Goal: Information Seeking & Learning: Learn about a topic

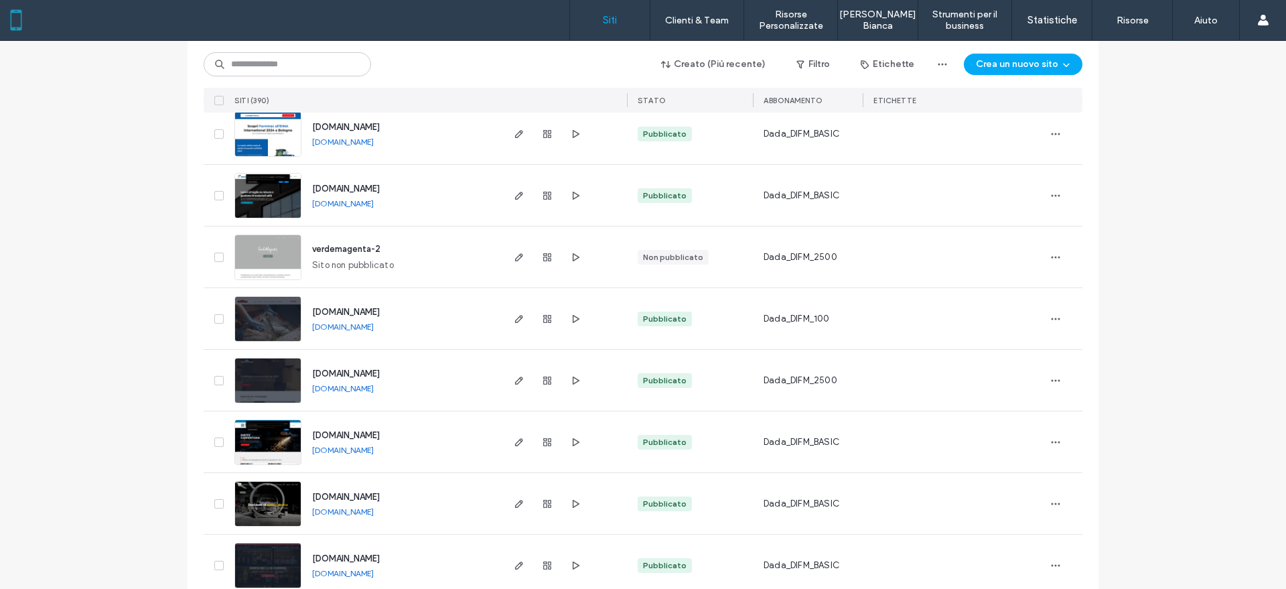
scroll to position [3769, 0]
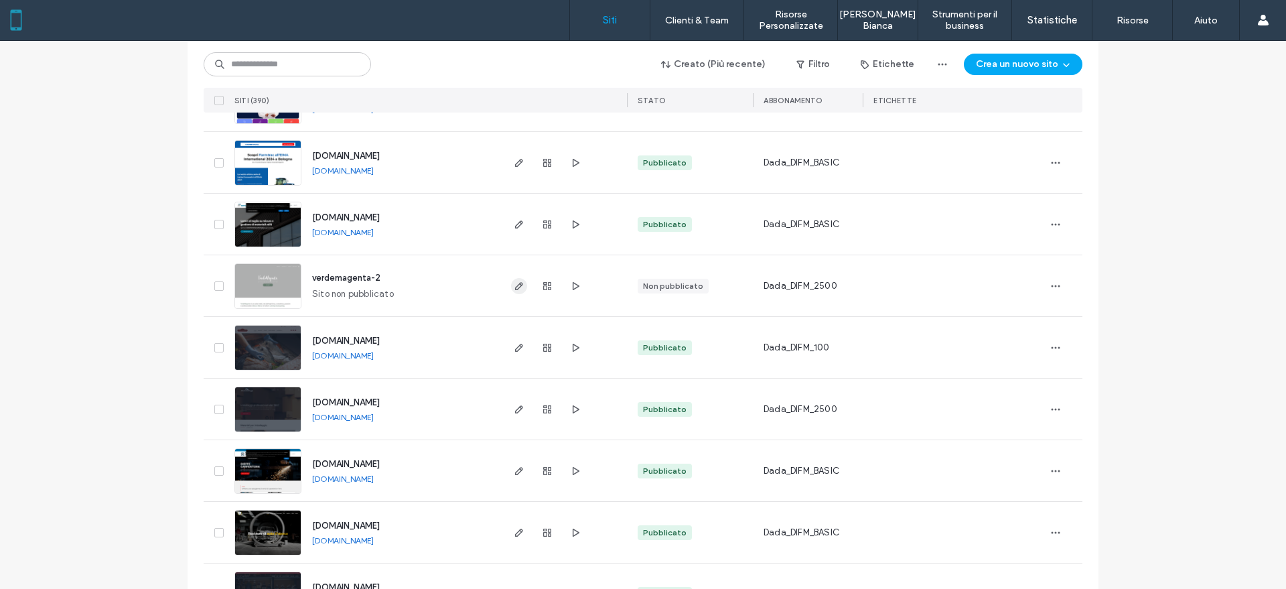
click at [517, 284] on use "button" at bounding box center [519, 286] width 8 height 8
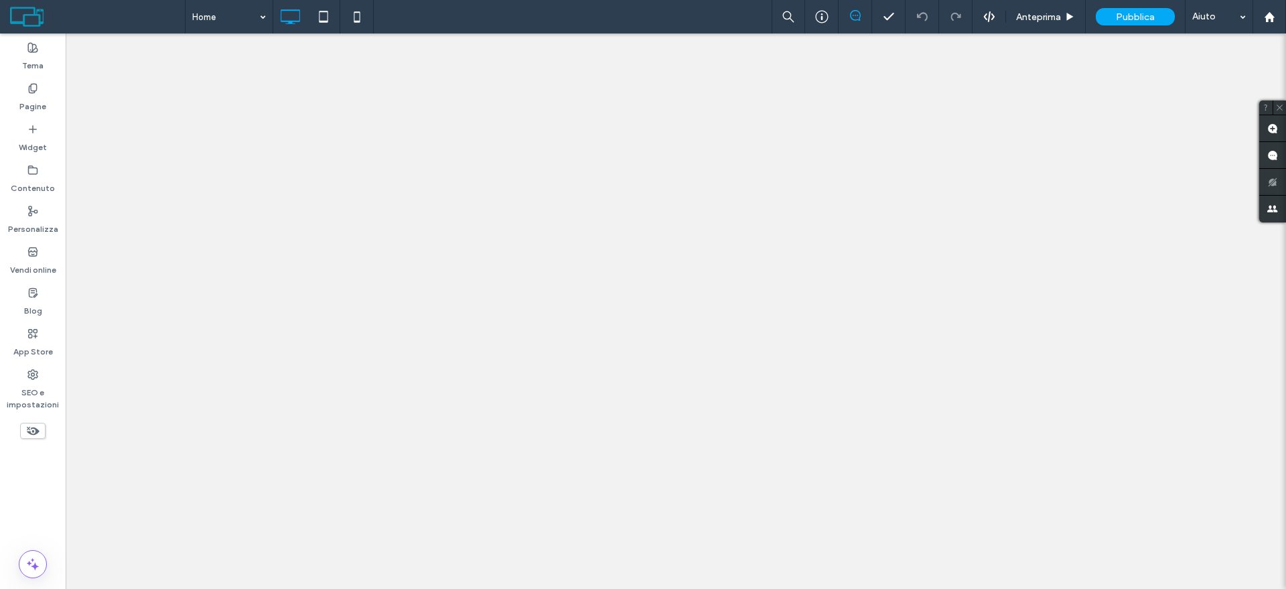
click at [39, 261] on label "Vendi online" at bounding box center [33, 266] width 46 height 19
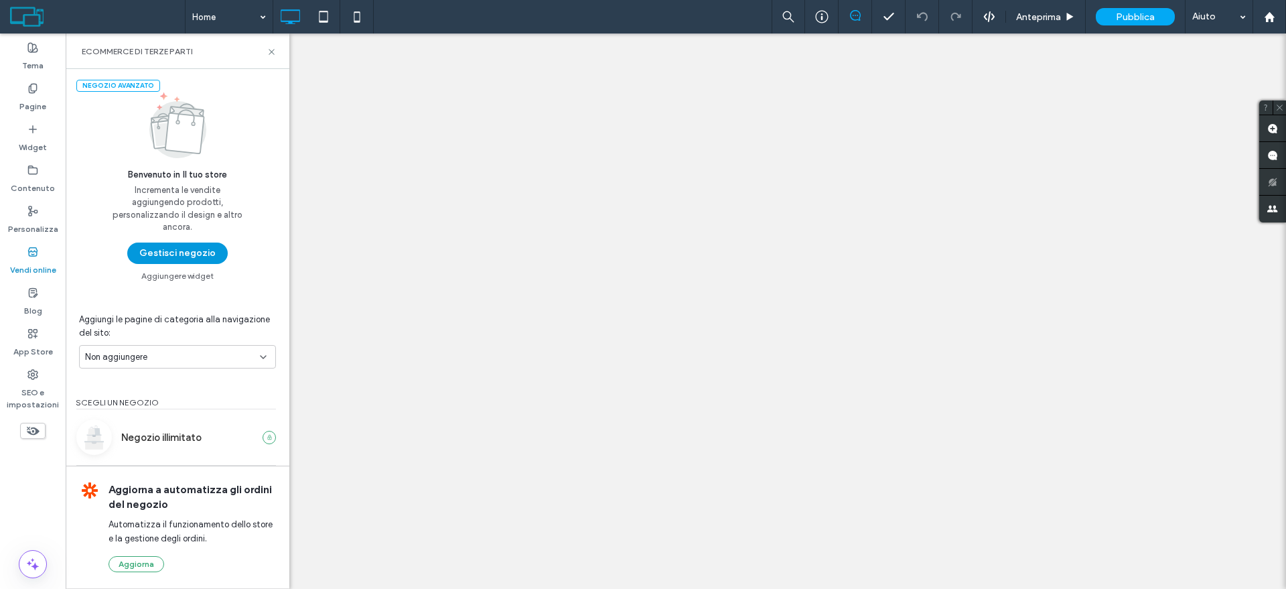
click at [166, 252] on button "Gestisci negozio" at bounding box center [177, 253] width 100 height 21
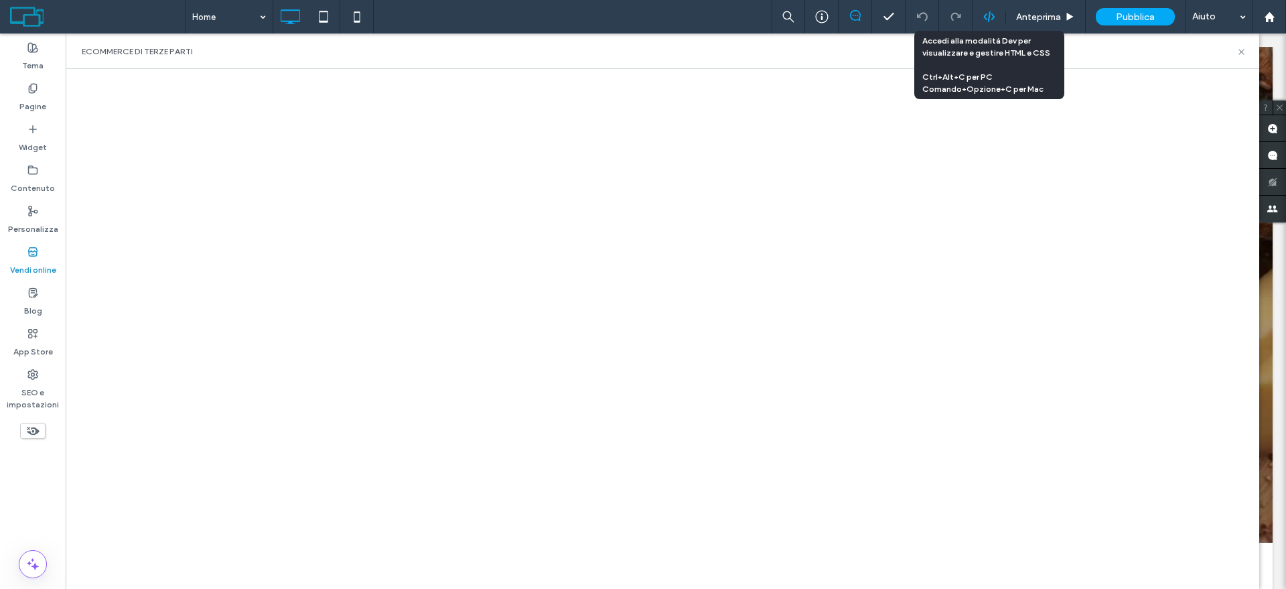
click at [993, 15] on use at bounding box center [988, 16] width 11 height 11
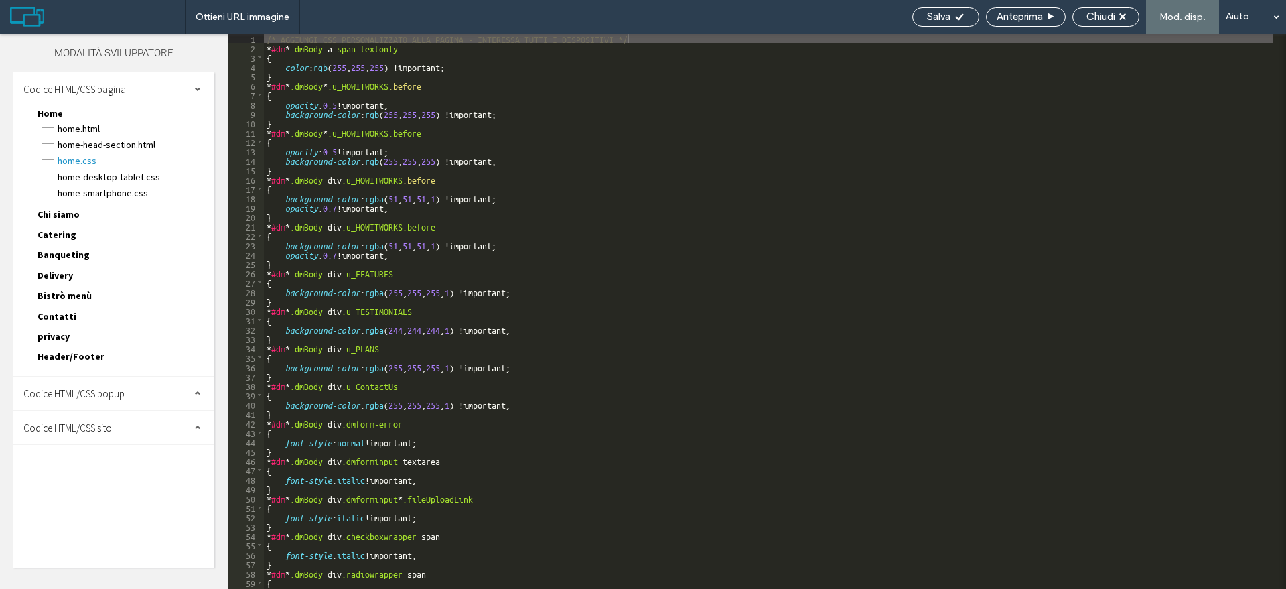
click at [62, 277] on span "Delivery" at bounding box center [56, 275] width 36 height 12
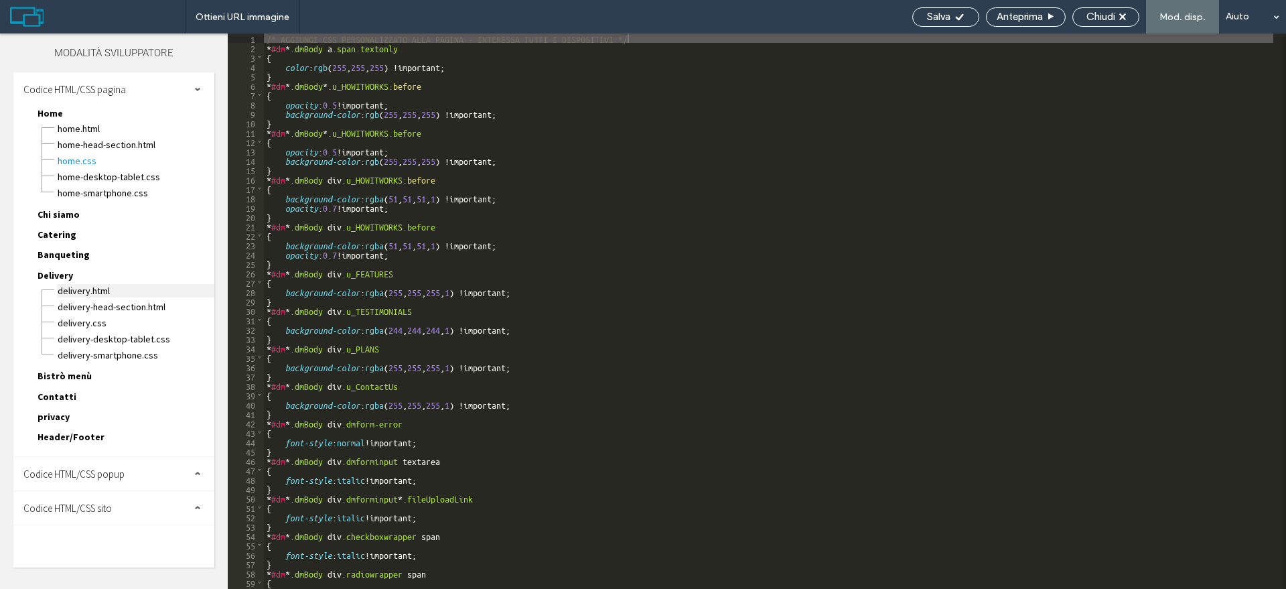
click at [64, 290] on span "Delivery.html" at bounding box center [135, 290] width 157 height 13
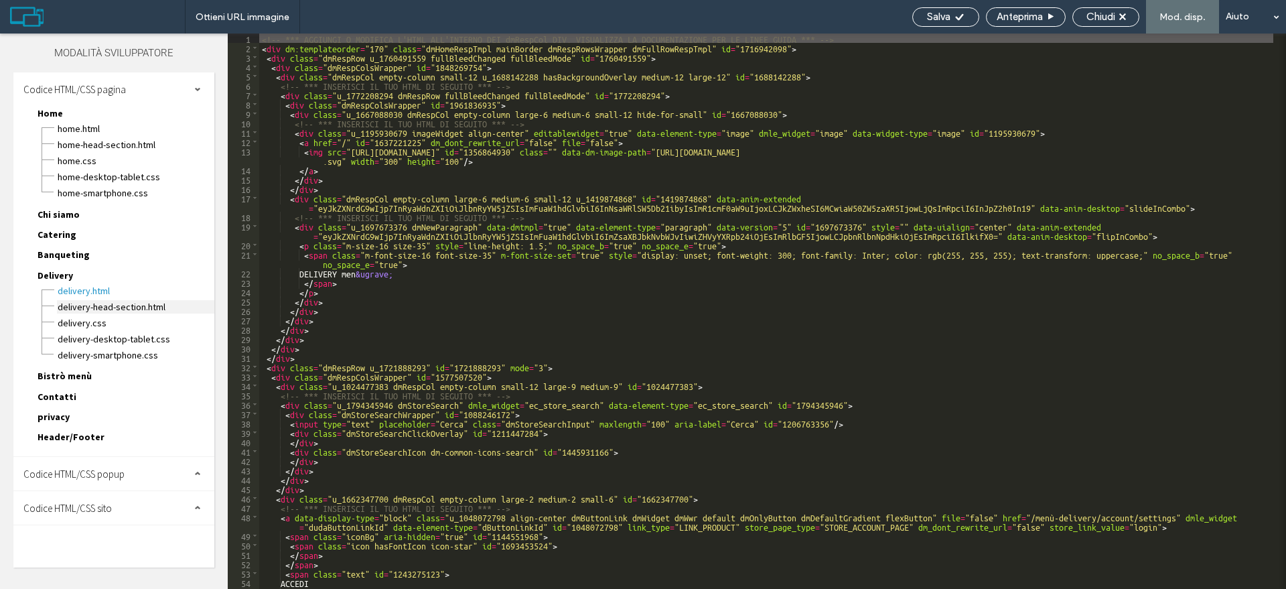
click at [65, 307] on span "Delivery-head-section.html" at bounding box center [135, 306] width 157 height 13
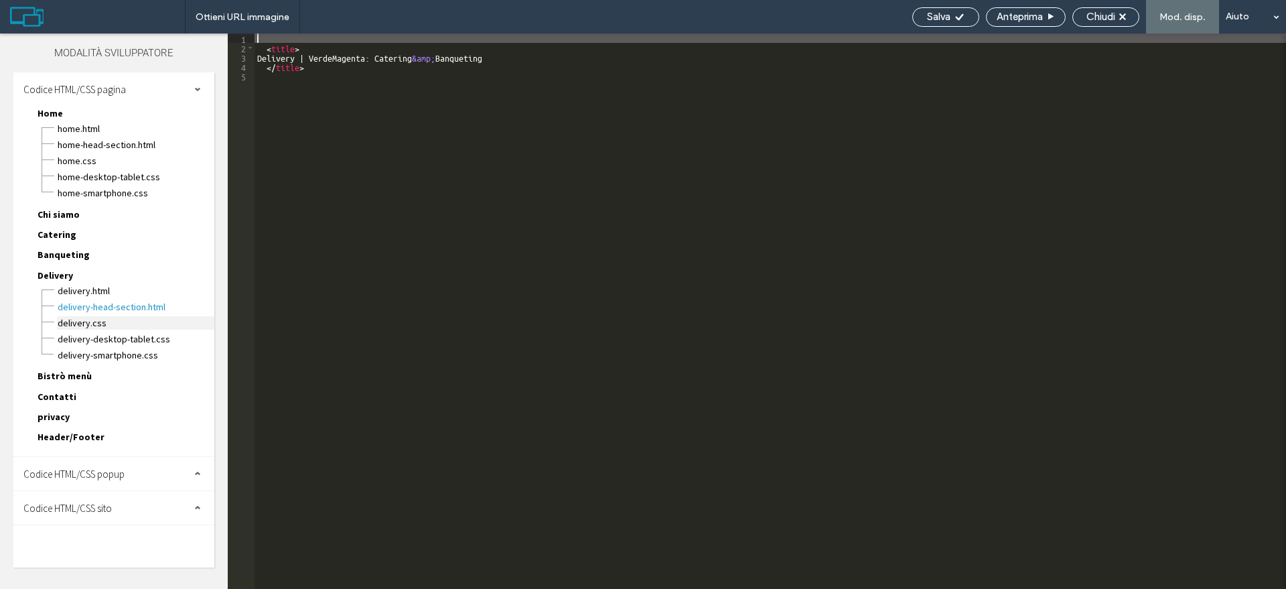
click at [66, 322] on span "Delivery.css" at bounding box center [135, 322] width 157 height 13
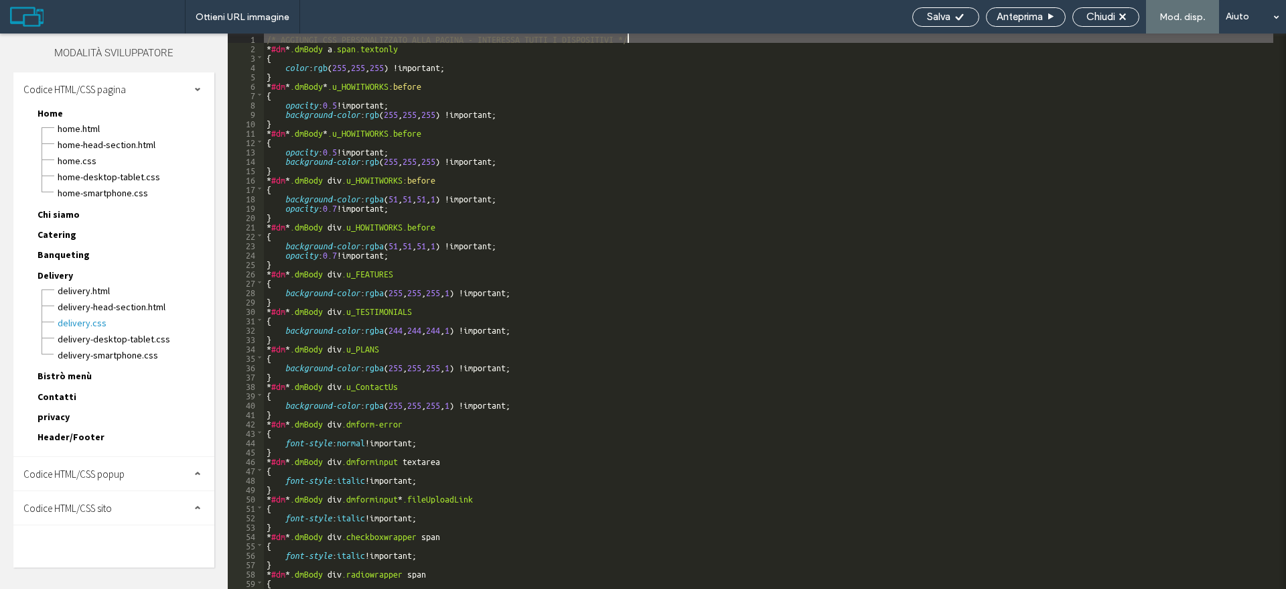
click at [145, 513] on div "Codice HTML/CSS sito" at bounding box center [113, 507] width 201 height 33
click at [152, 502] on div "Codice HTML/CSS sito" at bounding box center [113, 507] width 201 height 33
click at [1090, 12] on span "Chiudi" at bounding box center [1101, 17] width 29 height 12
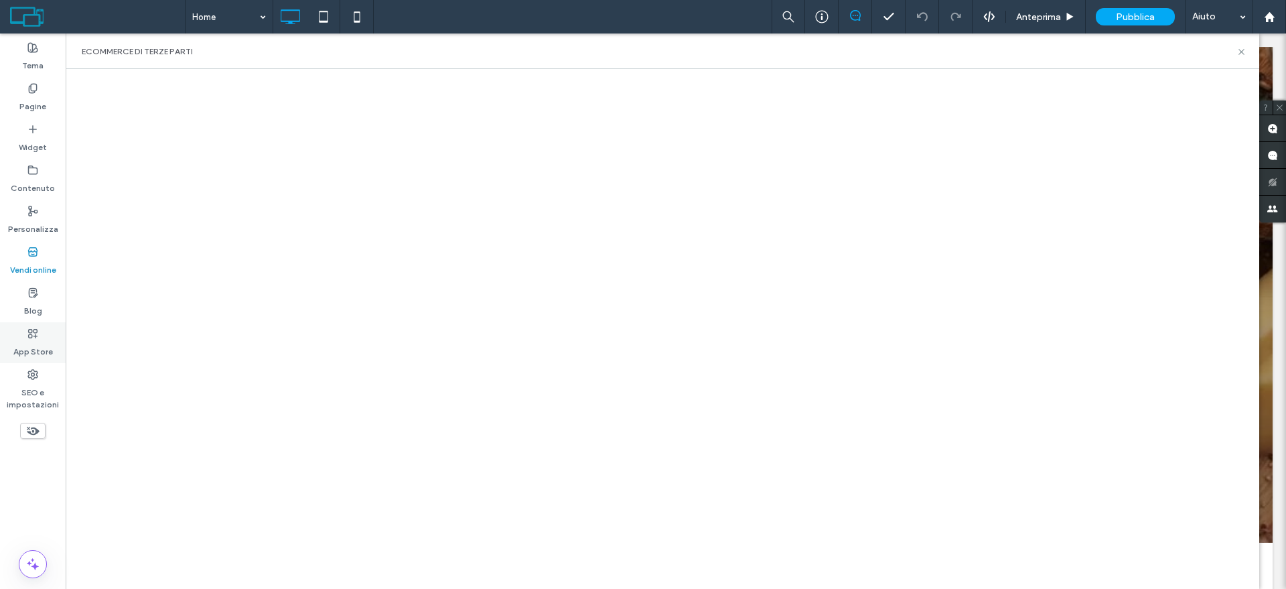
click at [37, 346] on label "App Store" at bounding box center [33, 348] width 40 height 19
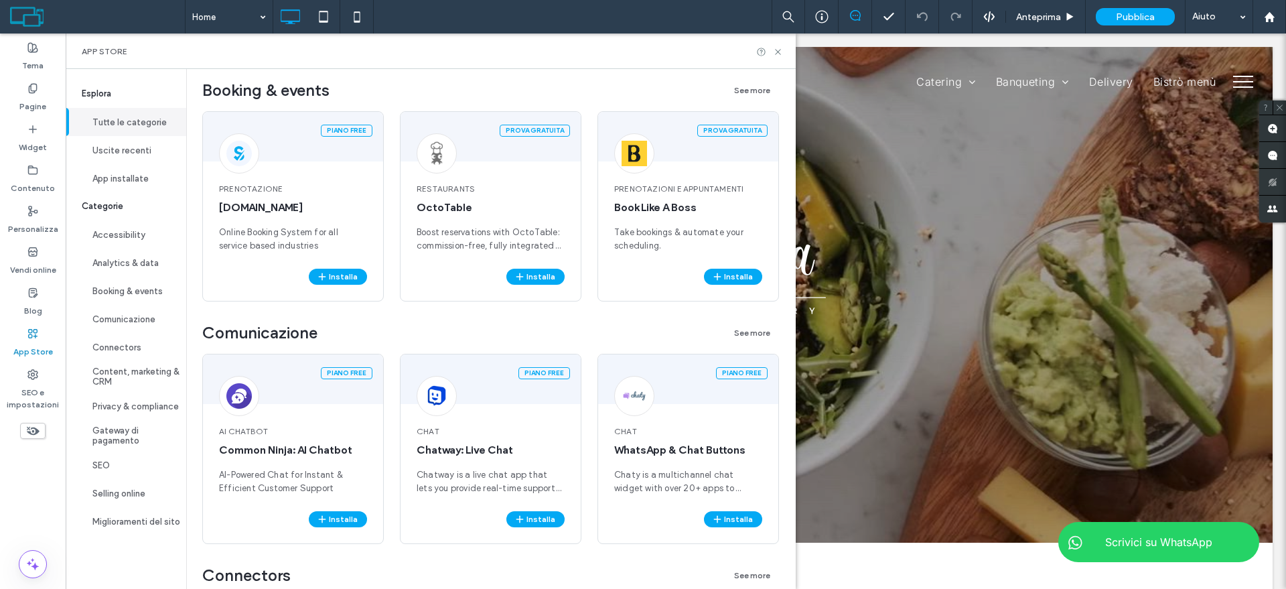
scroll to position [1256, 0]
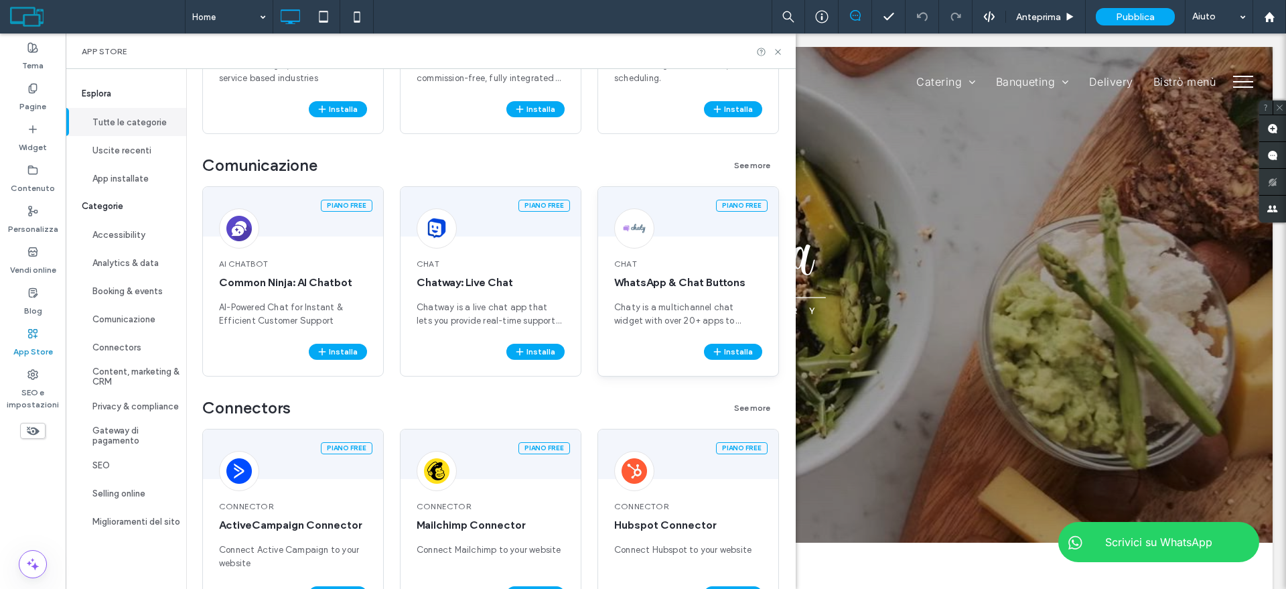
click at [652, 326] on span "Chaty is a multichannel chat widget with over 20+ apps to choose from like What…" at bounding box center [688, 314] width 148 height 27
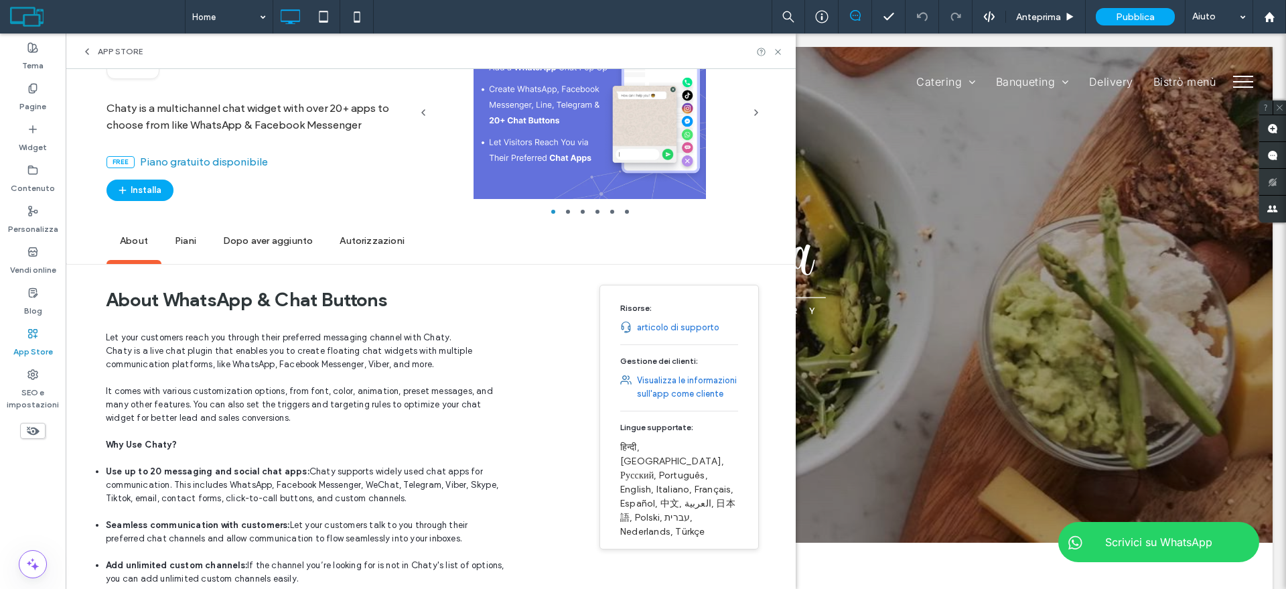
scroll to position [0, 0]
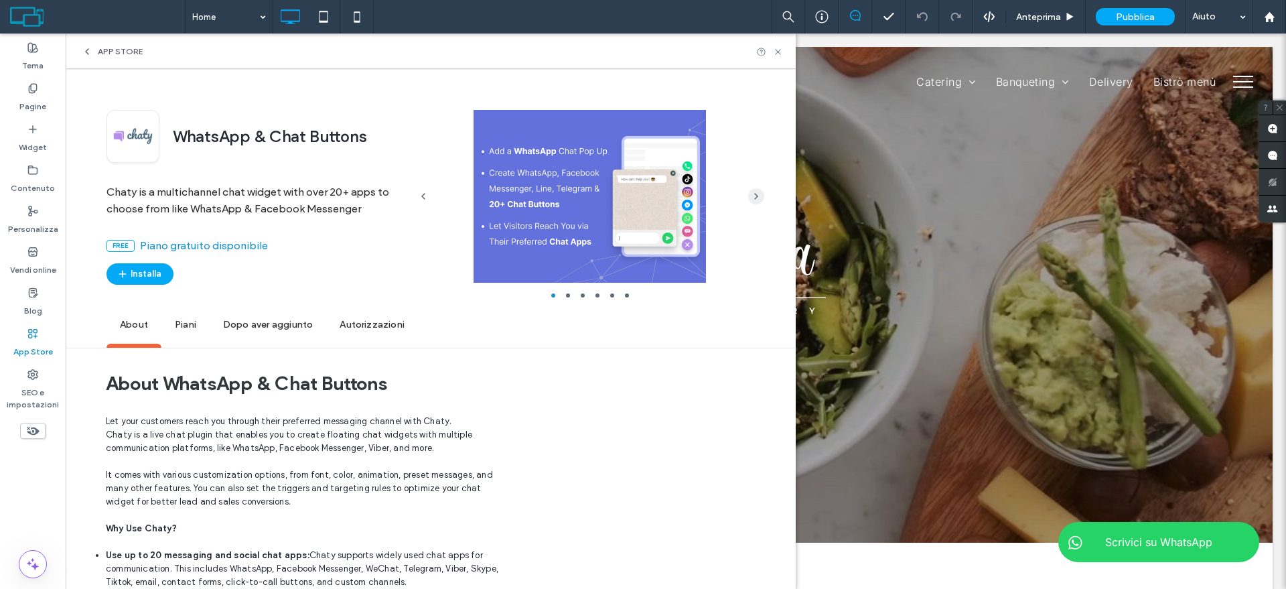
click at [762, 199] on span "button" at bounding box center [756, 196] width 16 height 16
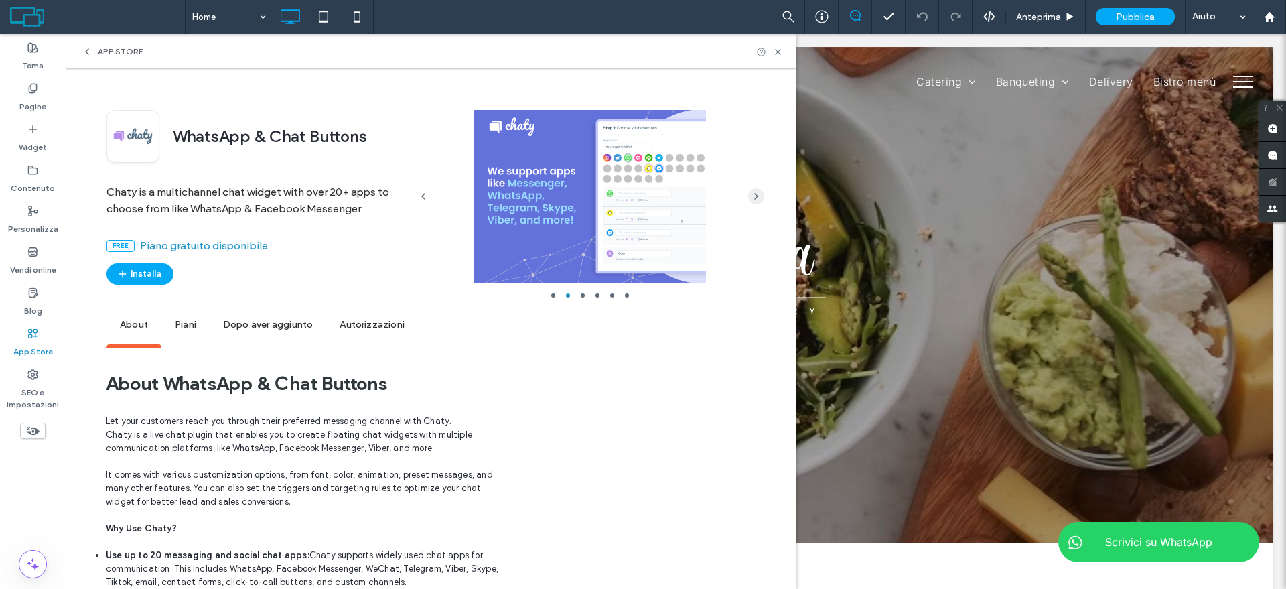
click at [762, 199] on span "button" at bounding box center [756, 196] width 16 height 16
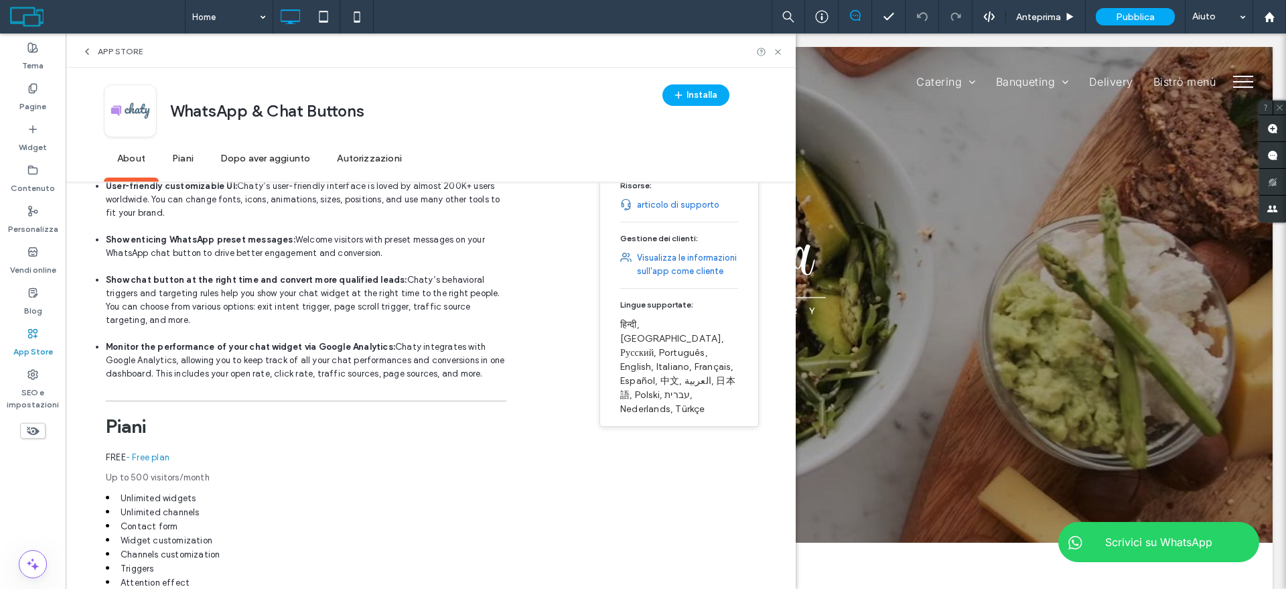
scroll to position [586, 0]
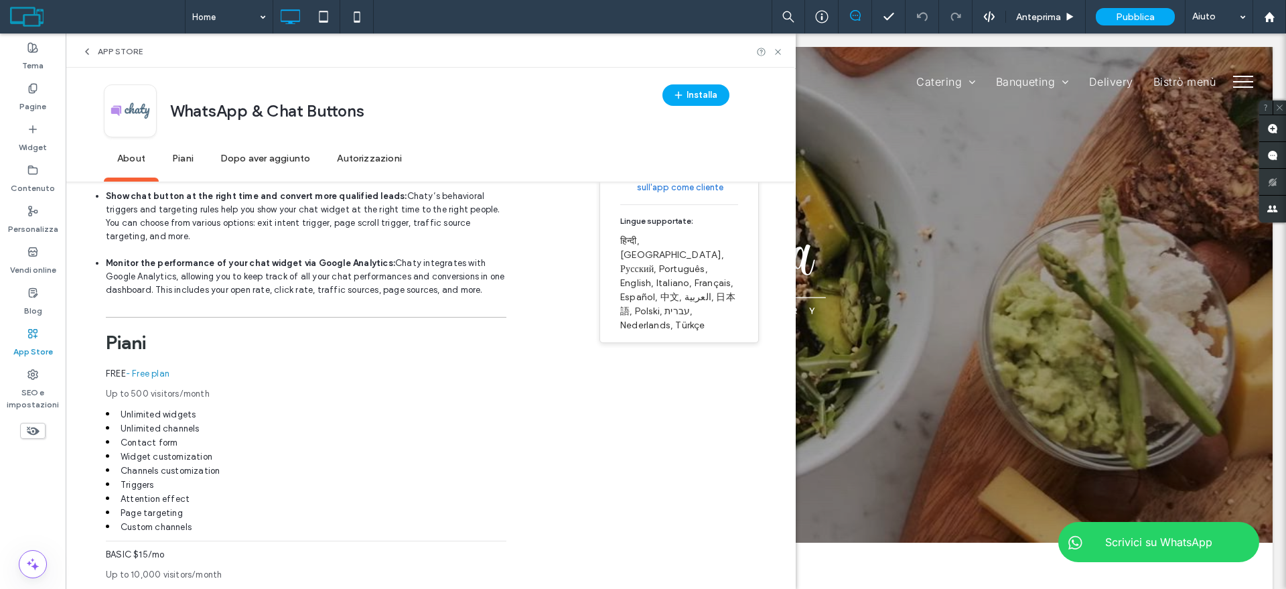
click at [50, 344] on label "App Store" at bounding box center [33, 348] width 40 height 19
click at [131, 48] on span "App Store" at bounding box center [120, 51] width 45 height 11
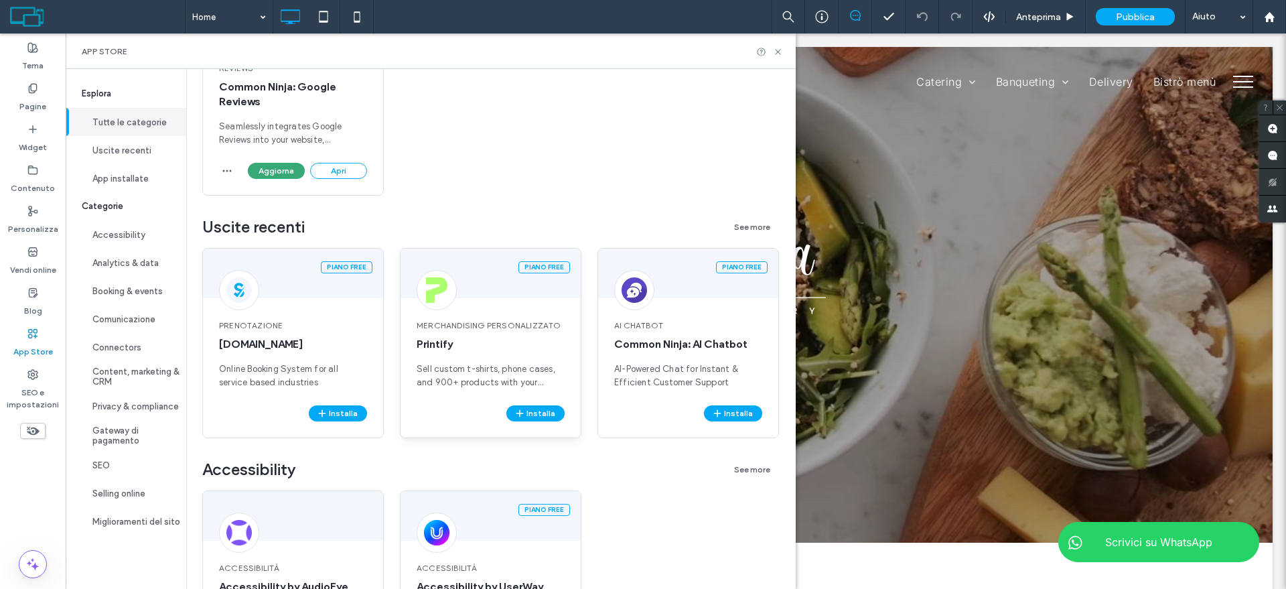
scroll to position [251, 0]
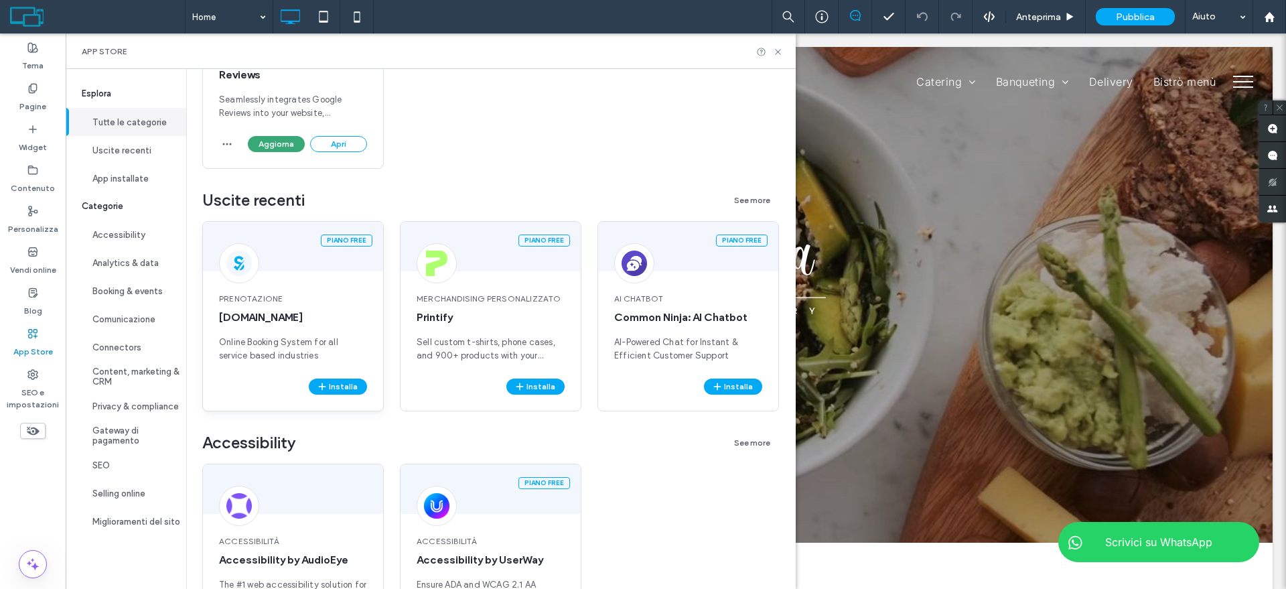
click at [253, 269] on div at bounding box center [239, 263] width 40 height 40
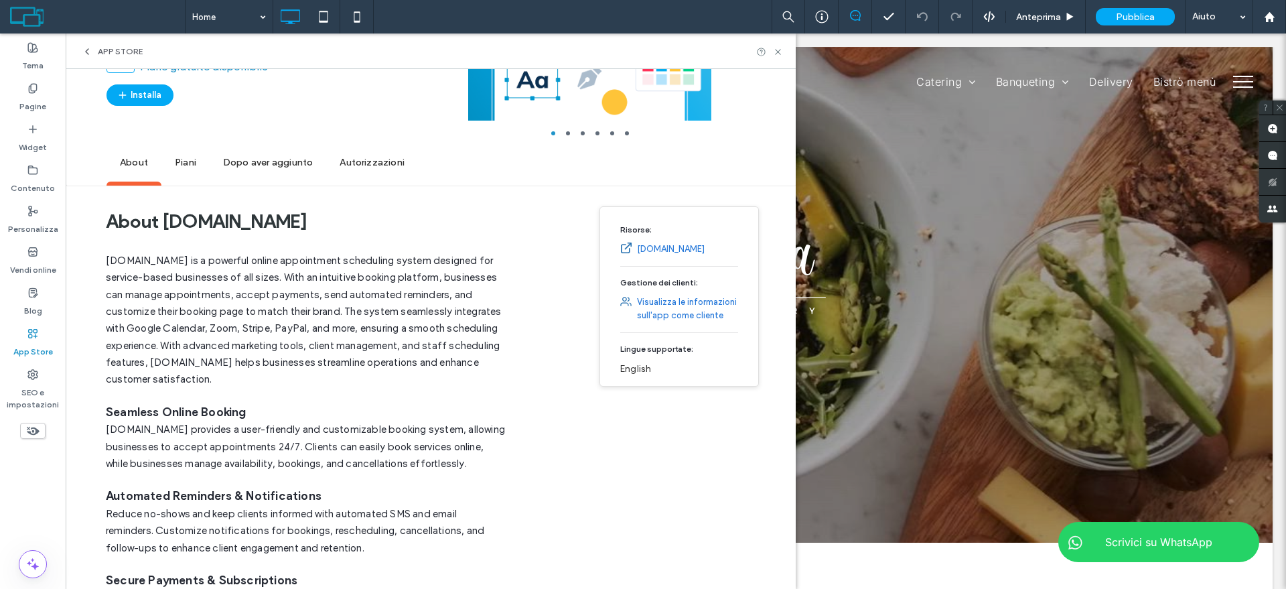
scroll to position [167, 0]
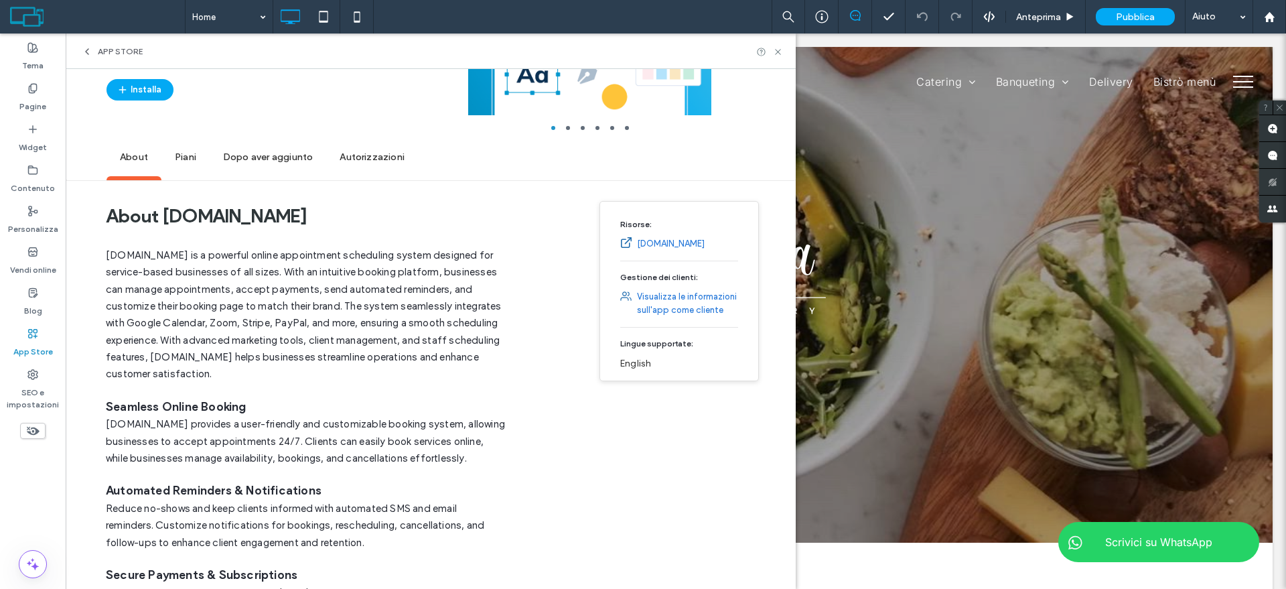
click at [86, 52] on use at bounding box center [87, 51] width 3 height 5
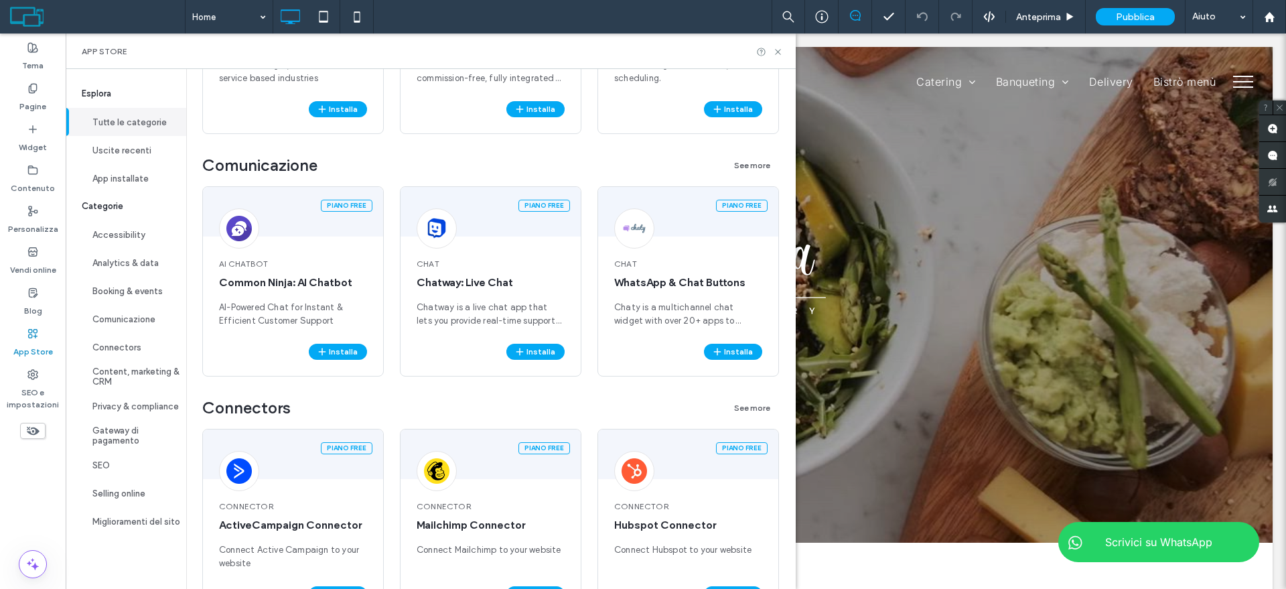
scroll to position [1340, 0]
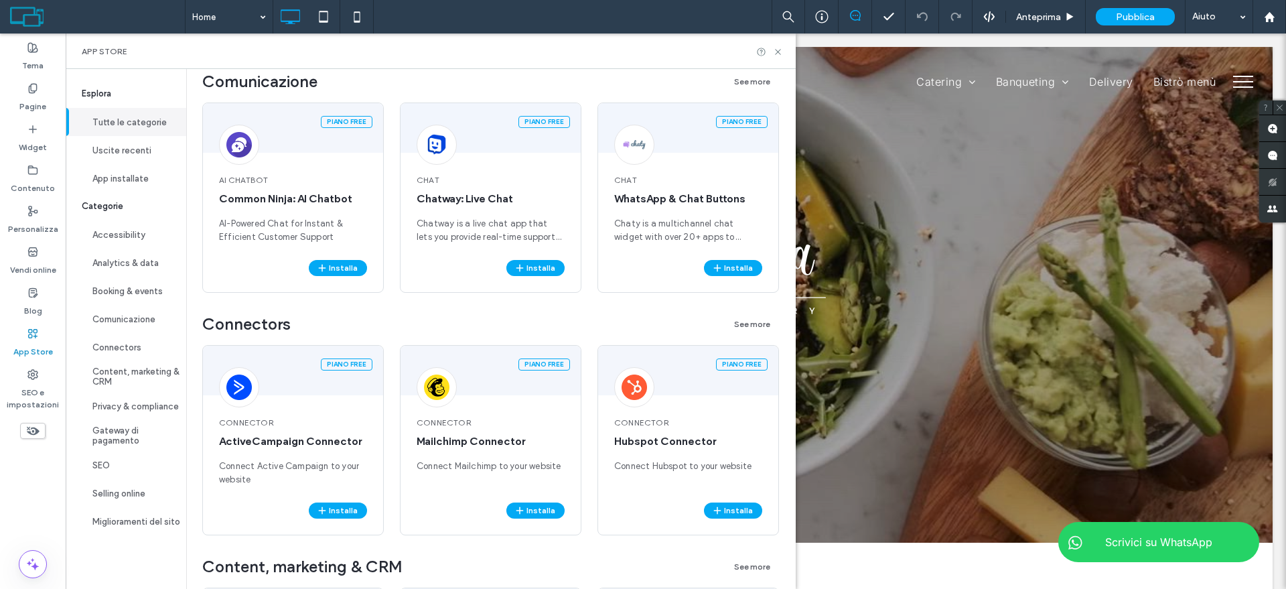
click at [297, 200] on span "Common Ninja: AI Chatbot" at bounding box center [293, 199] width 148 height 15
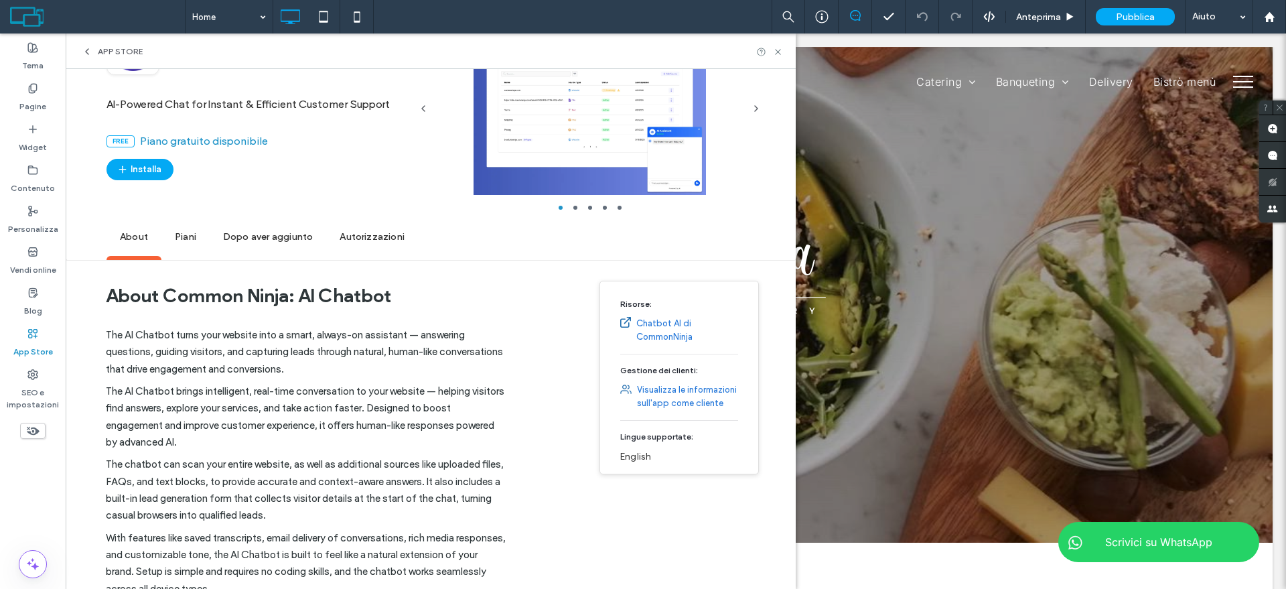
scroll to position [84, 0]
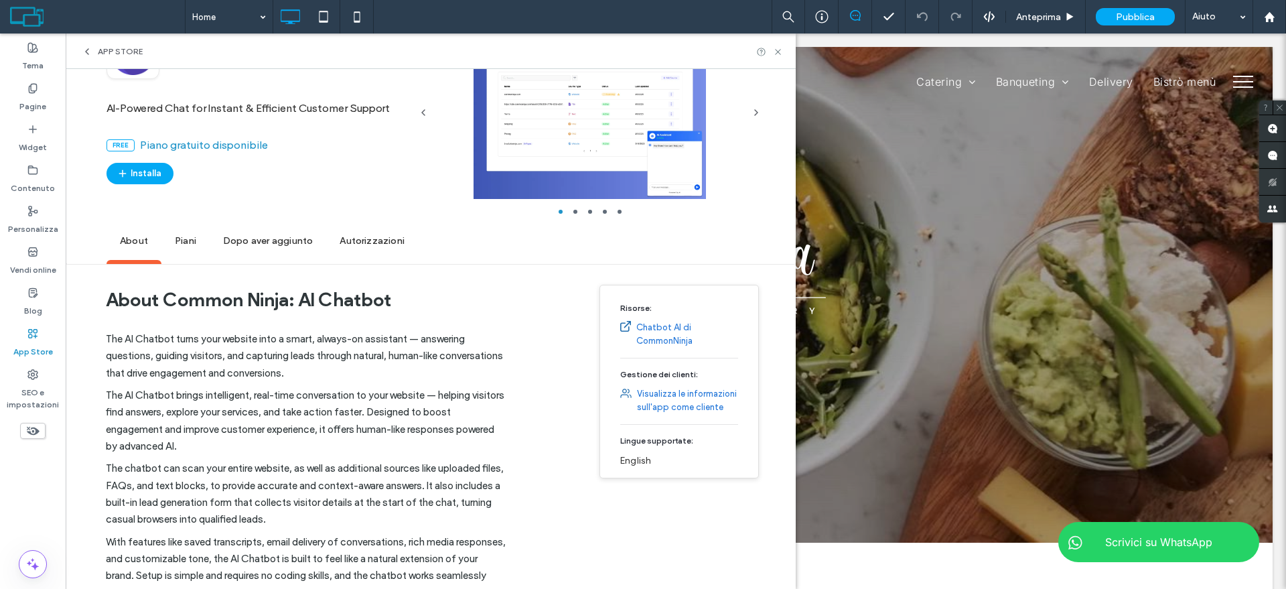
click at [177, 247] on span "Piani" at bounding box center [185, 241] width 48 height 37
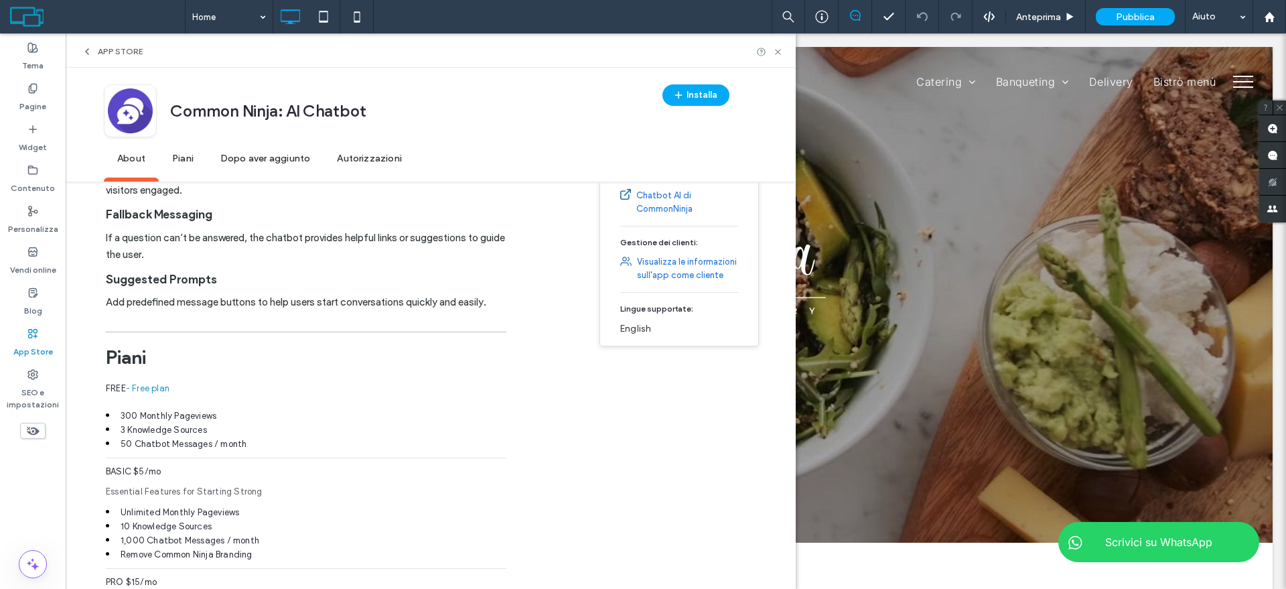
scroll to position [988, 0]
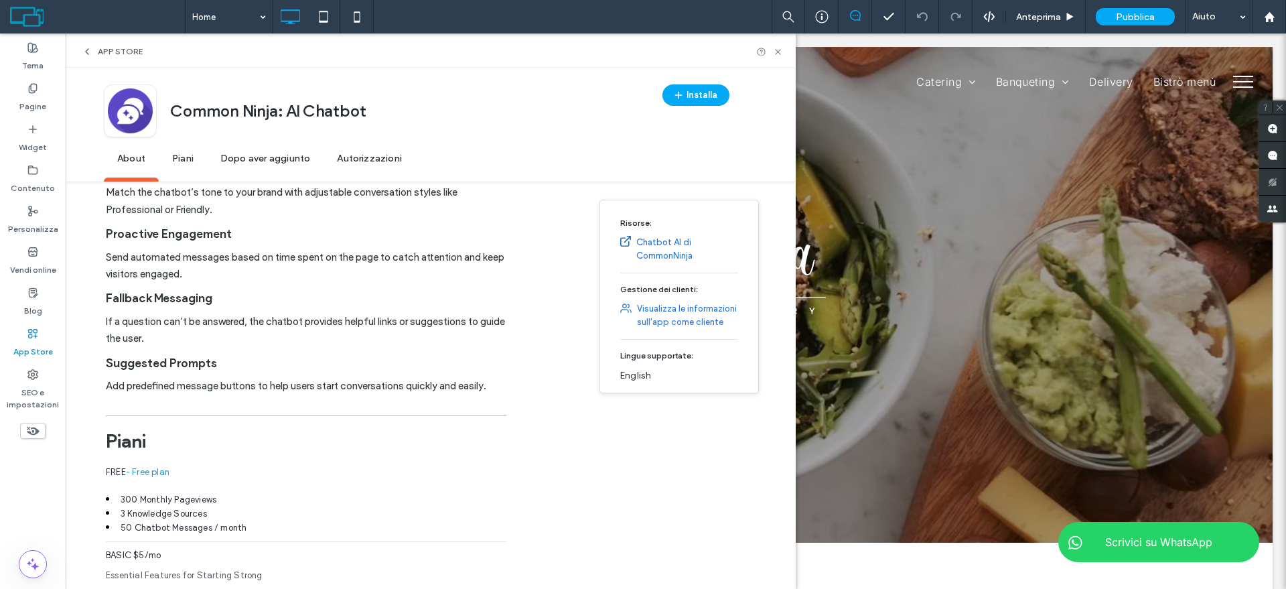
click at [231, 367] on h3 "Suggested Prompts" at bounding box center [306, 363] width 401 height 31
click at [115, 54] on span "App Store" at bounding box center [120, 51] width 45 height 11
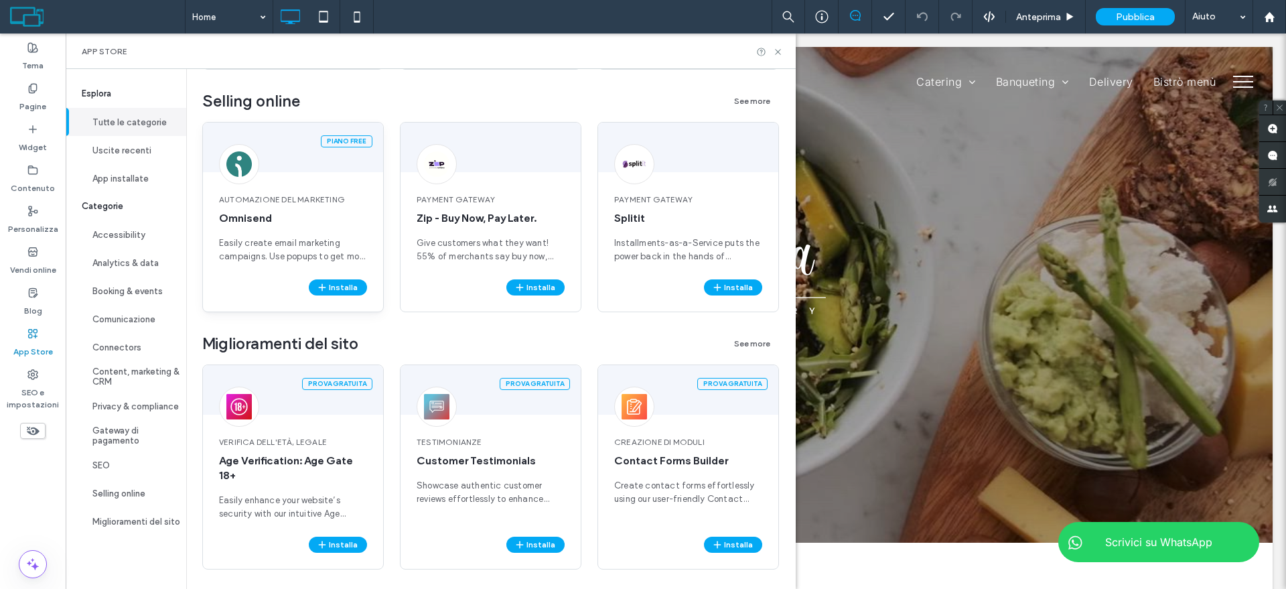
scroll to position [2778, 0]
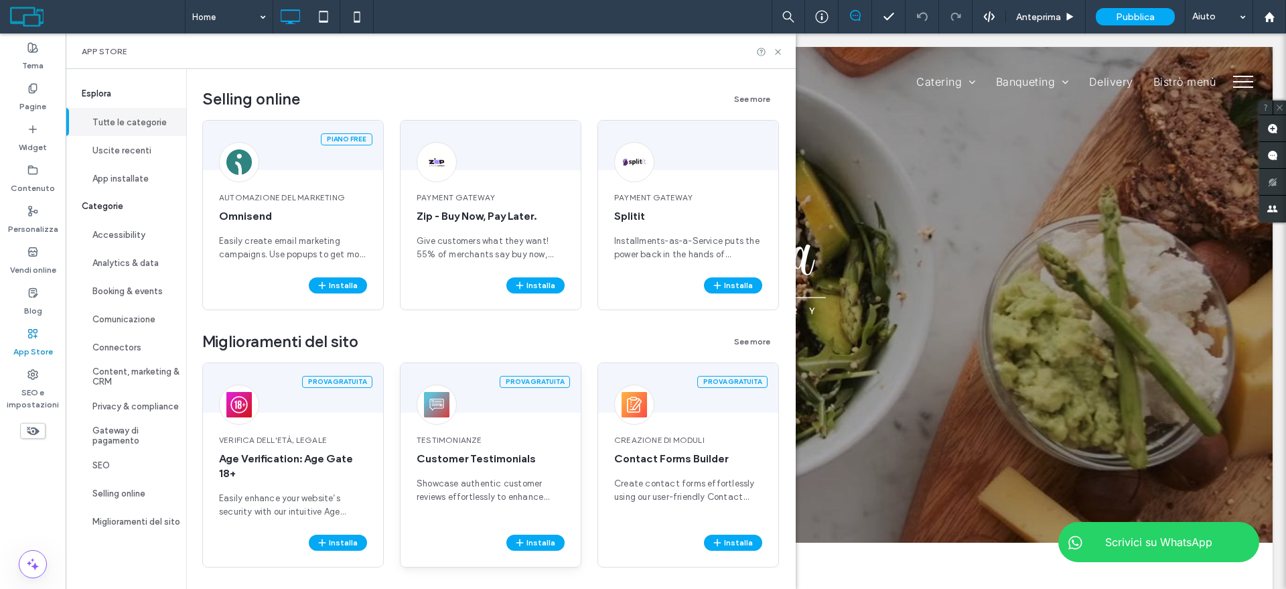
click at [463, 373] on div "Prova gratuita" at bounding box center [491, 388] width 180 height 50
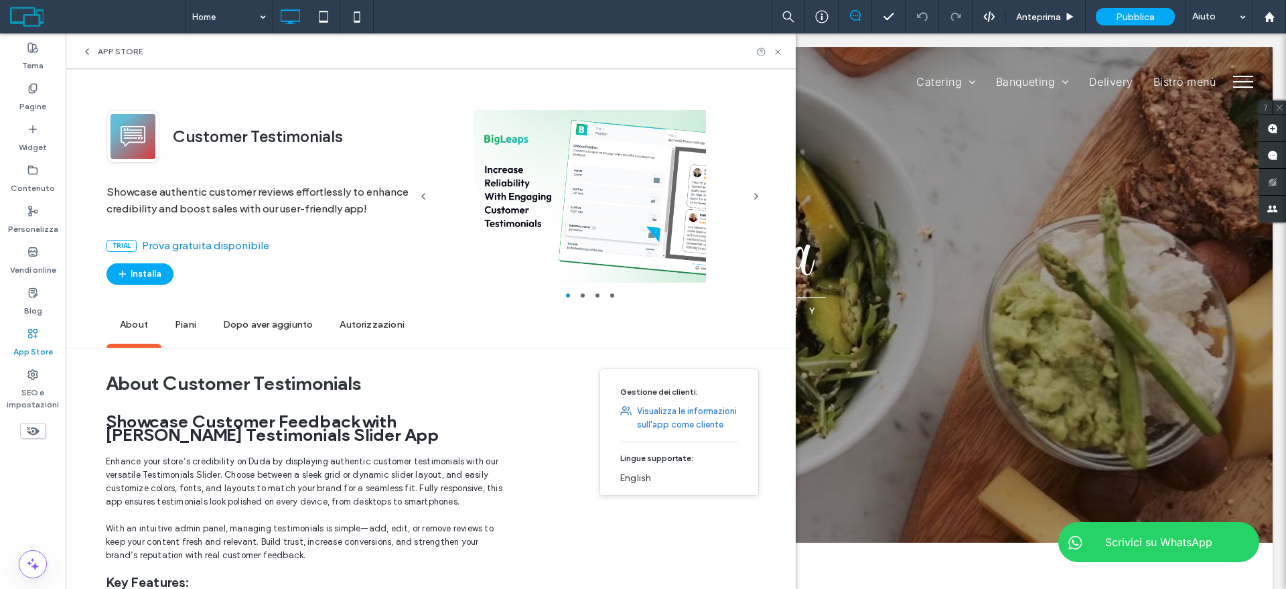
click at [745, 189] on div at bounding box center [756, 196] width 27 height 173
click at [612, 192] on div at bounding box center [590, 196] width 306 height 173
click at [755, 197] on icon "button" at bounding box center [756, 196] width 11 height 11
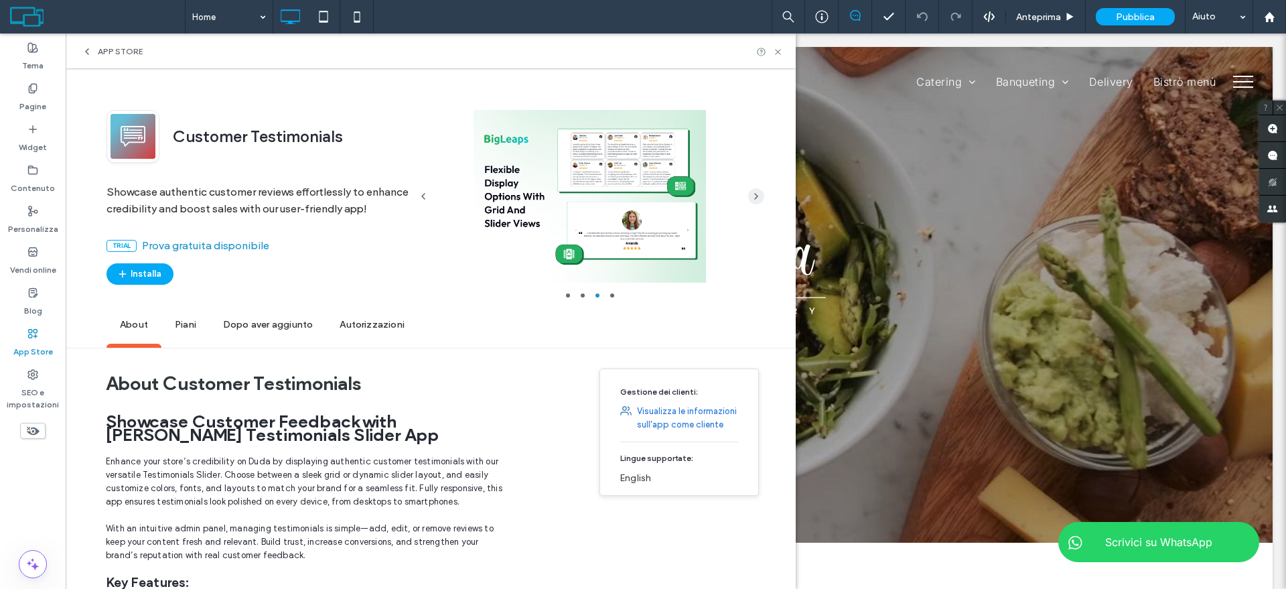
click at [755, 197] on icon "button" at bounding box center [756, 196] width 11 height 11
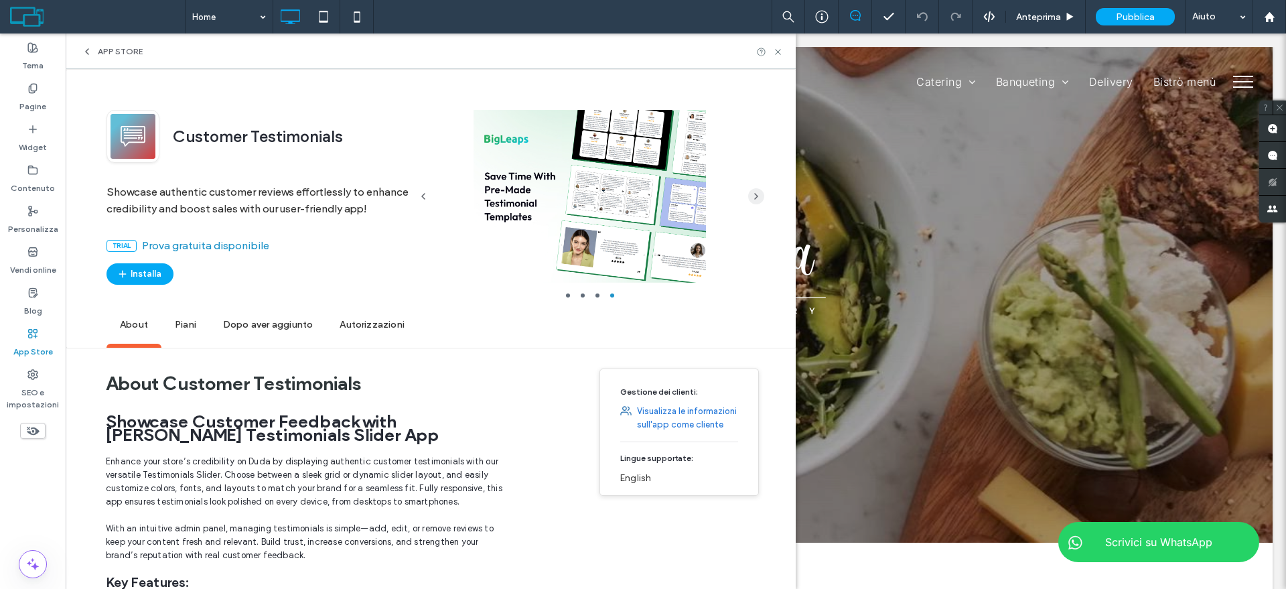
click at [755, 197] on icon "button" at bounding box center [756, 196] width 11 height 11
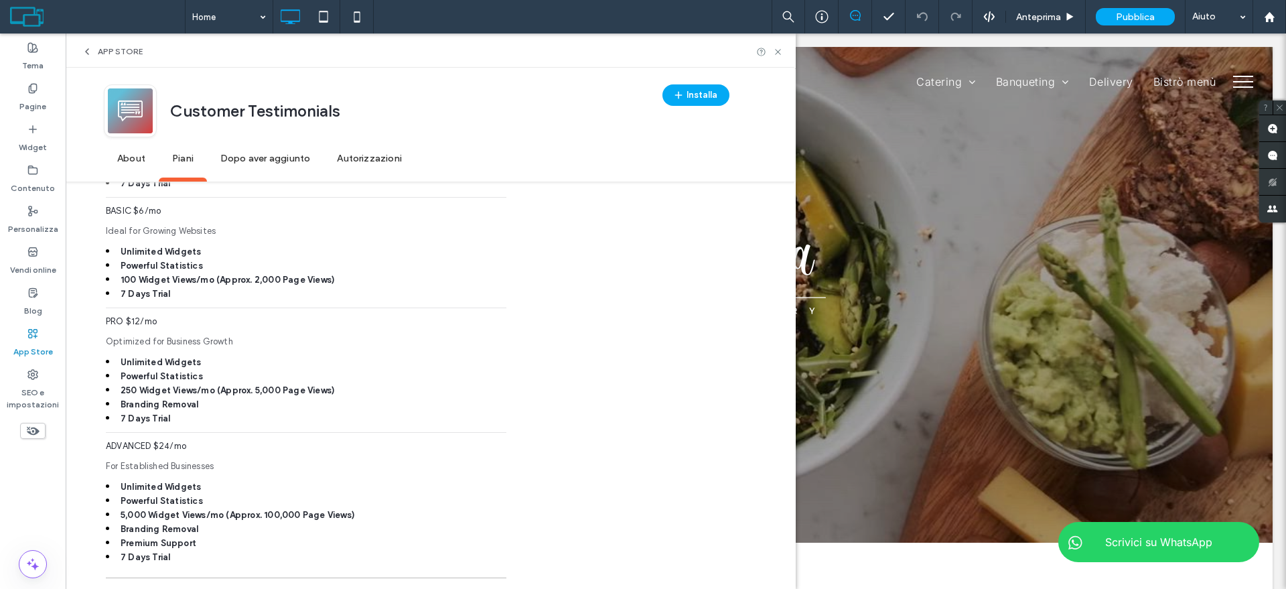
scroll to position [586, 0]
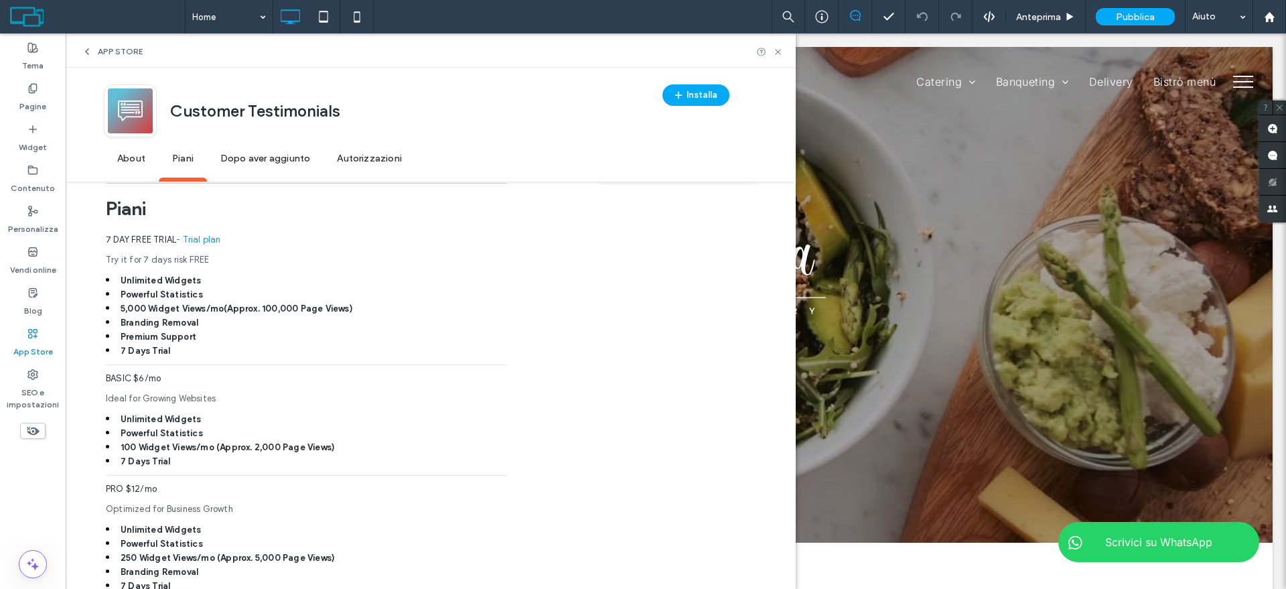
click at [110, 53] on span "App Store" at bounding box center [120, 51] width 45 height 11
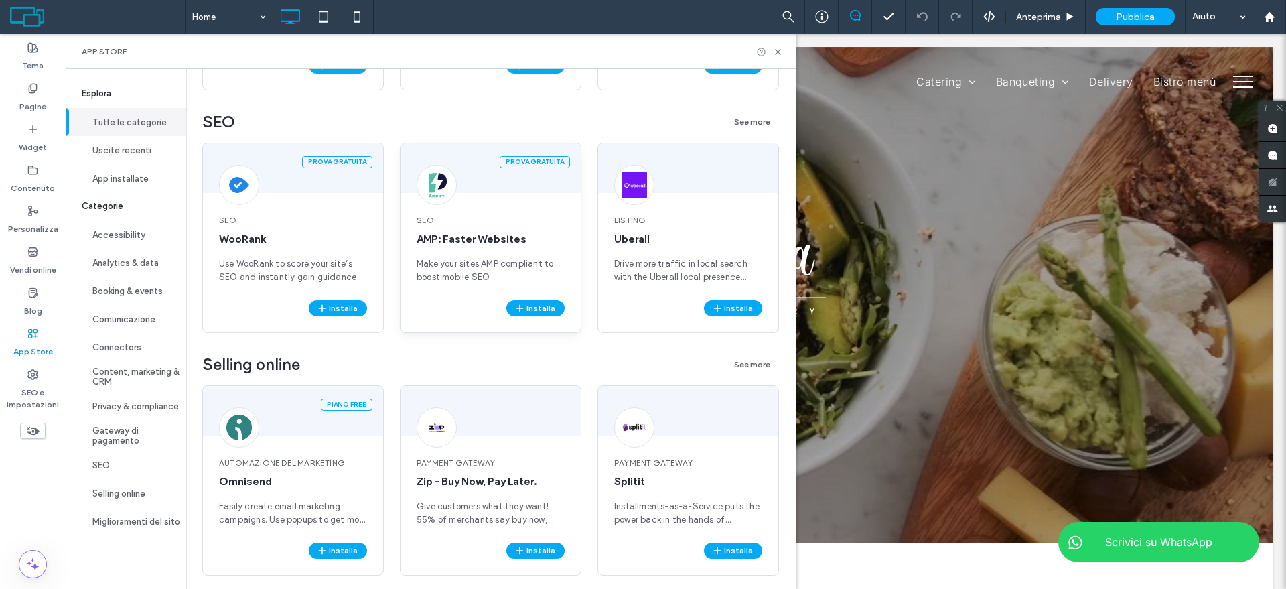
scroll to position [2778, 0]
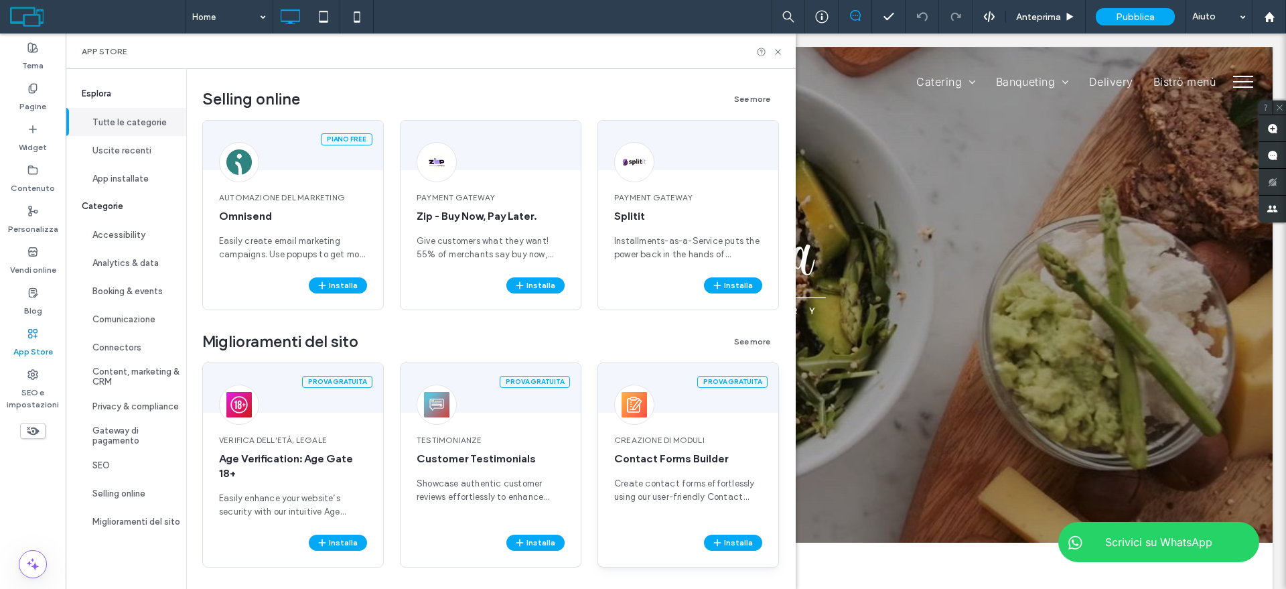
click at [629, 430] on div "Creazione di moduli Contact Forms Builder Create contact forms effortlessly usi…" at bounding box center [688, 476] width 180 height 117
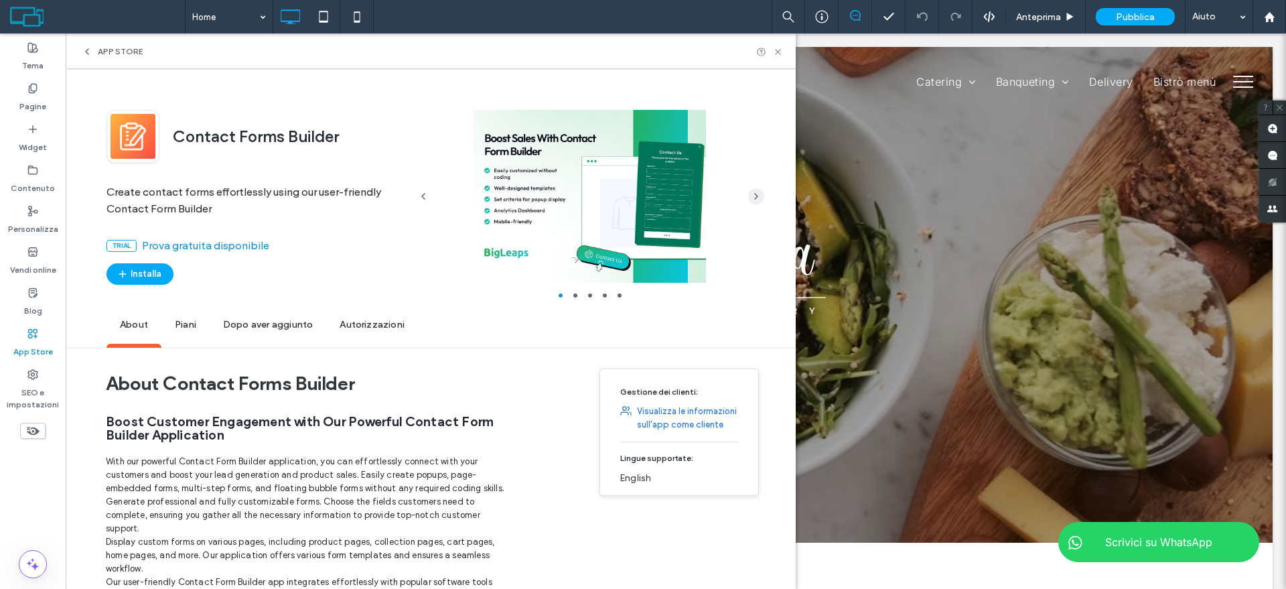
click at [752, 191] on icon "button" at bounding box center [756, 196] width 11 height 11
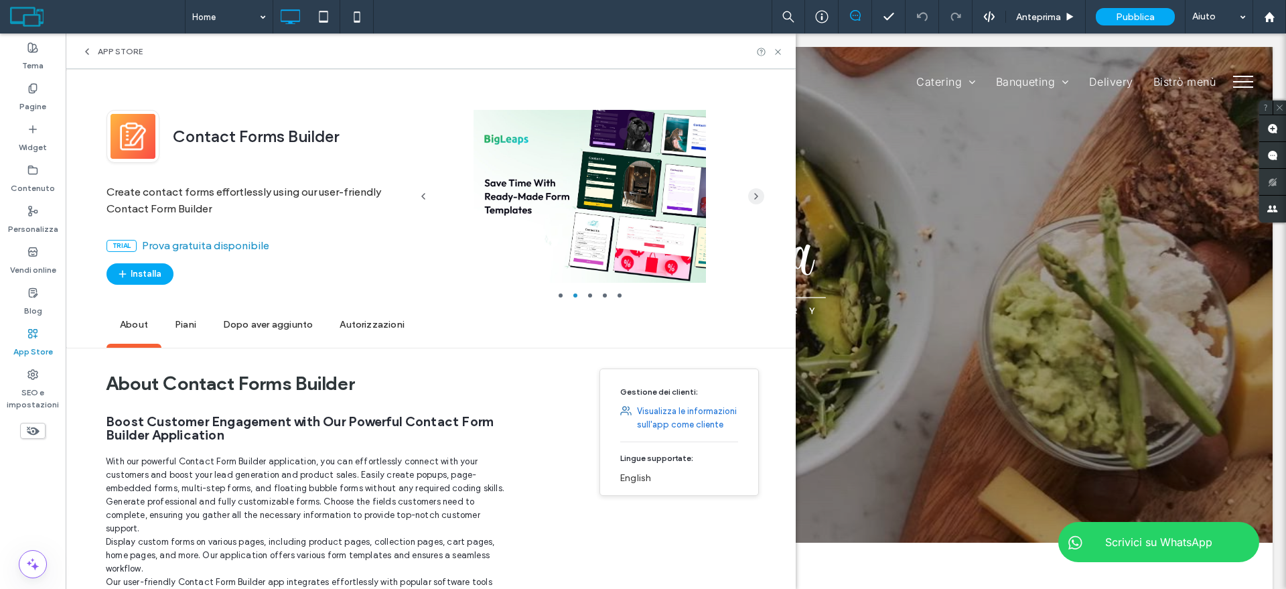
click at [752, 191] on icon "button" at bounding box center [756, 196] width 11 height 11
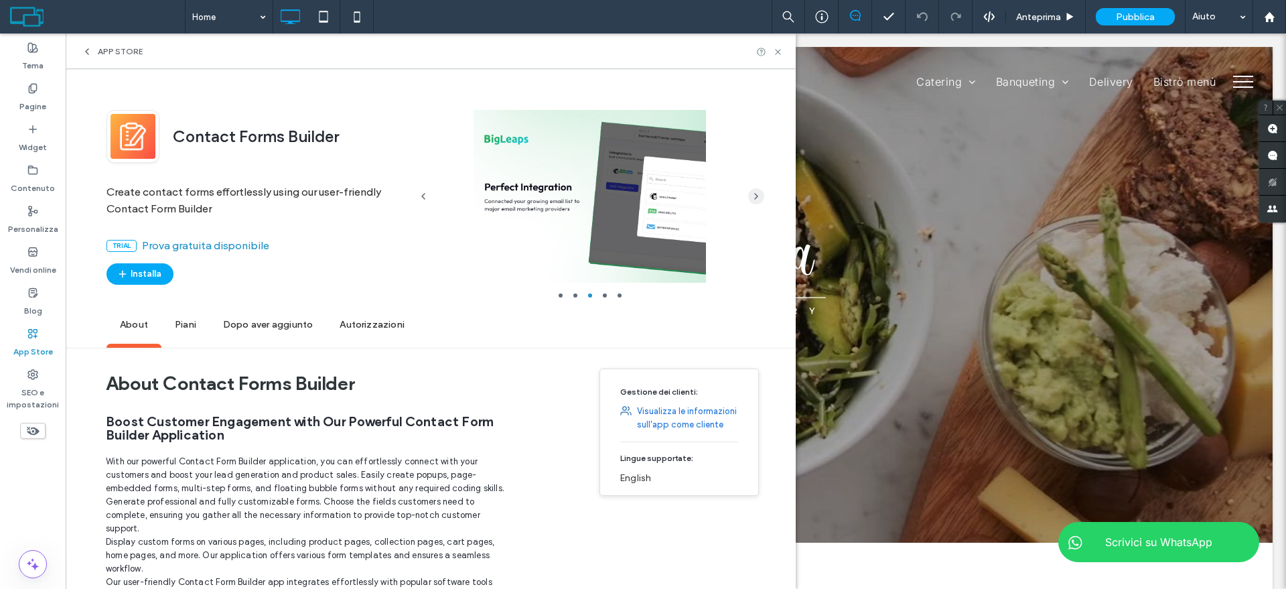
click at [752, 191] on icon "button" at bounding box center [756, 196] width 11 height 11
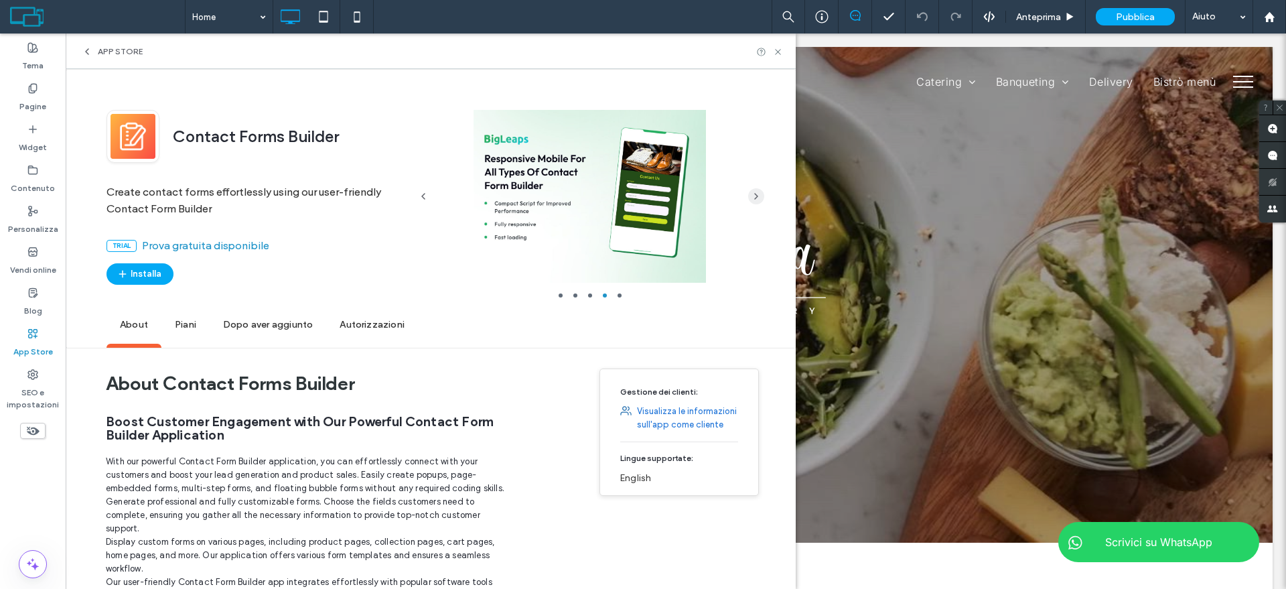
click at [752, 191] on icon "button" at bounding box center [756, 196] width 11 height 11
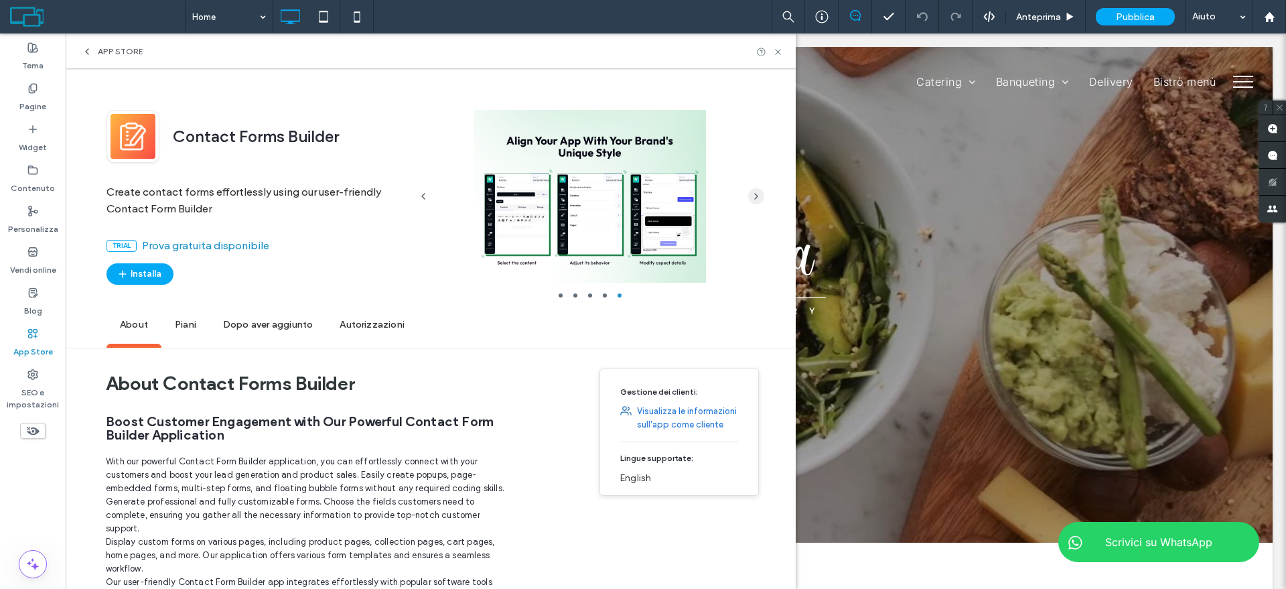
click at [752, 191] on icon "button" at bounding box center [756, 196] width 11 height 11
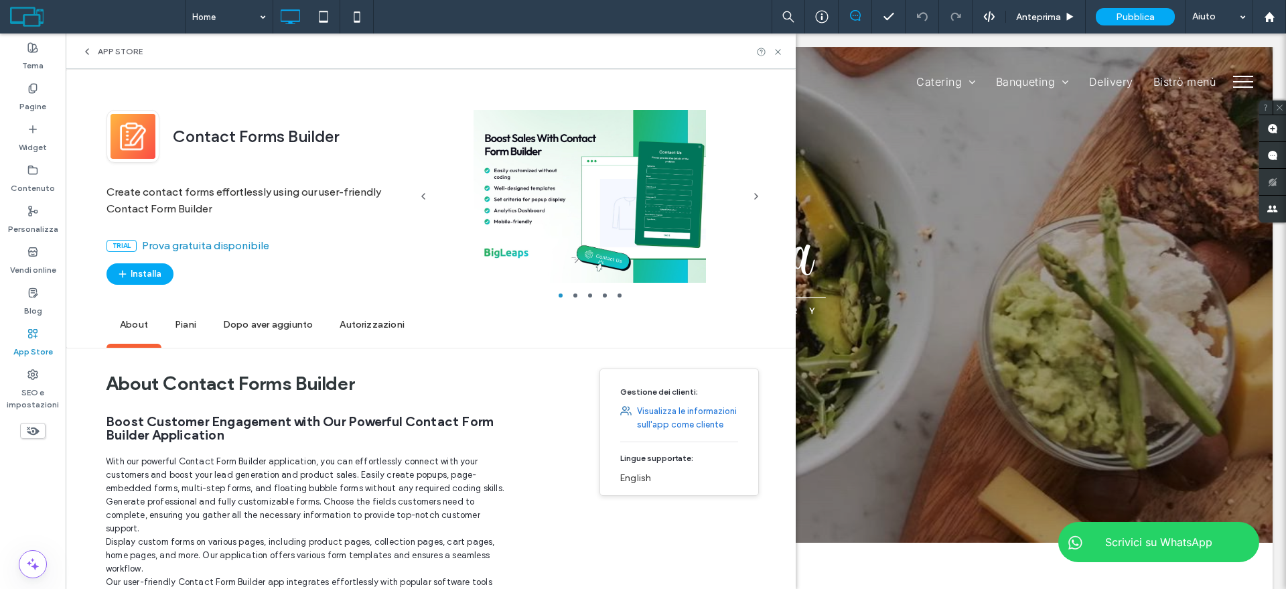
click at [783, 52] on div at bounding box center [769, 52] width 27 height 10
click at [783, 51] on icon at bounding box center [778, 52] width 10 height 10
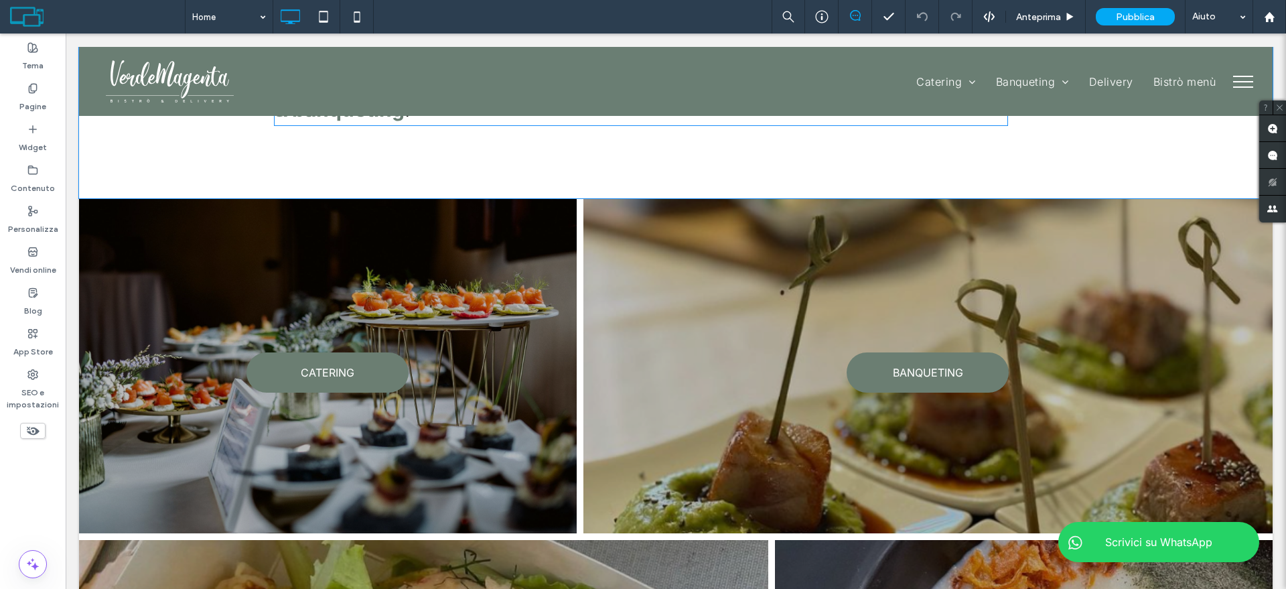
scroll to position [586, 0]
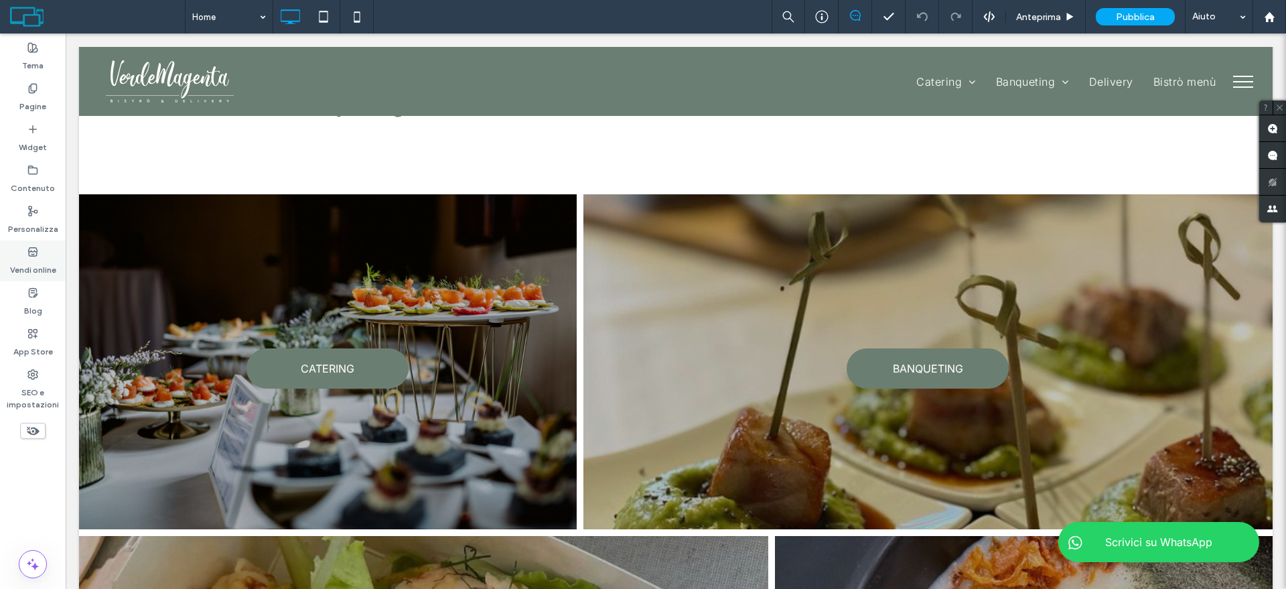
click at [45, 252] on div "Vendi online" at bounding box center [33, 261] width 66 height 41
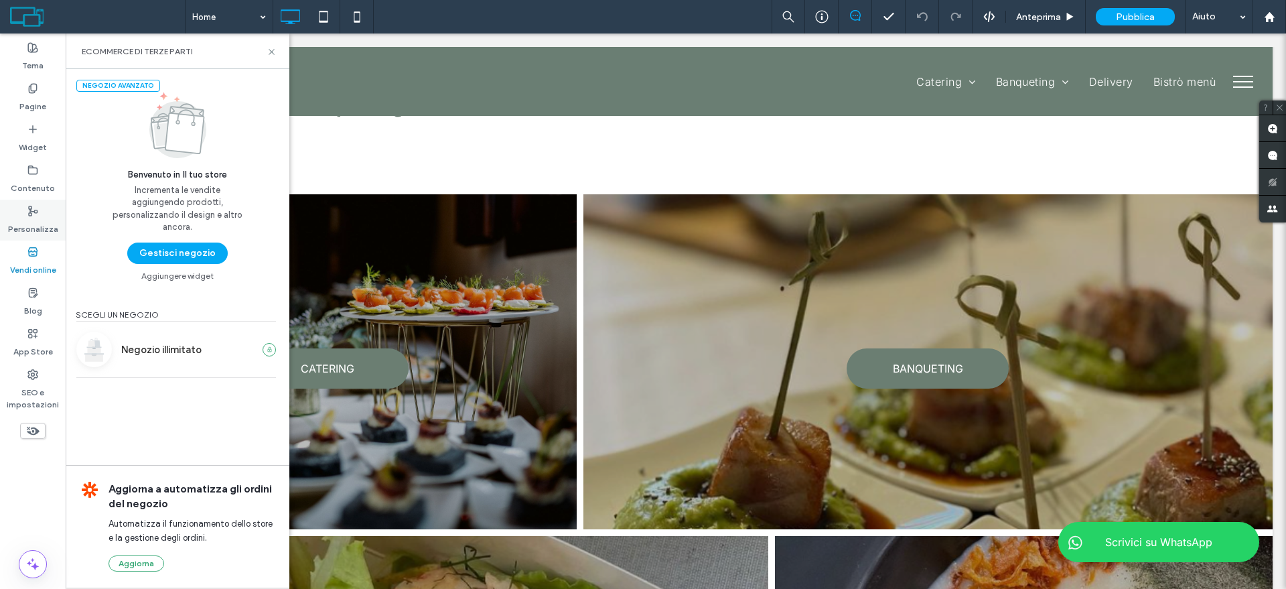
click at [42, 220] on label "Personalizza" at bounding box center [33, 225] width 50 height 19
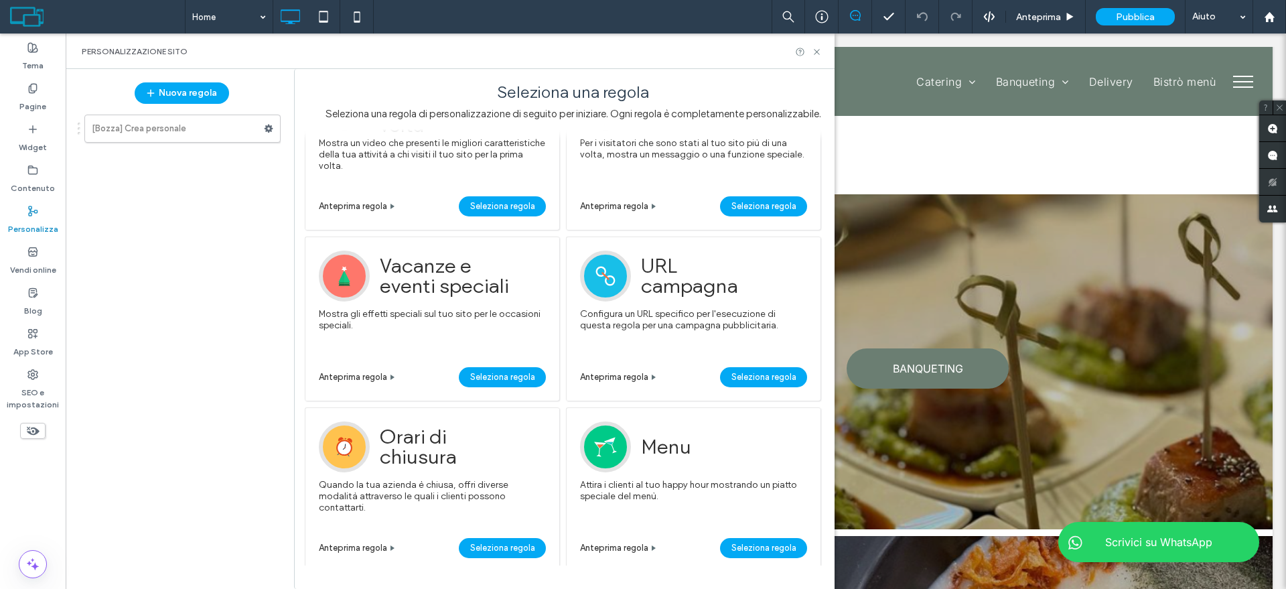
scroll to position [431, 0]
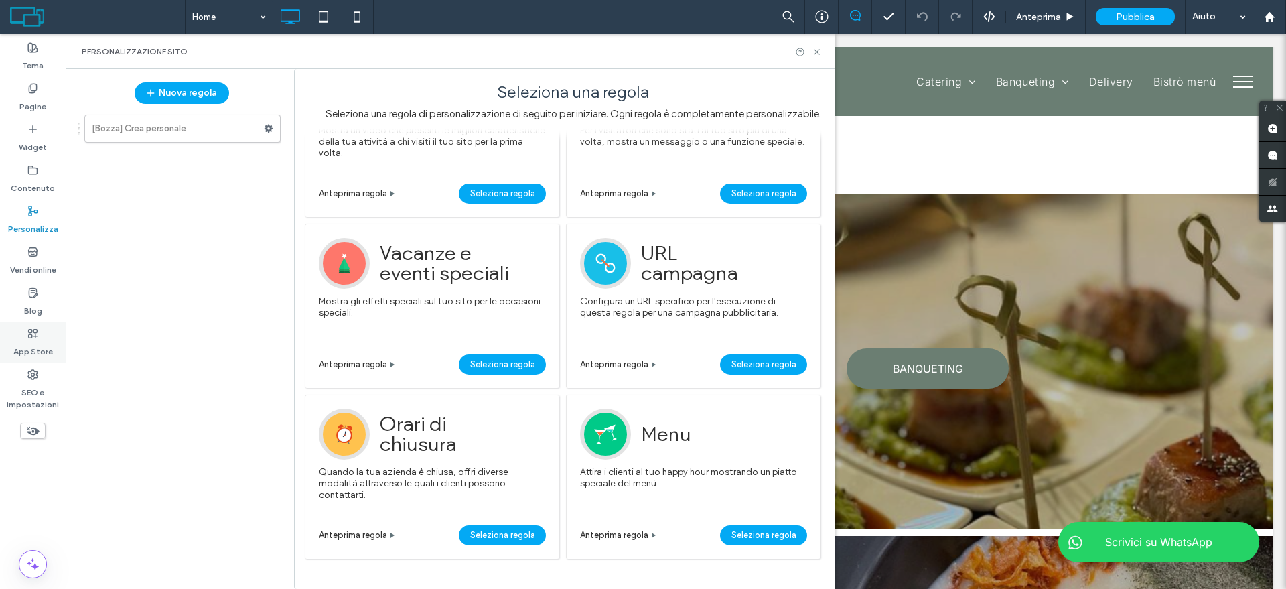
click at [27, 345] on label "App Store" at bounding box center [33, 348] width 40 height 19
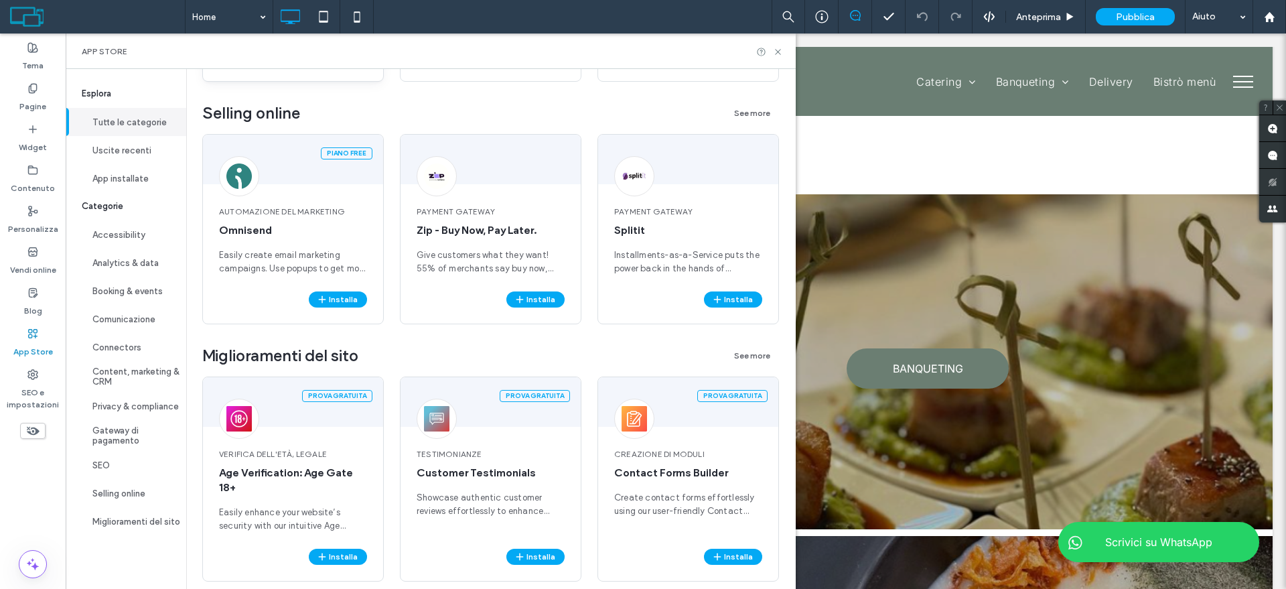
scroll to position [2778, 0]
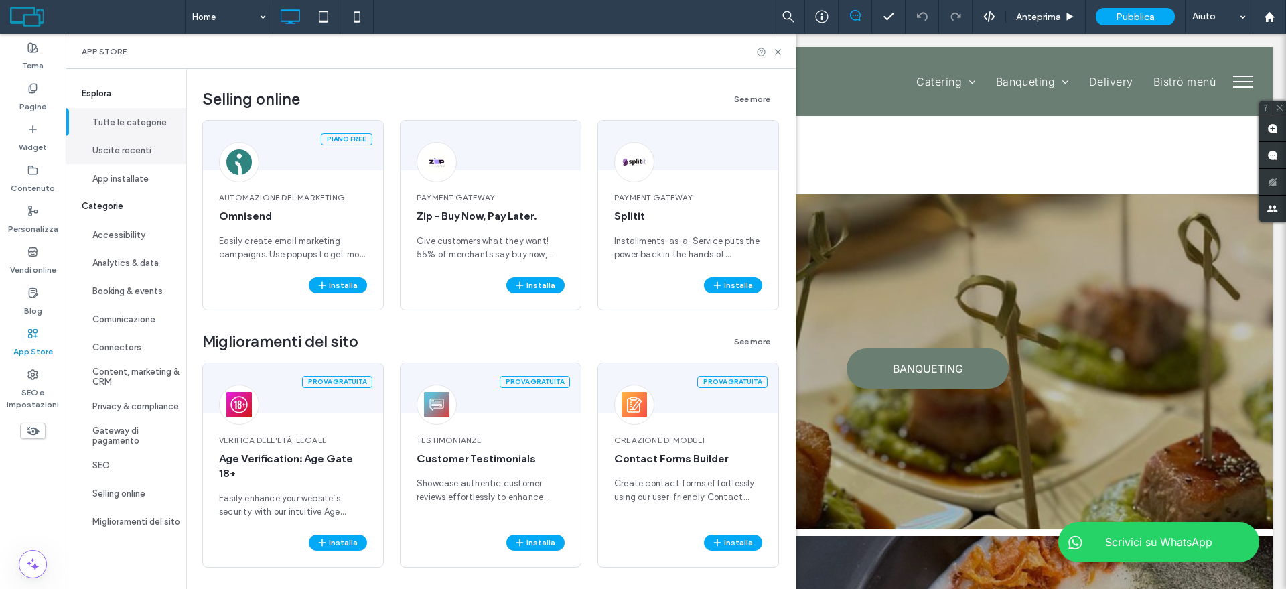
click at [154, 143] on button "Uscite recenti" at bounding box center [126, 150] width 121 height 28
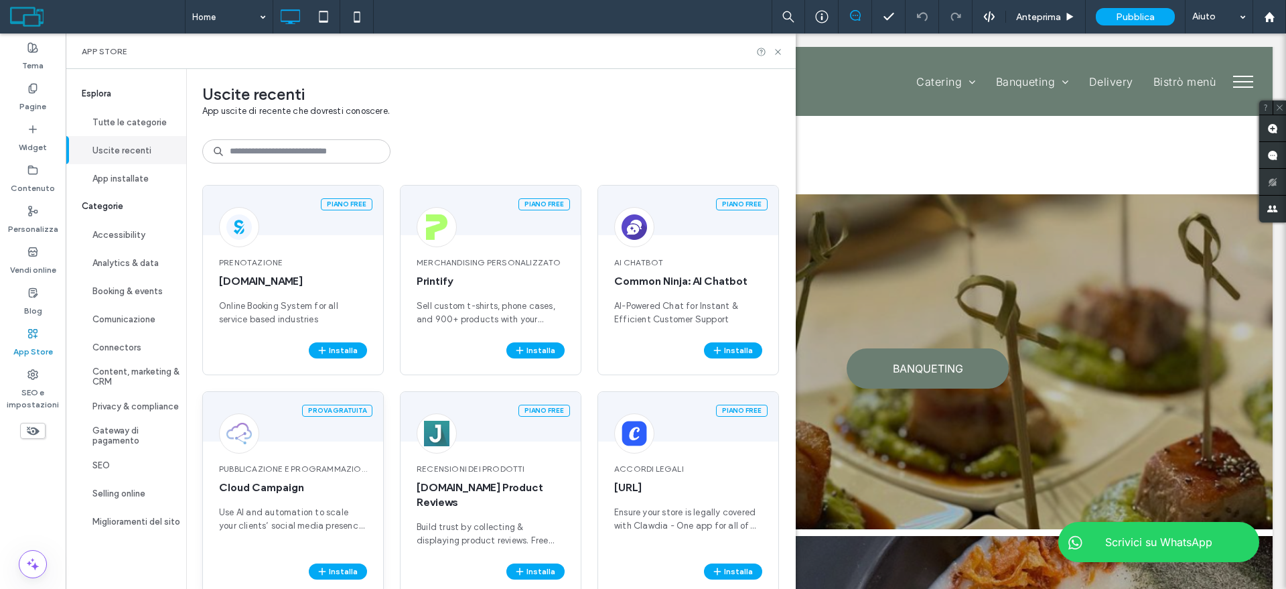
scroll to position [0, 0]
click at [135, 174] on button "App installate" at bounding box center [126, 178] width 121 height 28
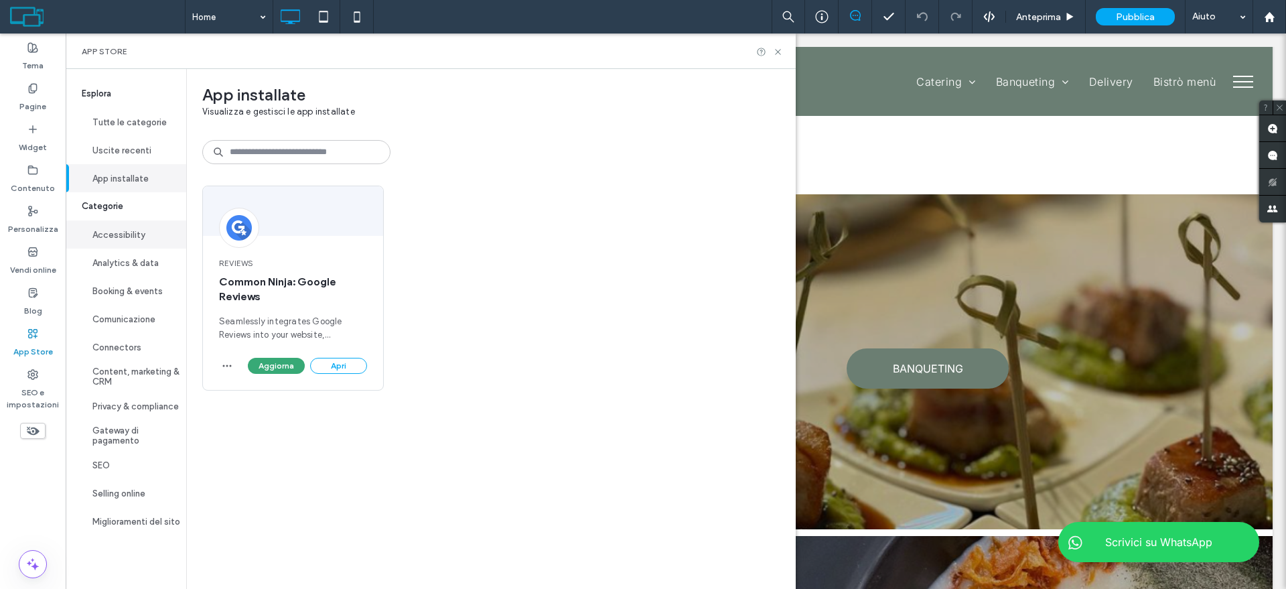
click at [135, 228] on button "Accessibility" at bounding box center [126, 234] width 121 height 28
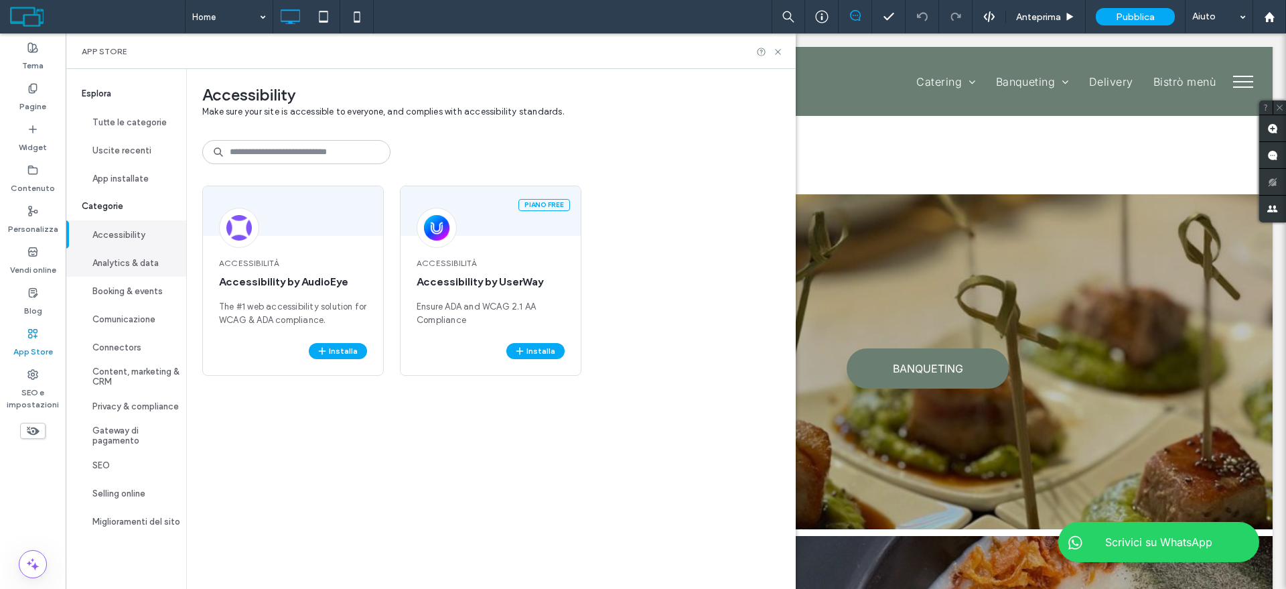
click at [134, 261] on button "Analytics & data" at bounding box center [126, 263] width 121 height 28
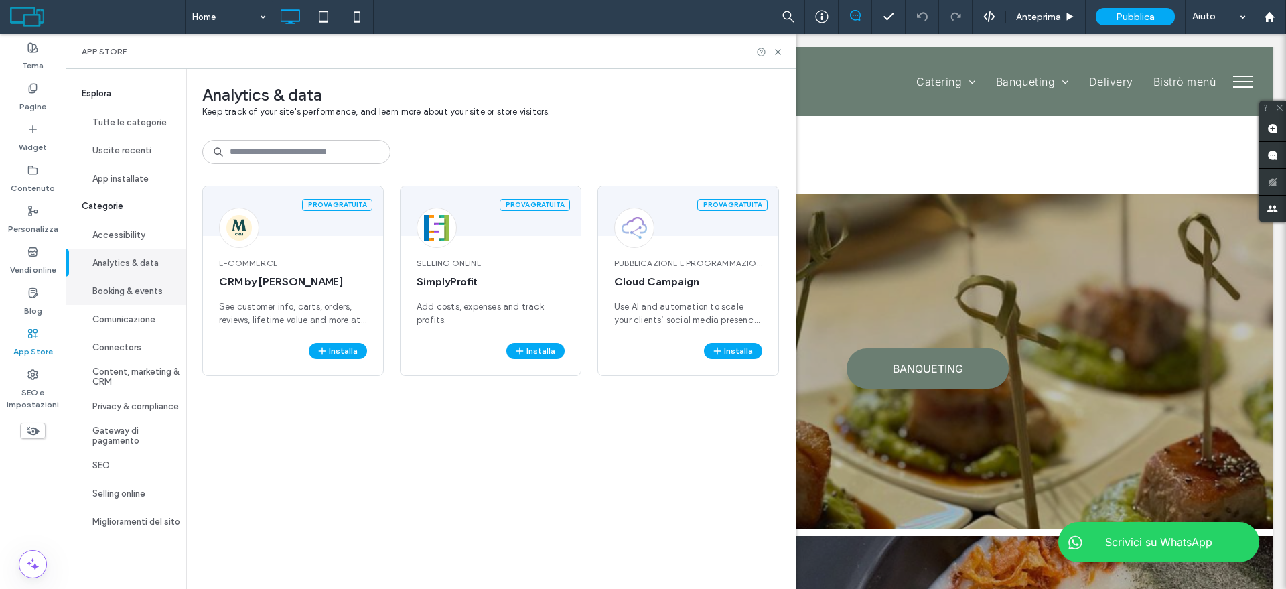
click at [128, 287] on button "Booking & events" at bounding box center [126, 291] width 121 height 28
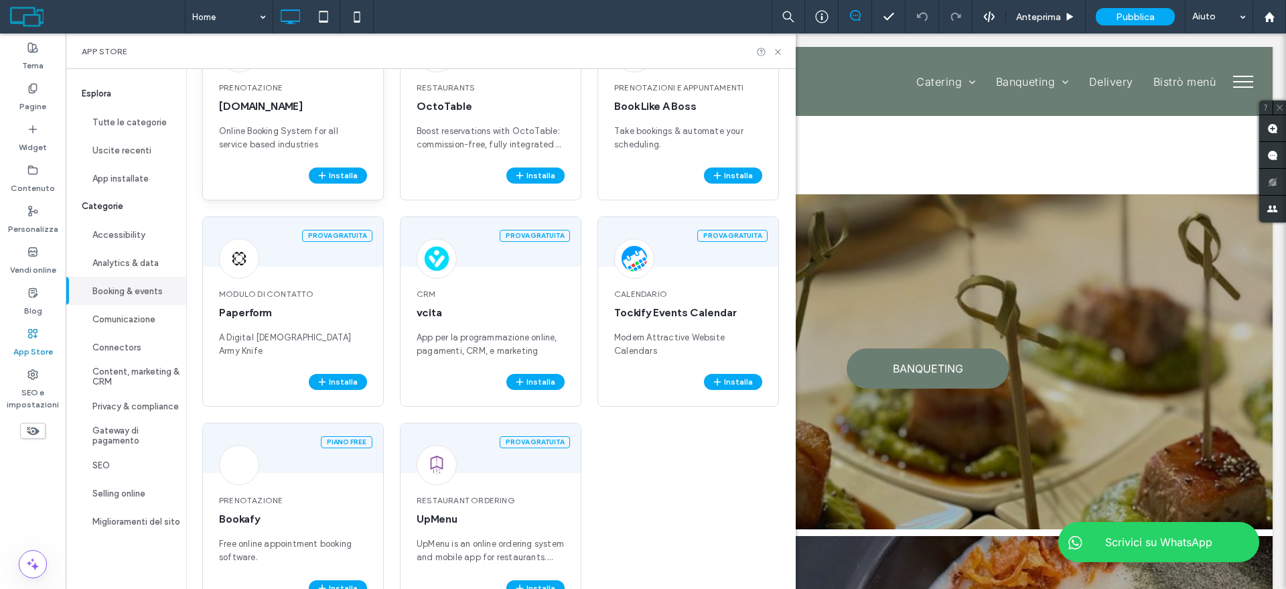
scroll to position [137, 0]
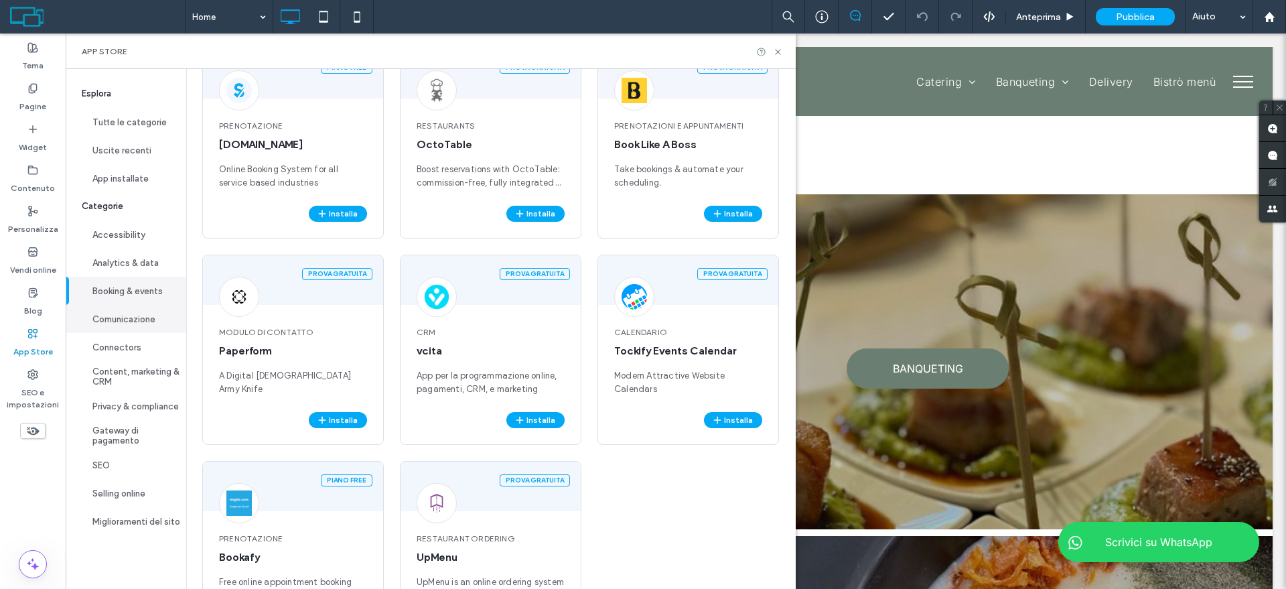
click at [150, 321] on button "Comunicazione" at bounding box center [126, 319] width 121 height 28
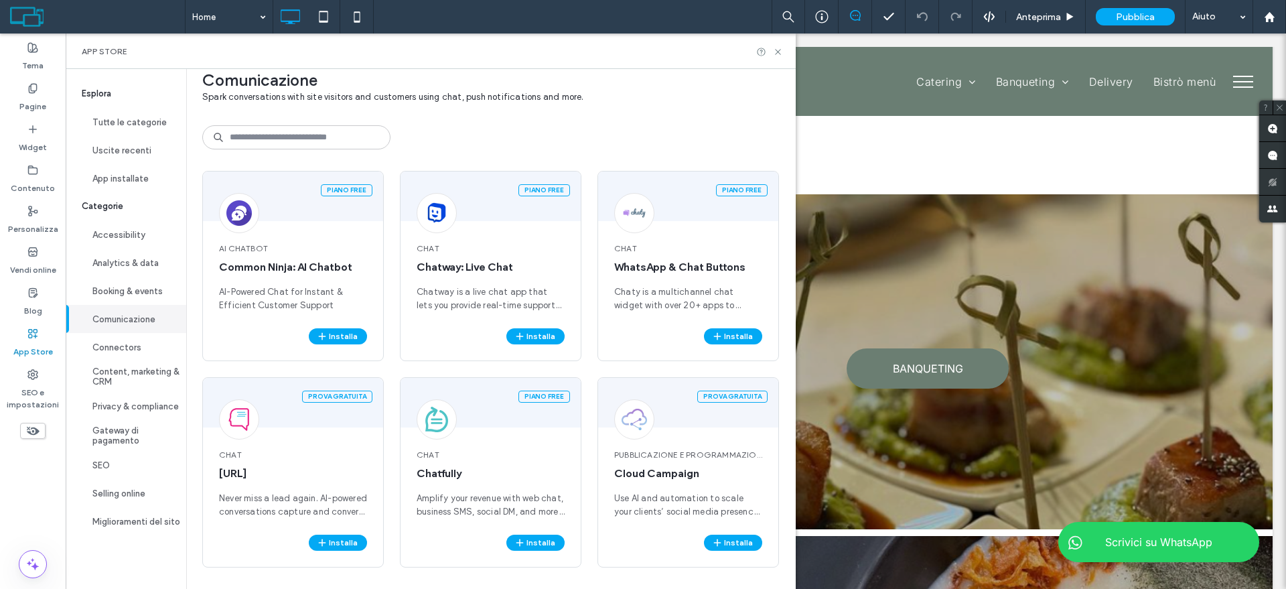
scroll to position [15, 0]
click at [471, 422] on div "Piano Free" at bounding box center [491, 403] width 180 height 50
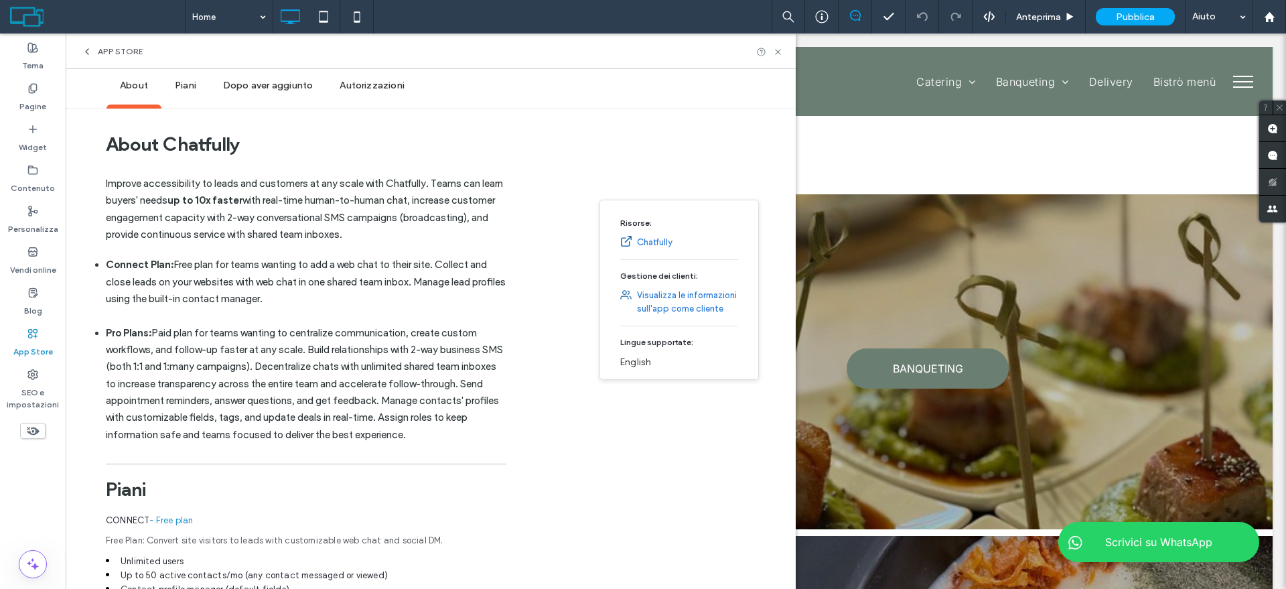
scroll to position [167, 0]
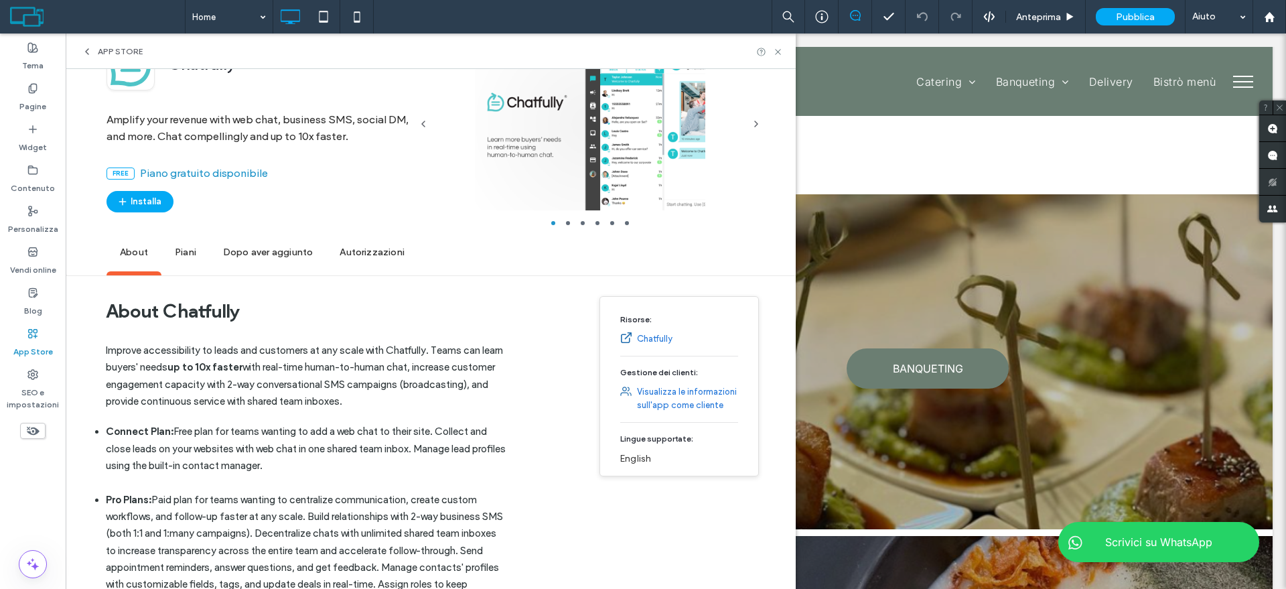
scroll to position [0, 0]
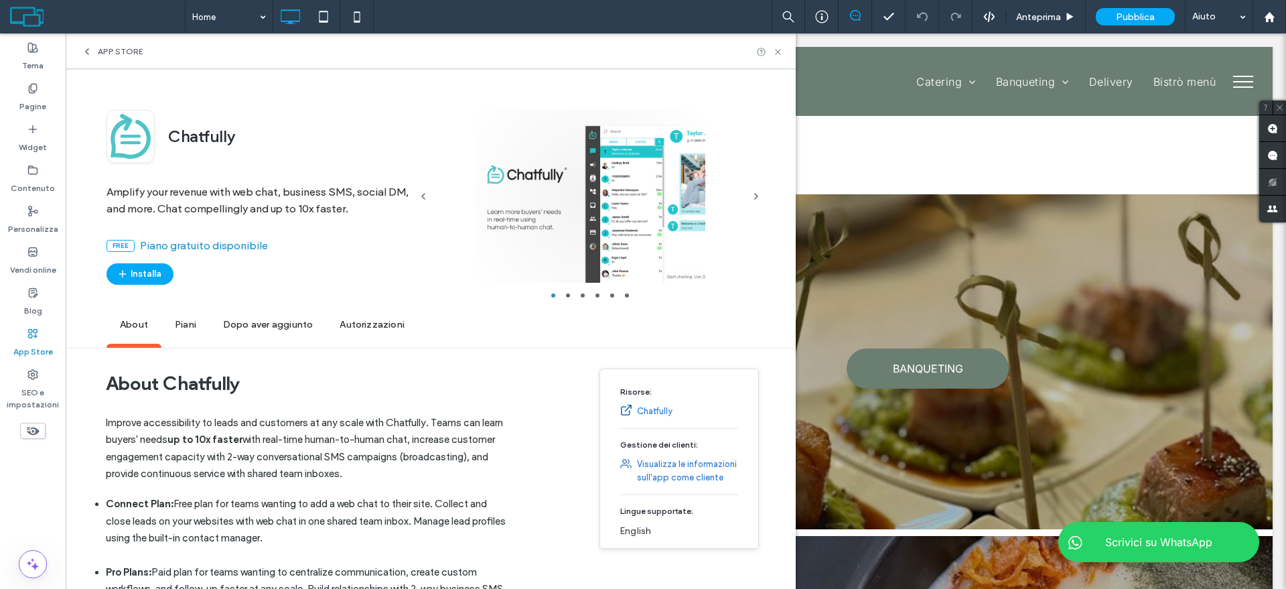
click at [121, 50] on span "App Store" at bounding box center [120, 51] width 45 height 11
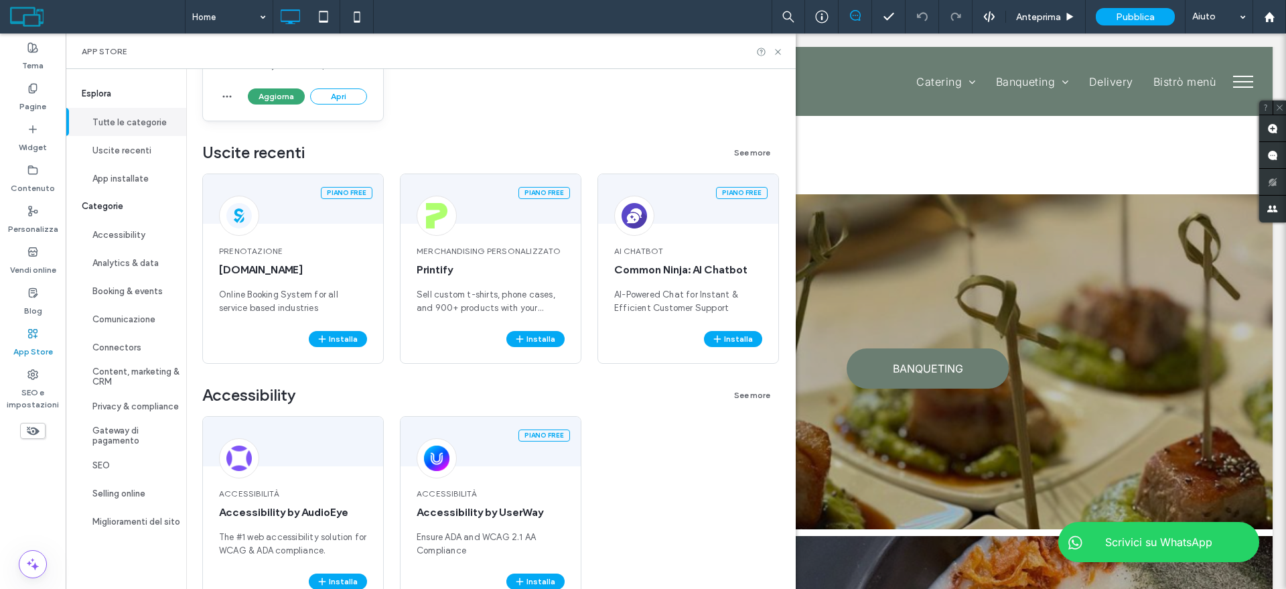
scroll to position [335, 0]
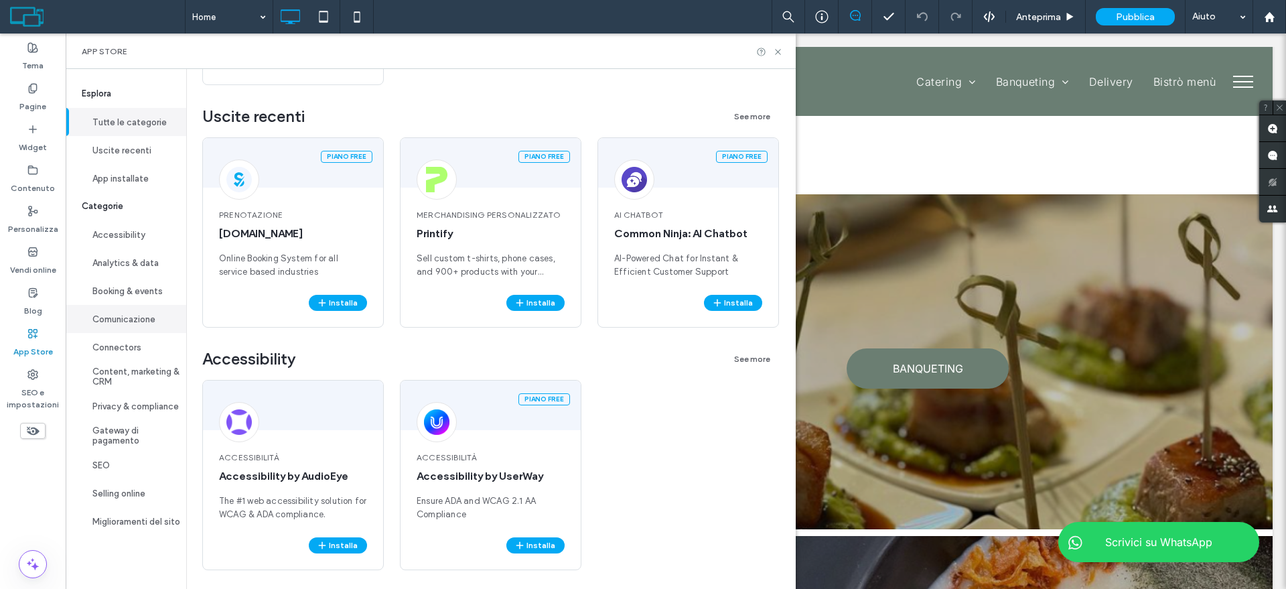
click at [123, 324] on button "Comunicazione" at bounding box center [126, 319] width 121 height 28
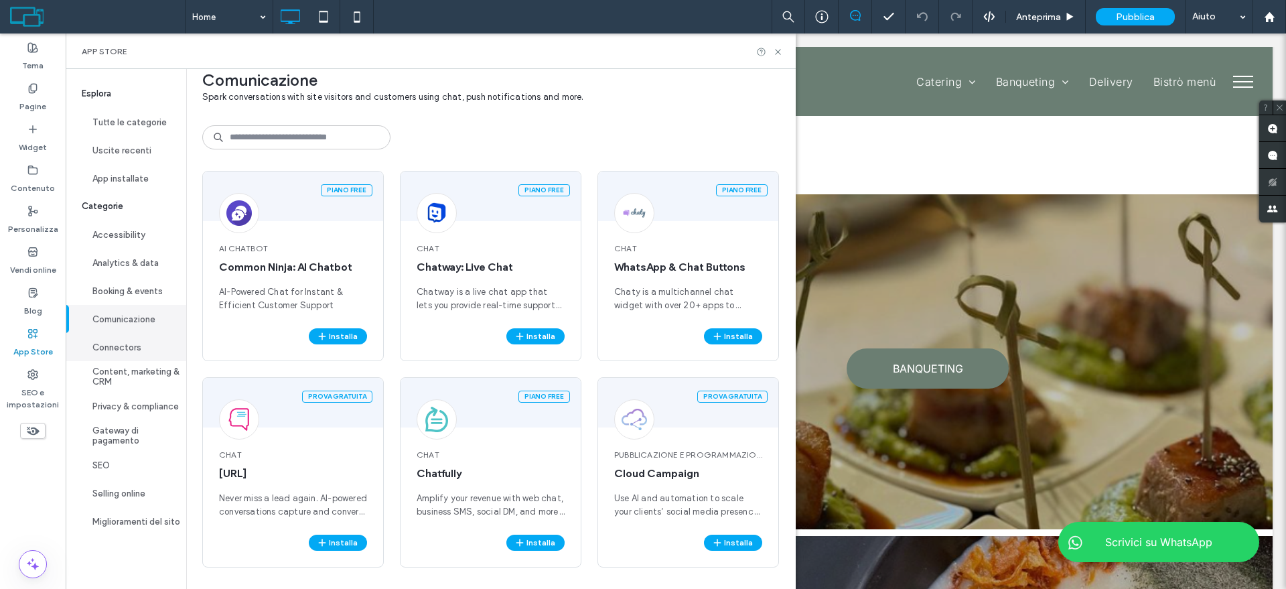
click at [117, 348] on button "Connectors" at bounding box center [126, 347] width 121 height 28
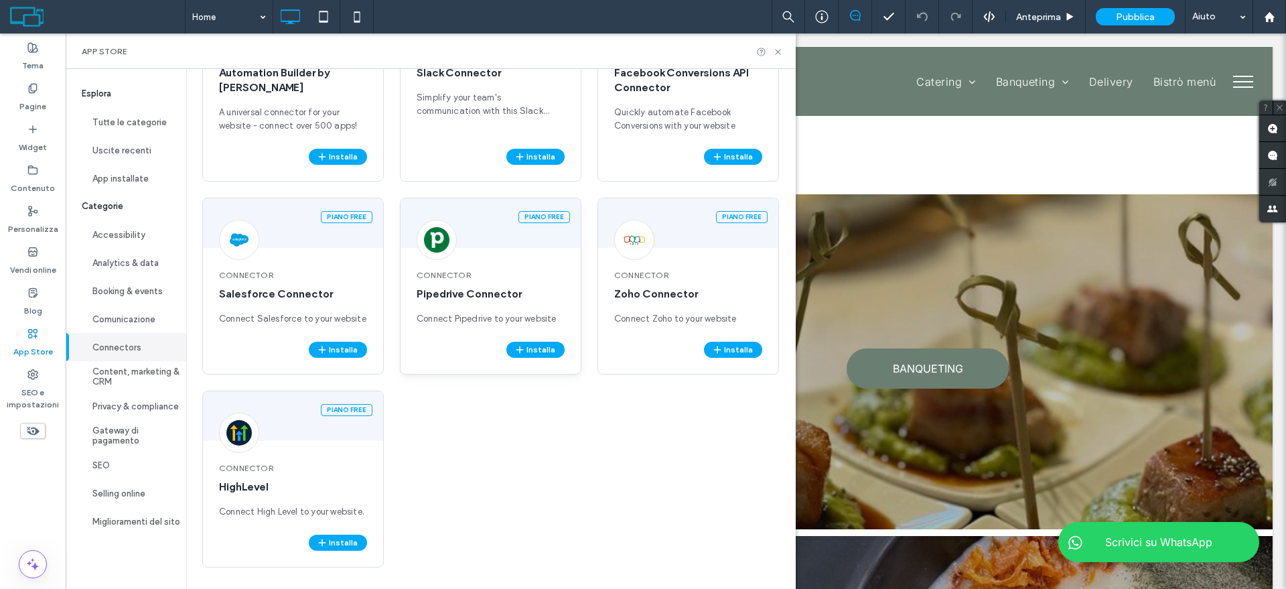
scroll to position [164, 0]
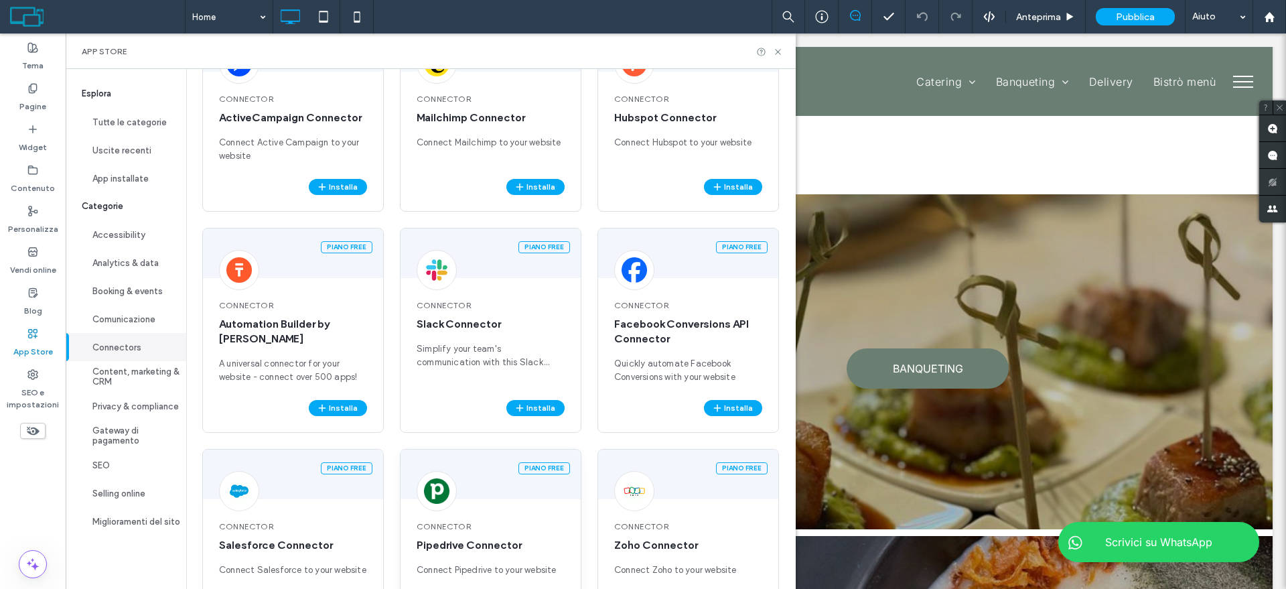
click at [544, 309] on span "Connector" at bounding box center [491, 305] width 148 height 12
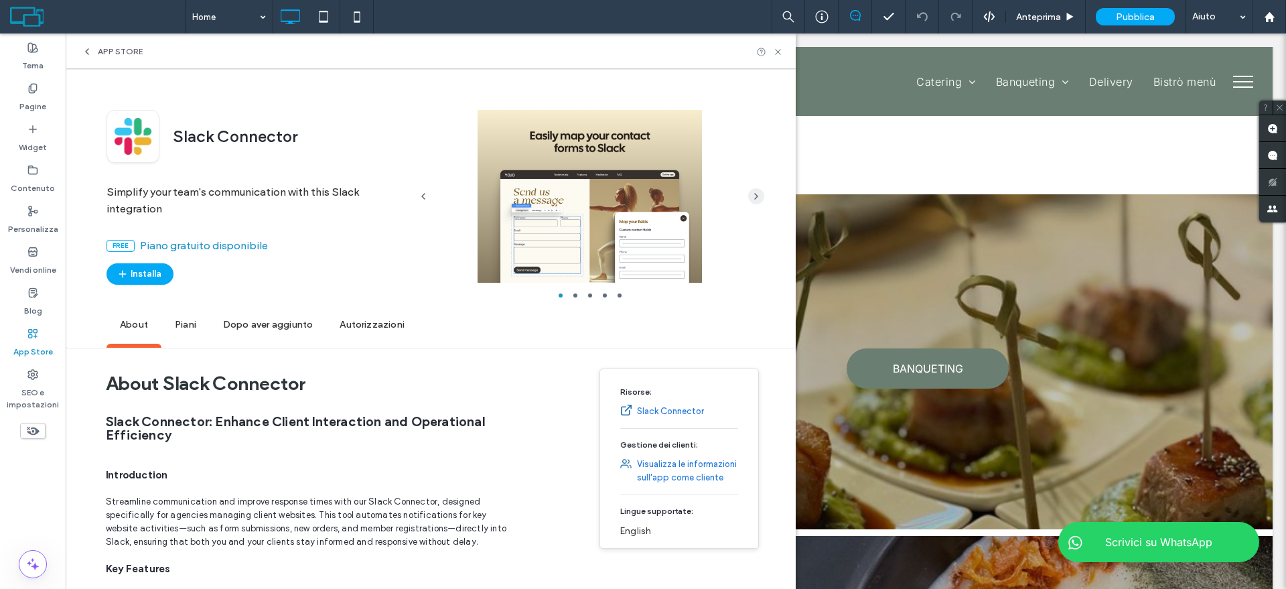
click at [752, 188] on span "button" at bounding box center [756, 196] width 16 height 16
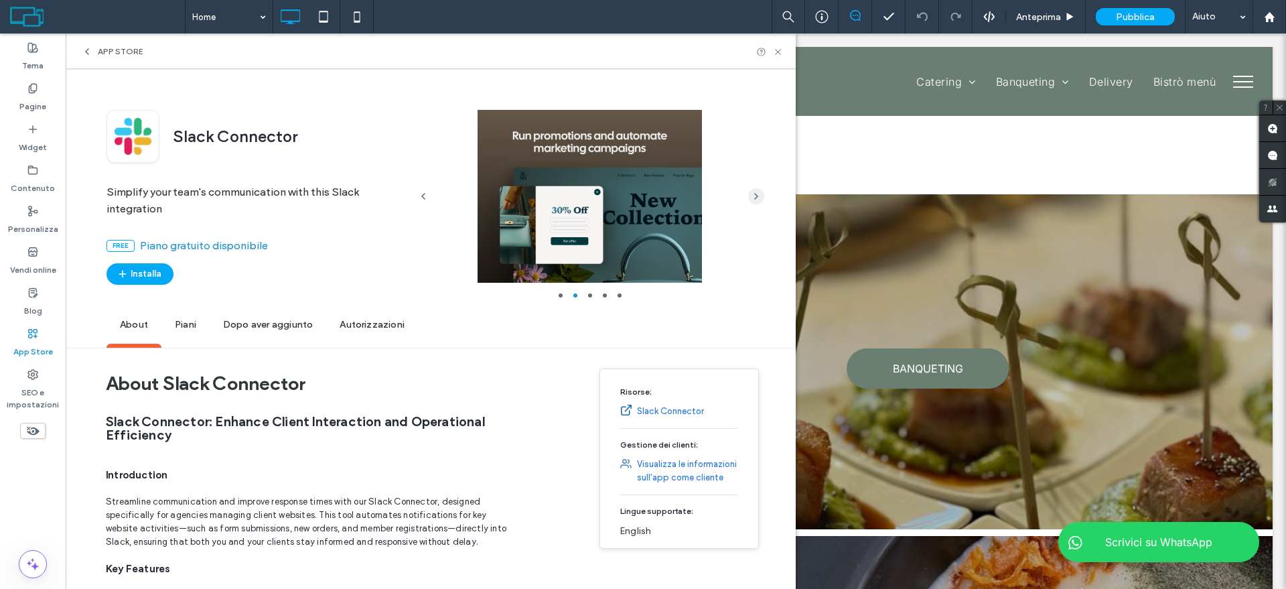
click at [752, 188] on span "button" at bounding box center [756, 196] width 16 height 16
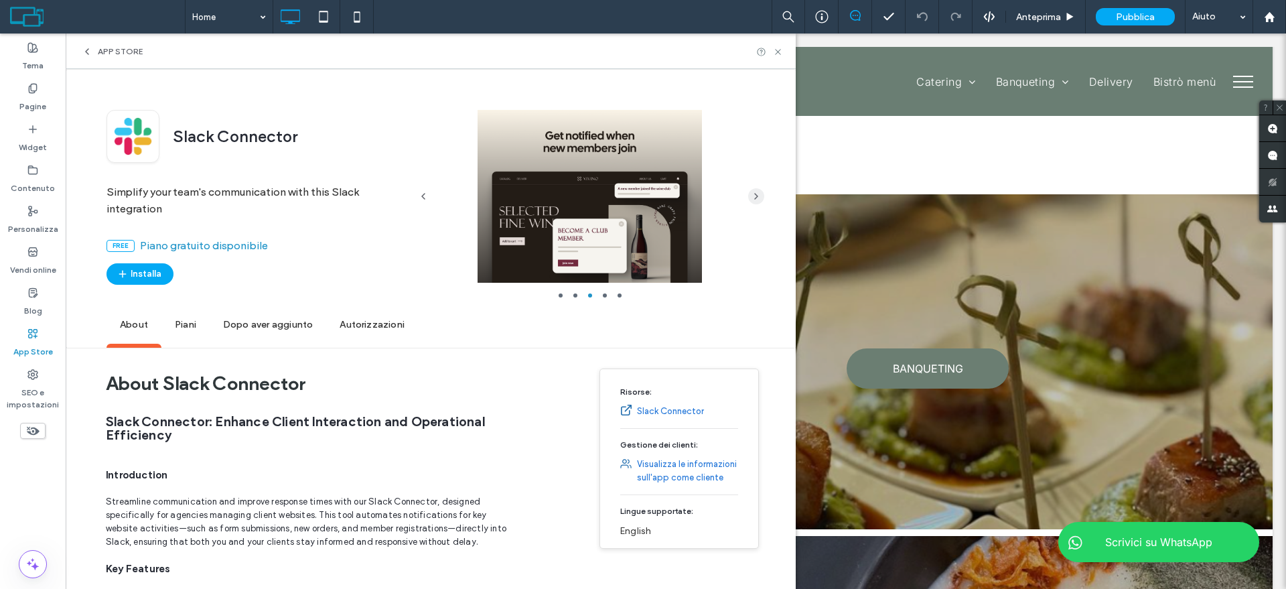
click at [752, 188] on span "button" at bounding box center [756, 196] width 16 height 16
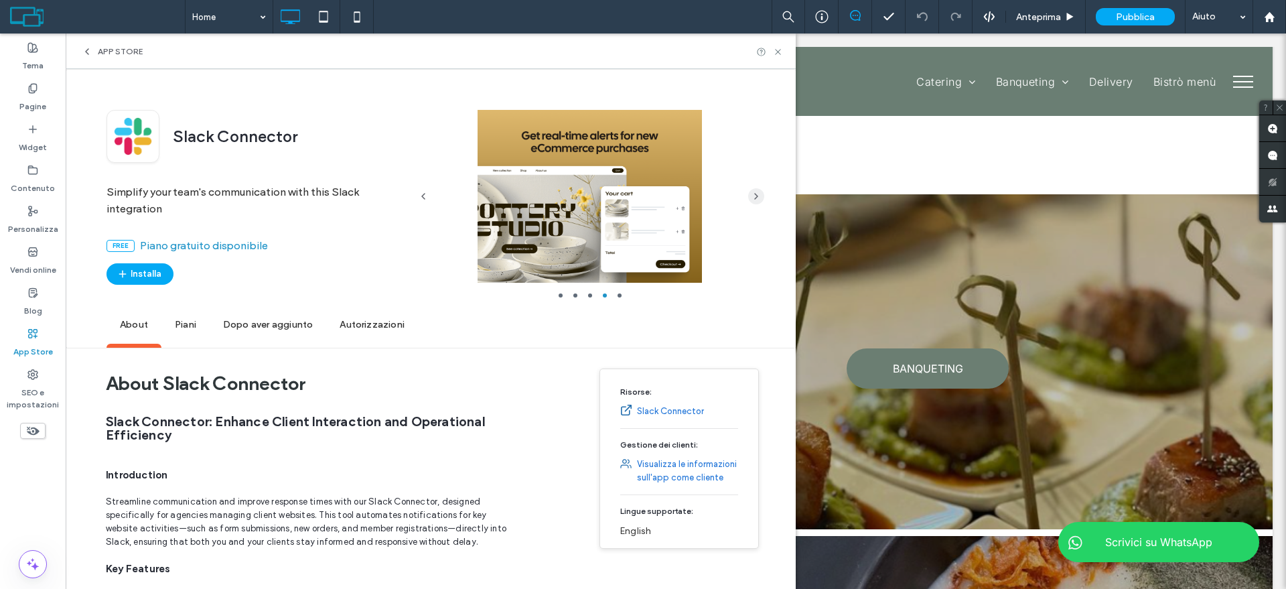
click at [752, 188] on span "button" at bounding box center [756, 196] width 16 height 16
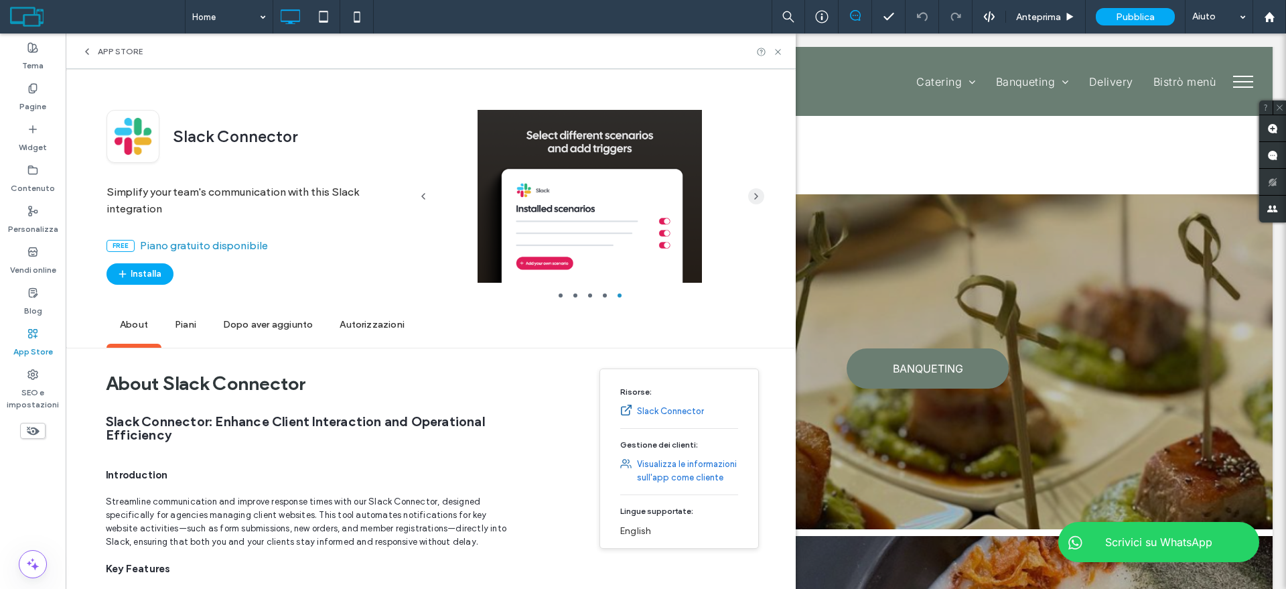
click at [752, 188] on span "button" at bounding box center [756, 196] width 16 height 16
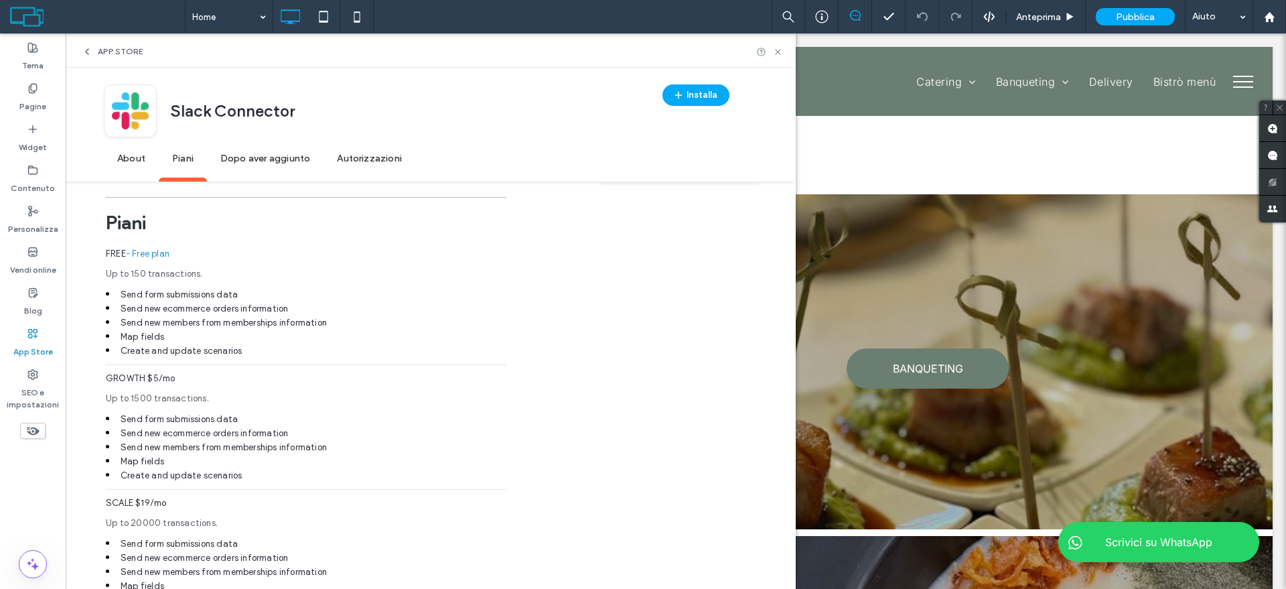
scroll to position [1005, 0]
drag, startPoint x: 718, startPoint y: 200, endPoint x: 588, endPoint y: 229, distance: 133.8
click at [588, 229] on div "About Slack Connector Slack Connector: Enhance Client Interaction and Operation…" at bounding box center [431, 171] width 730 height 1637
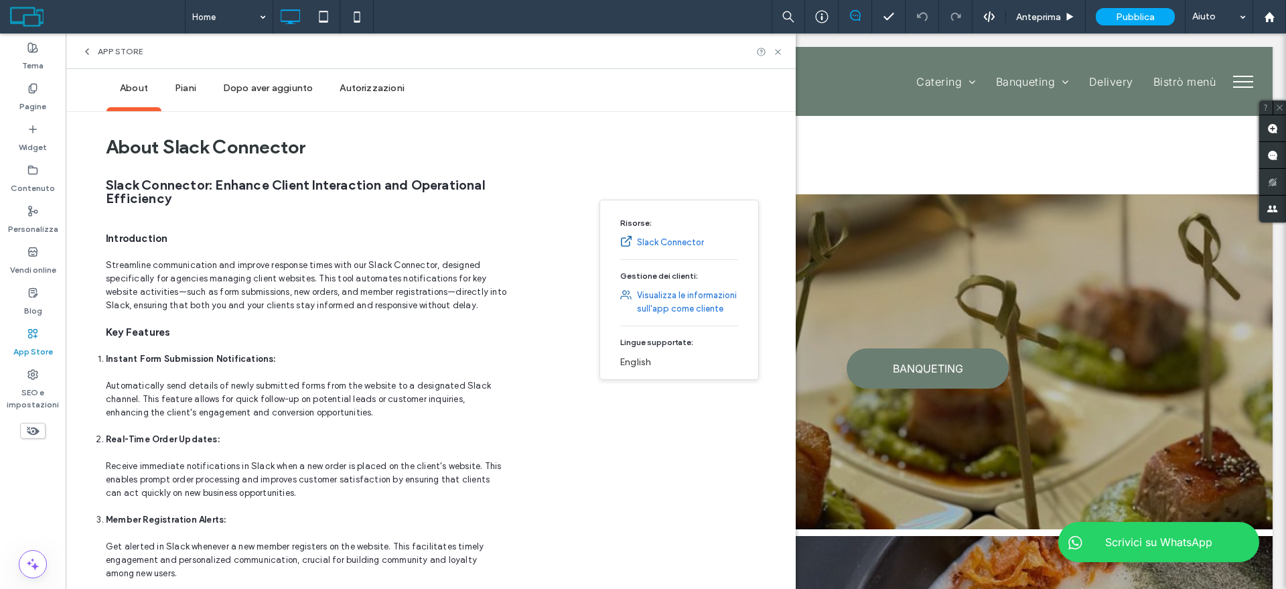
scroll to position [0, 0]
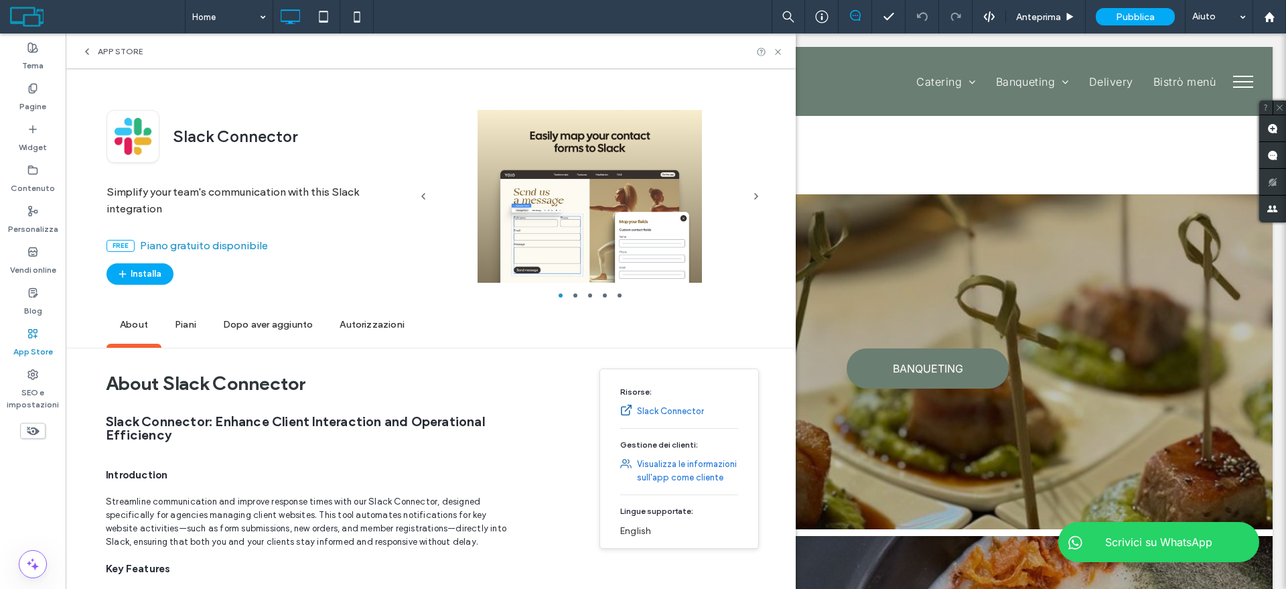
click at [88, 52] on icon at bounding box center [87, 51] width 11 height 11
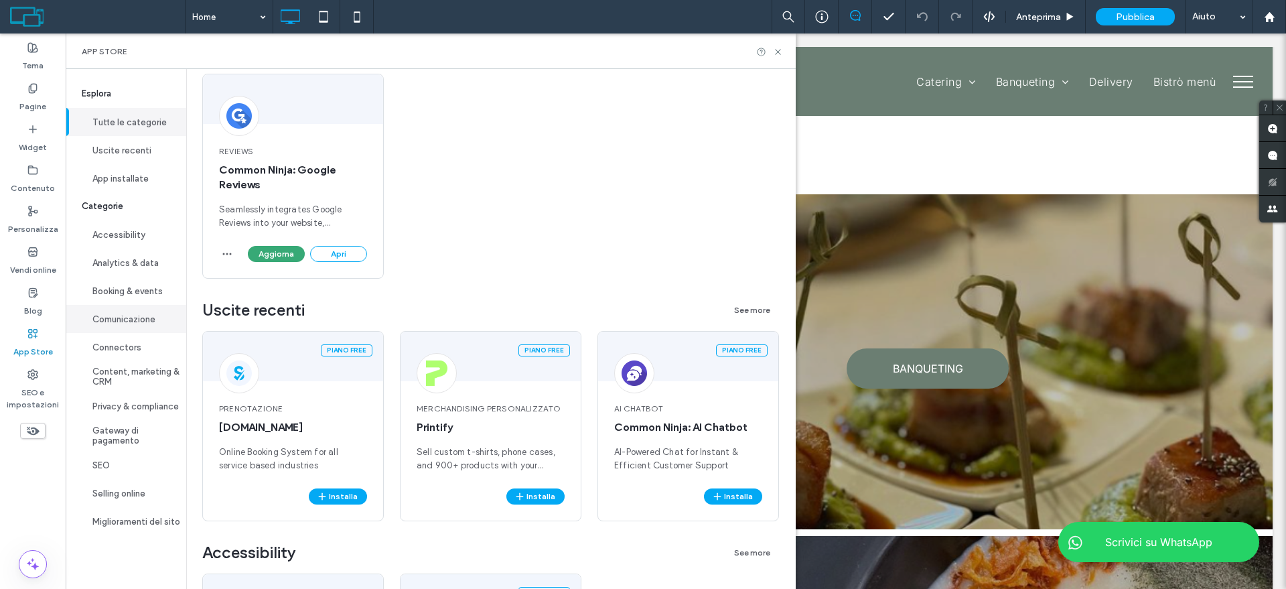
scroll to position [335, 0]
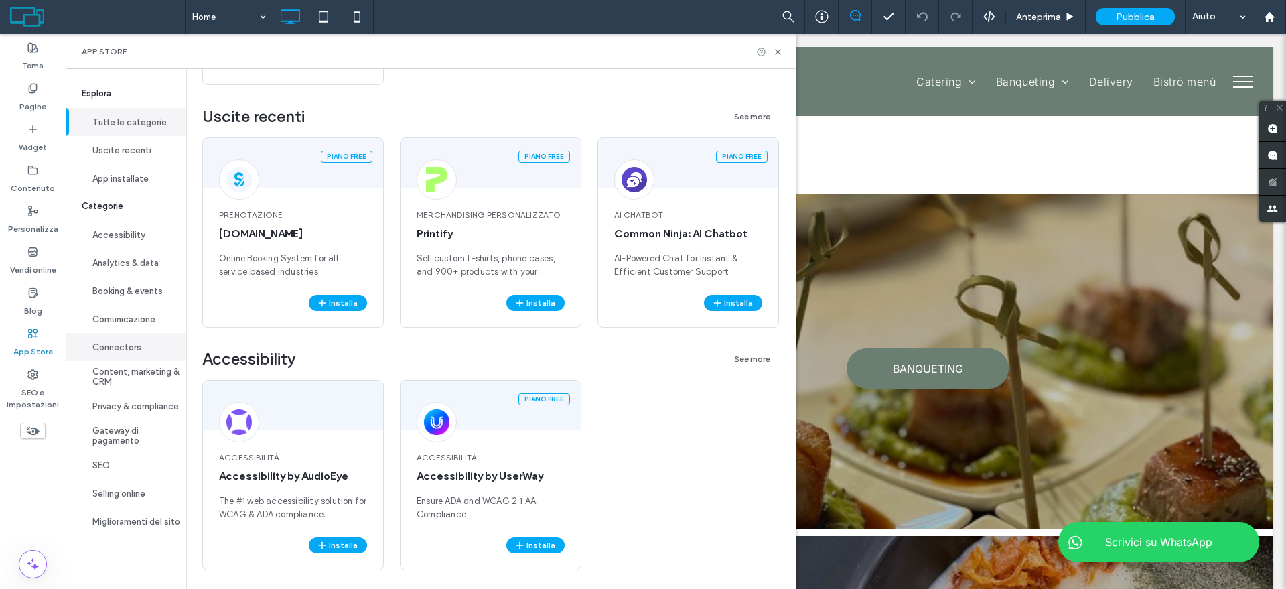
click at [146, 353] on button "Connectors" at bounding box center [126, 347] width 121 height 28
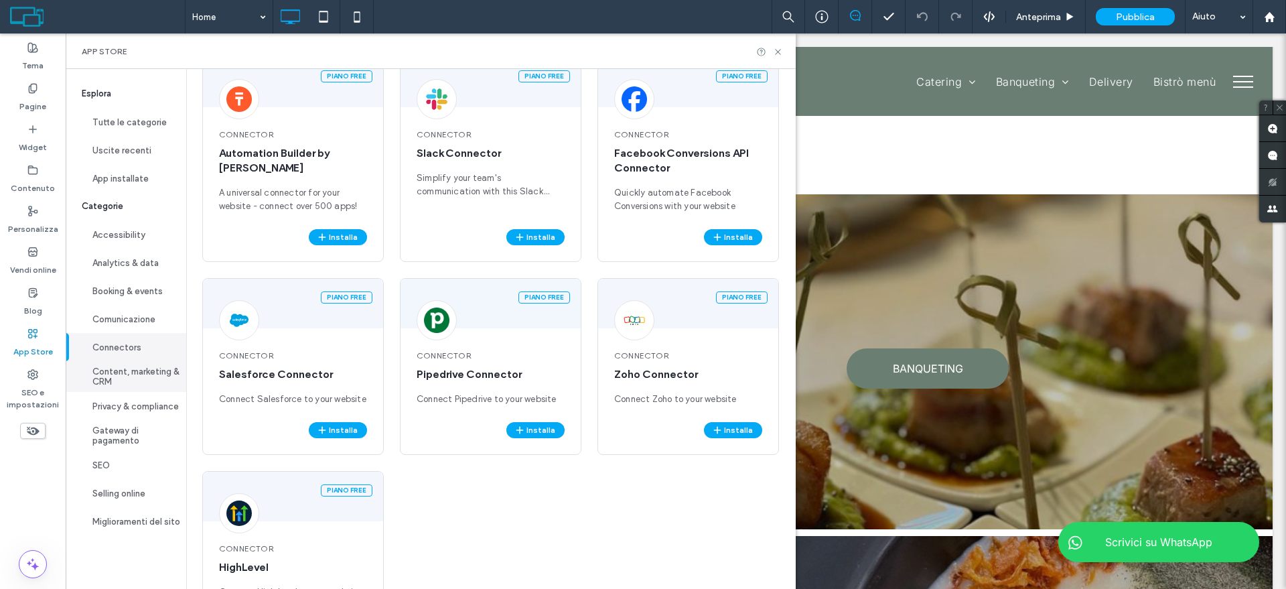
click at [135, 380] on button "Content, marketing & CRM" at bounding box center [126, 376] width 121 height 31
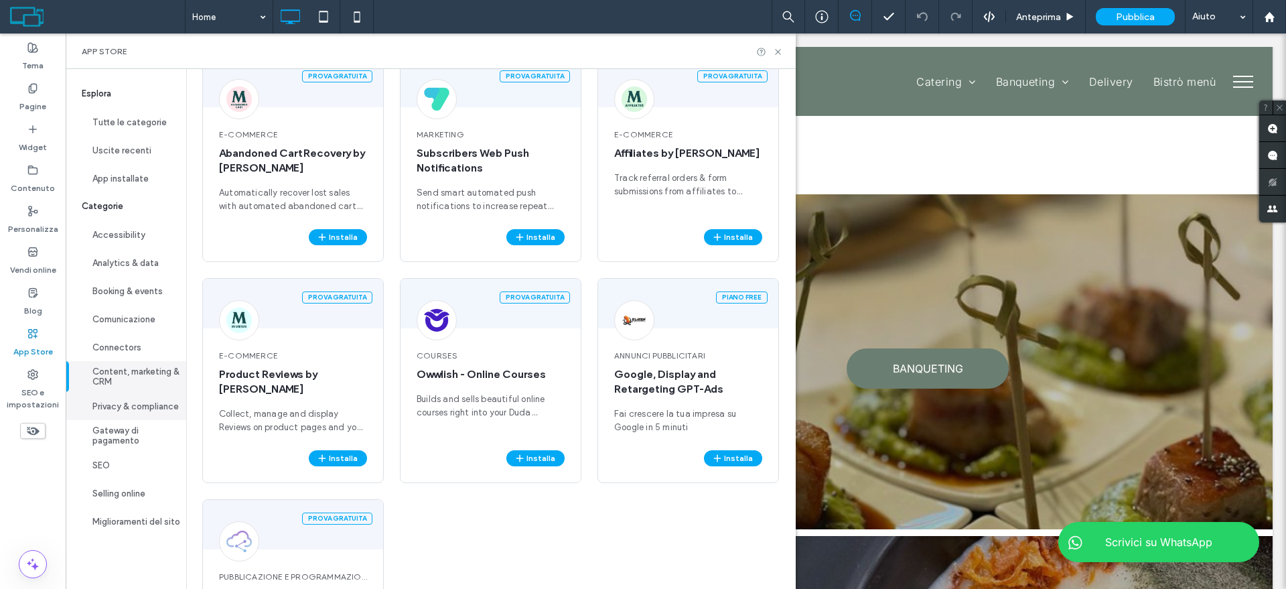
click at [131, 396] on button "Privacy & compliance" at bounding box center [126, 406] width 121 height 28
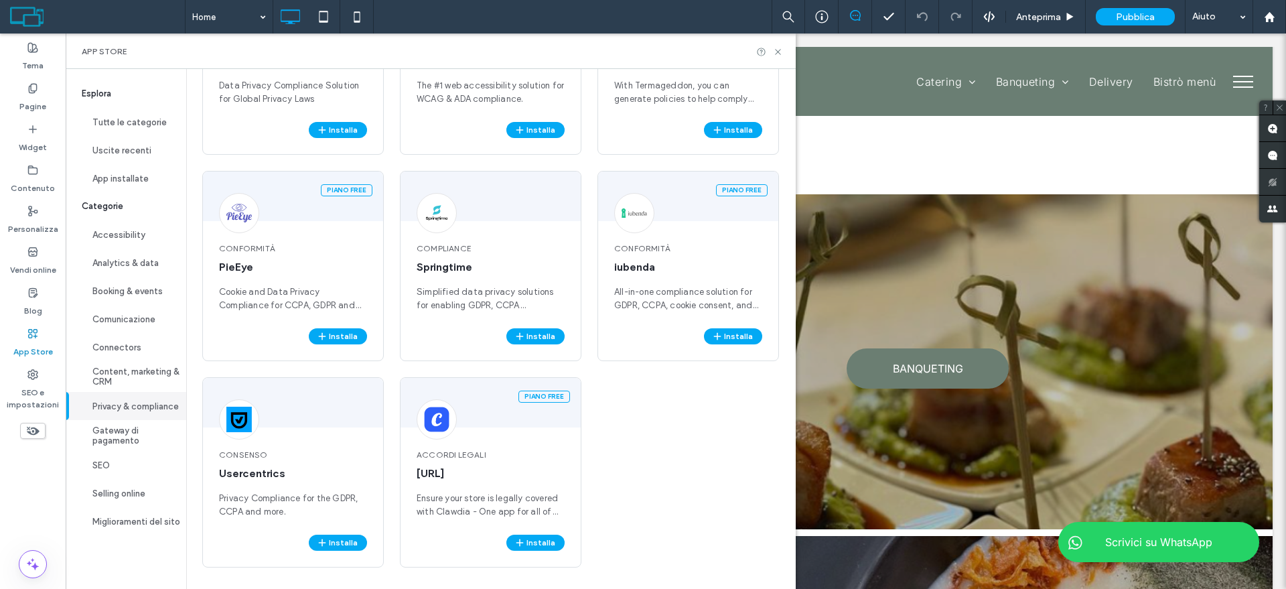
scroll to position [221, 0]
click at [137, 375] on button "Content, marketing & CRM" at bounding box center [126, 376] width 121 height 31
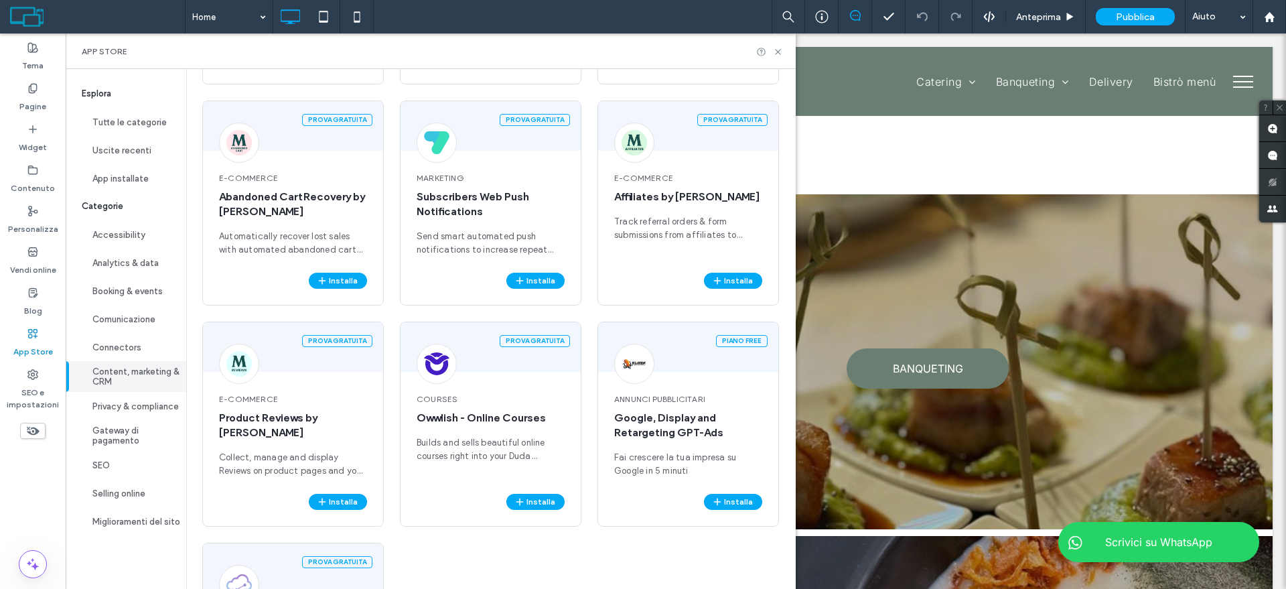
scroll to position [335, 0]
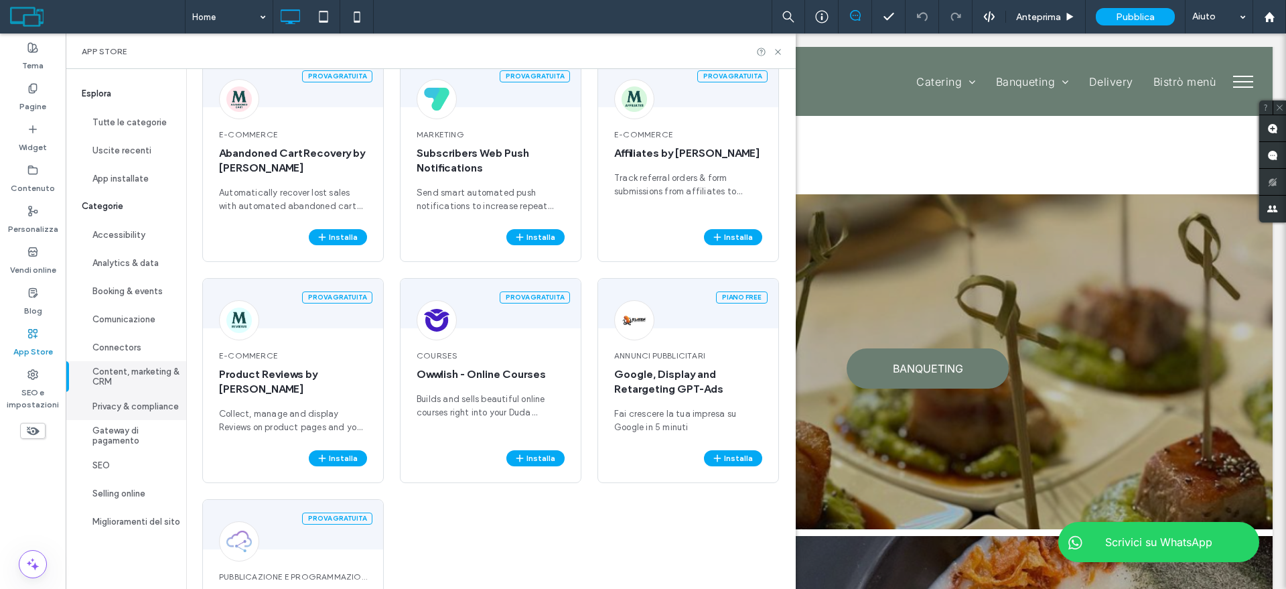
click at [143, 397] on button "Privacy & compliance" at bounding box center [126, 406] width 121 height 28
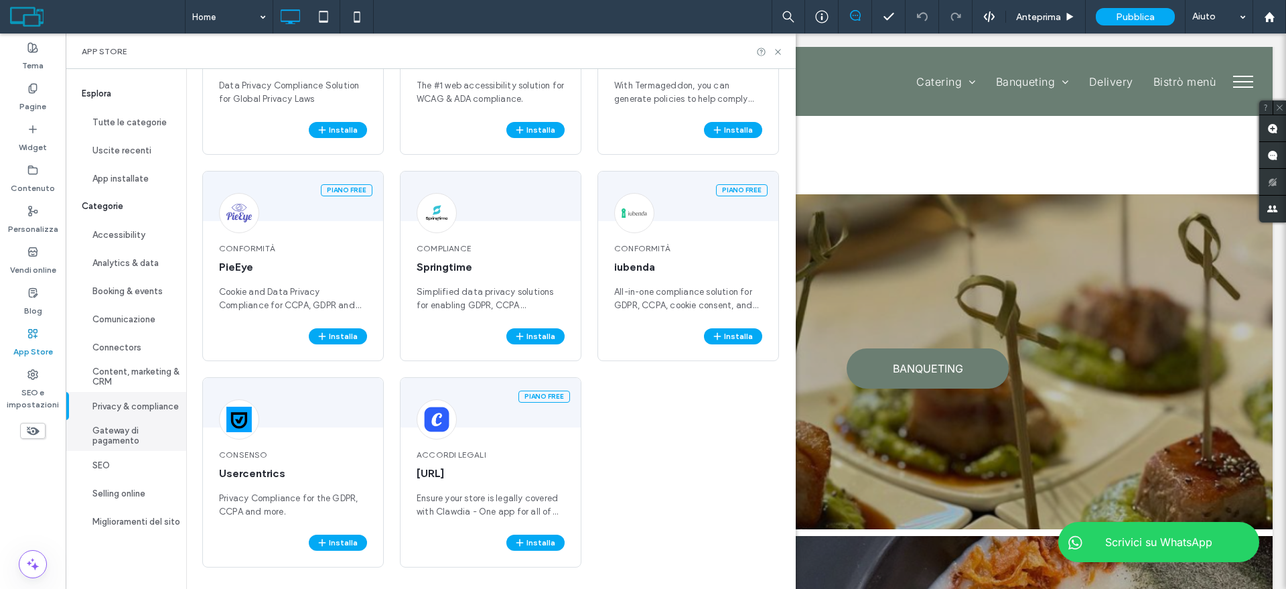
click at [130, 424] on button "Gateway di pagamento" at bounding box center [126, 435] width 121 height 31
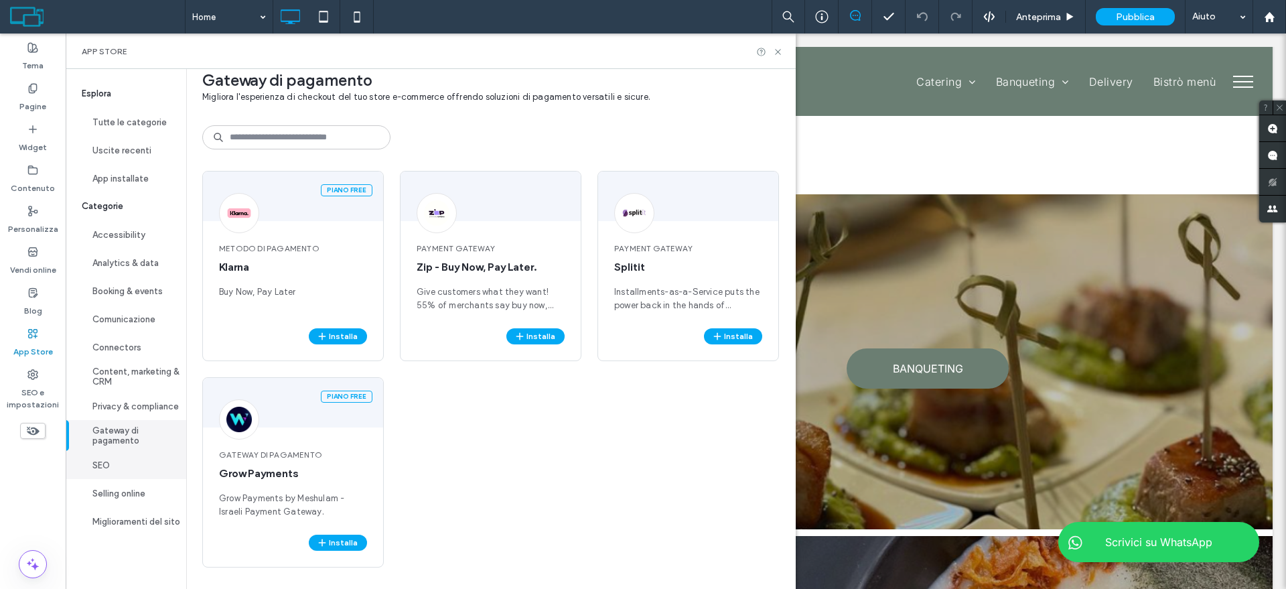
click at [121, 466] on button "SEO" at bounding box center [126, 465] width 121 height 28
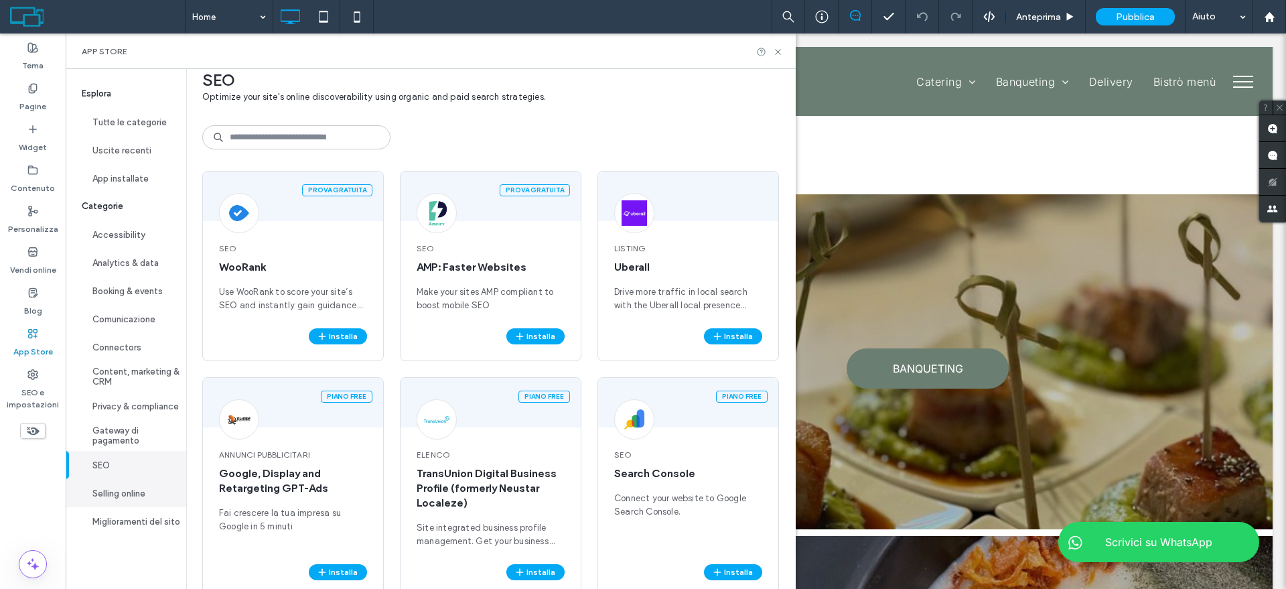
click at [114, 491] on button "Selling online" at bounding box center [126, 493] width 121 height 28
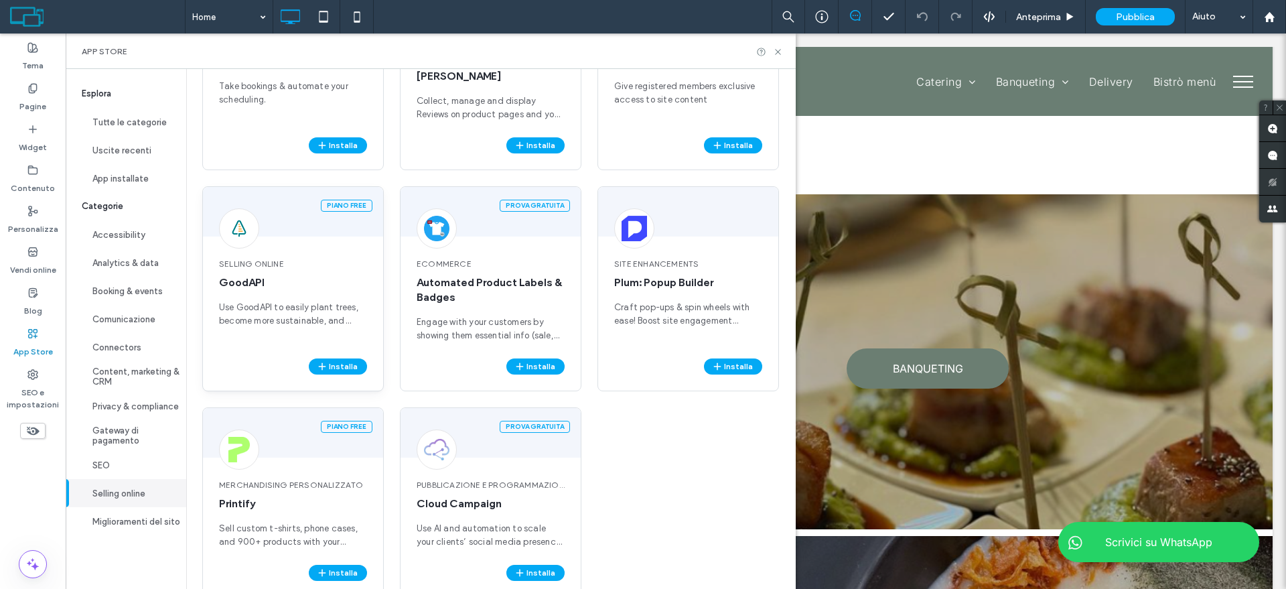
scroll to position [1105, 0]
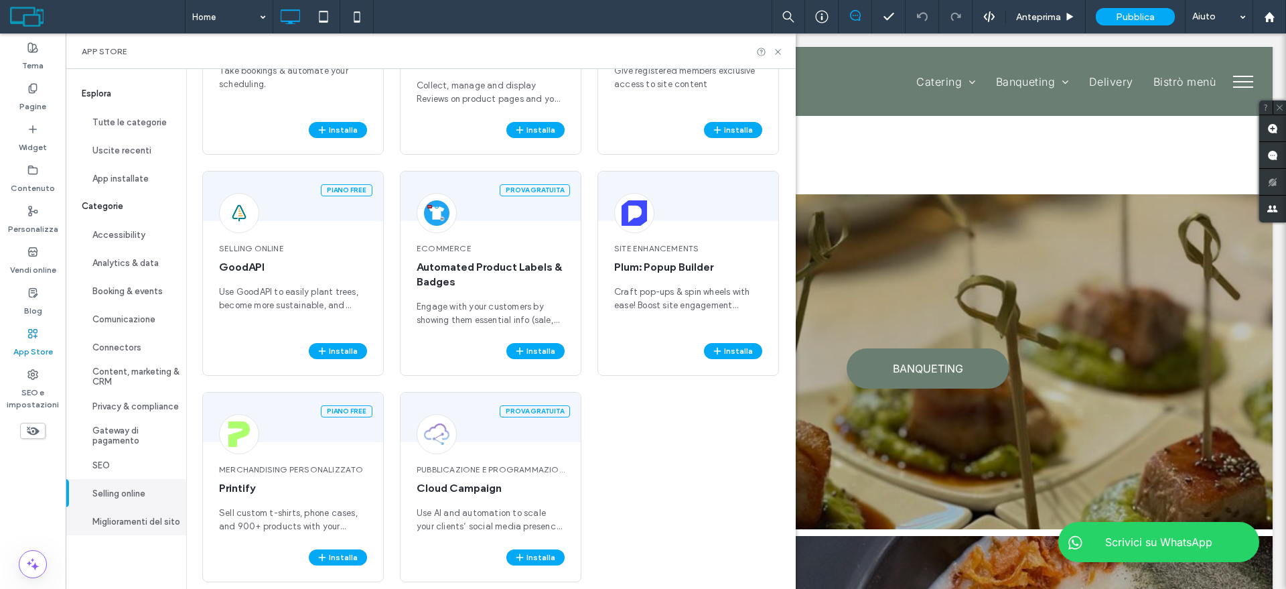
click at [145, 513] on button "Miglioramenti del sito" at bounding box center [126, 521] width 121 height 28
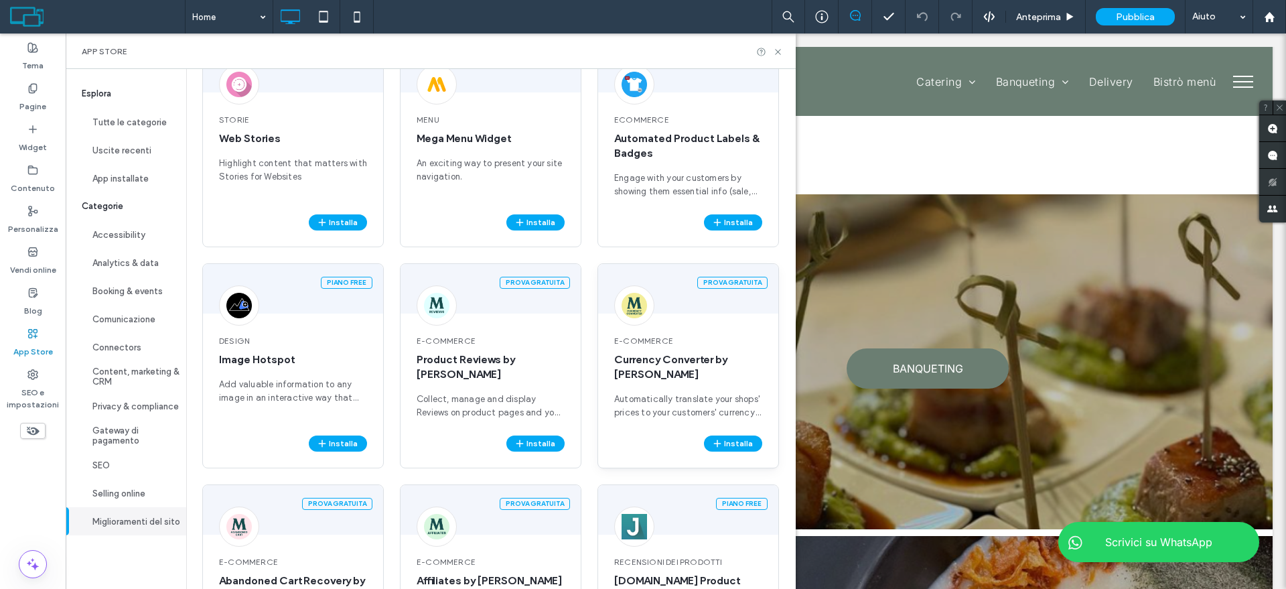
scroll to position [1213, 0]
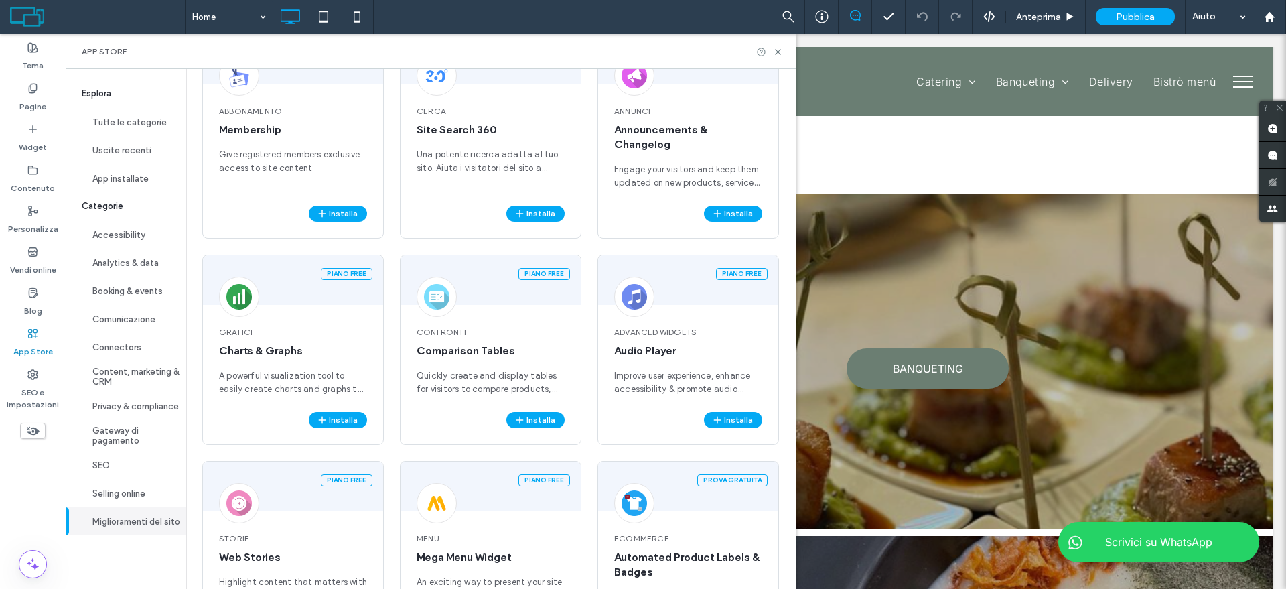
click at [97, 519] on button "Miglioramenti del sito" at bounding box center [126, 521] width 121 height 28
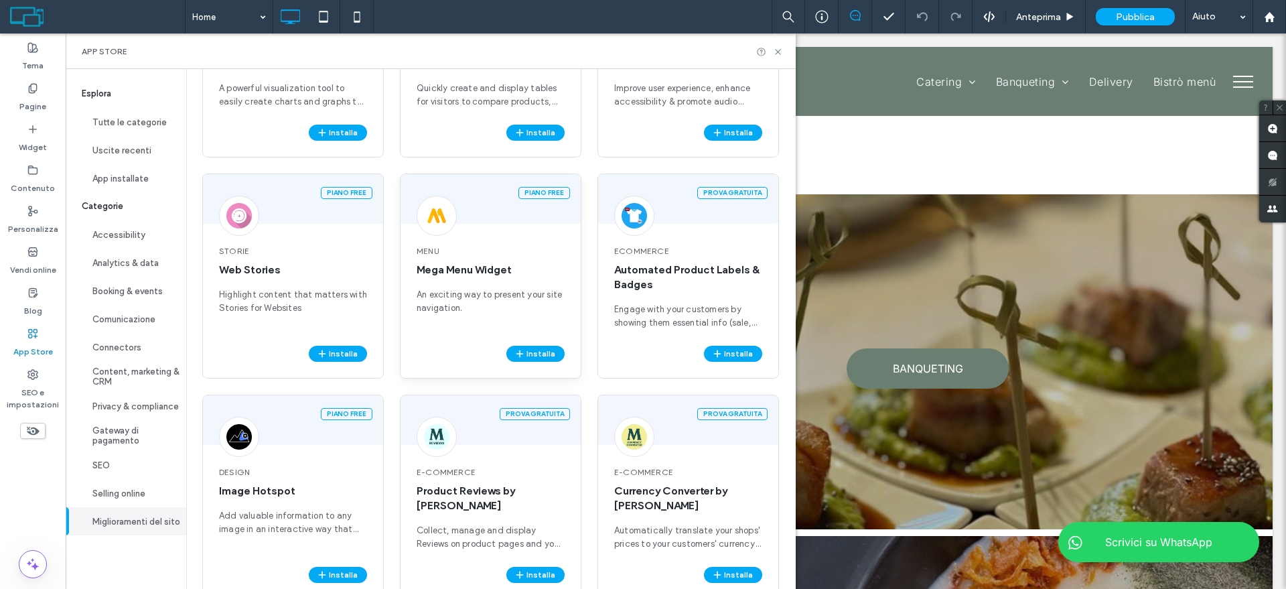
scroll to position [1507, 0]
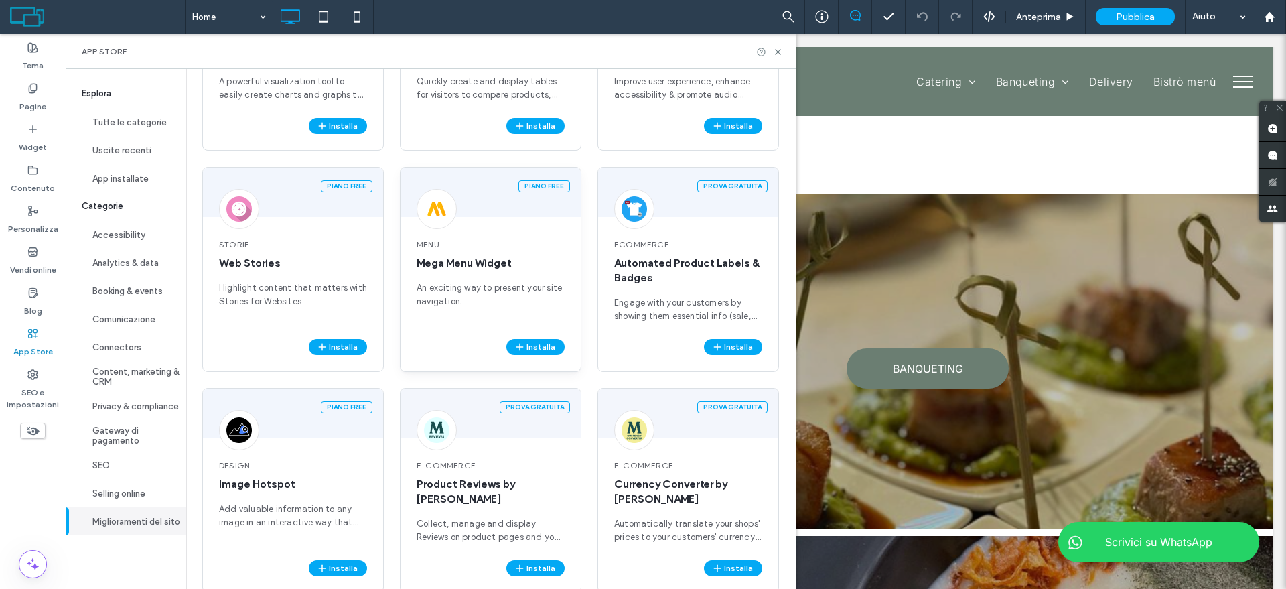
click at [496, 291] on span "An exciting way to present your site navigation." at bounding box center [491, 294] width 148 height 27
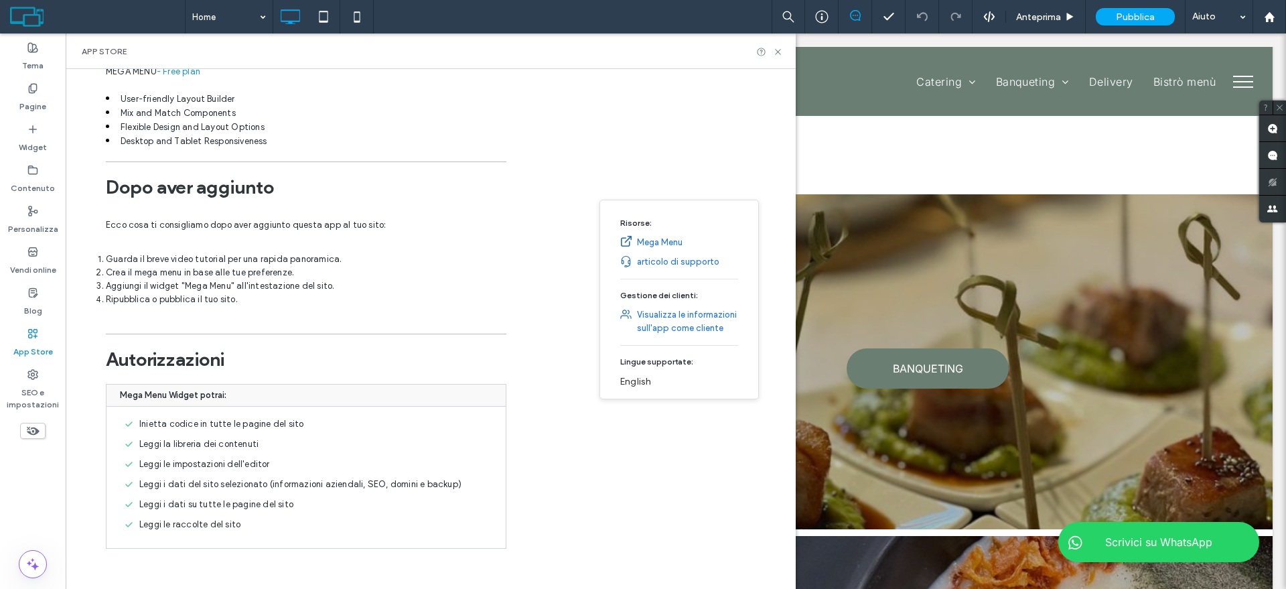
scroll to position [0, 0]
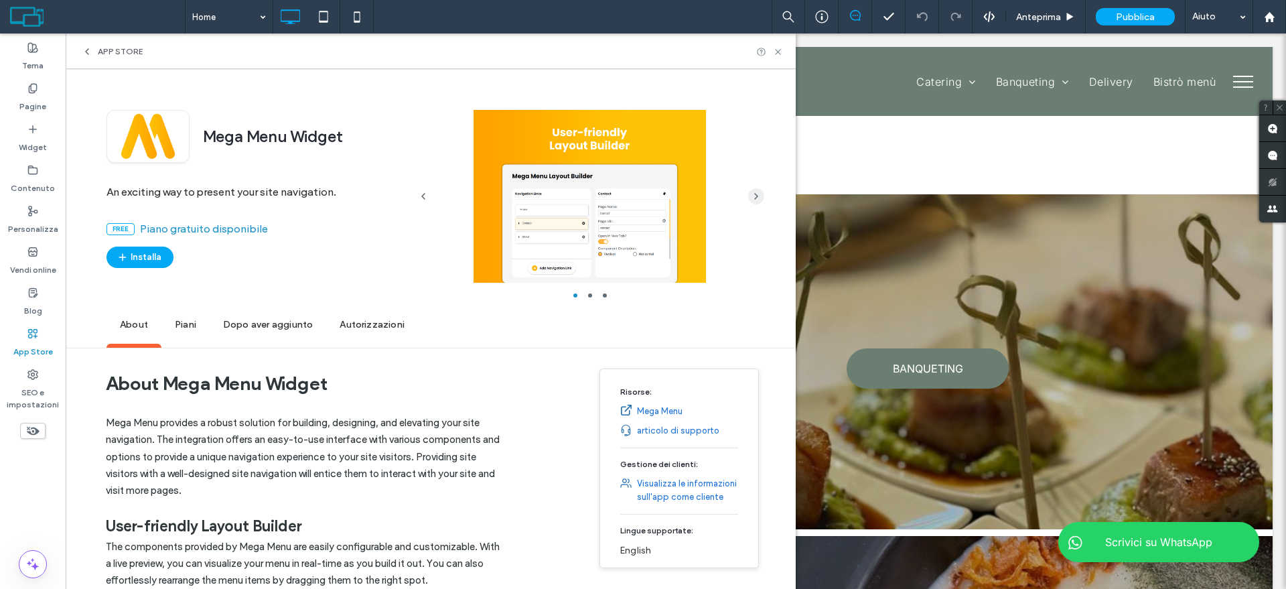
click at [752, 194] on icon "button" at bounding box center [756, 196] width 11 height 11
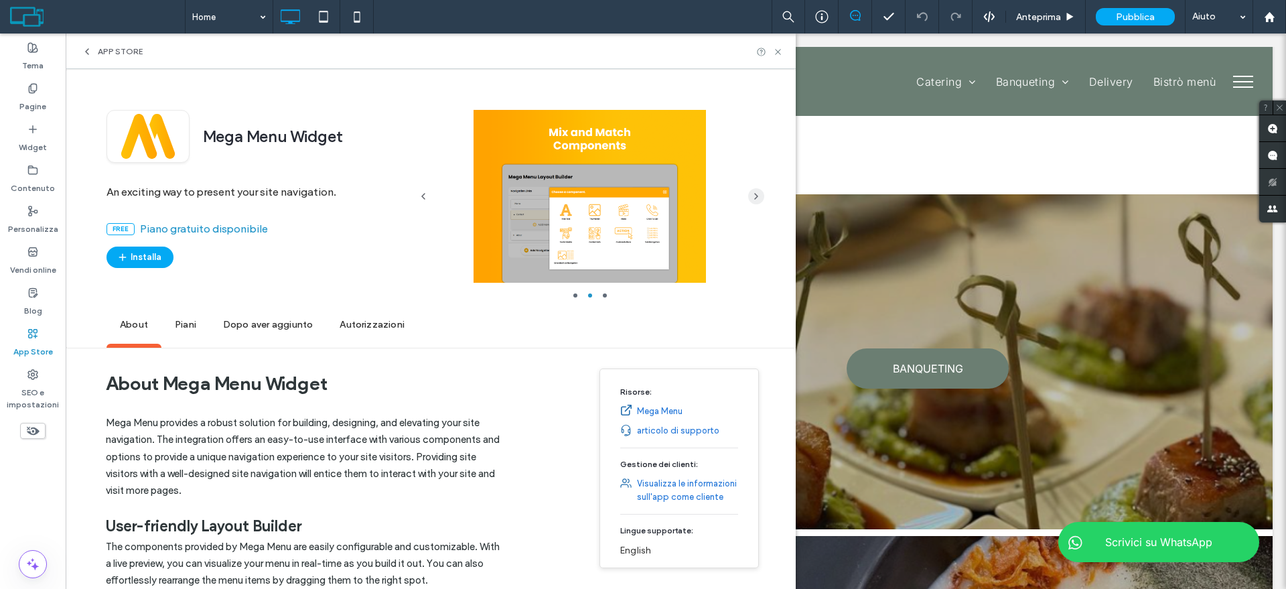
click at [752, 194] on icon "button" at bounding box center [756, 196] width 11 height 11
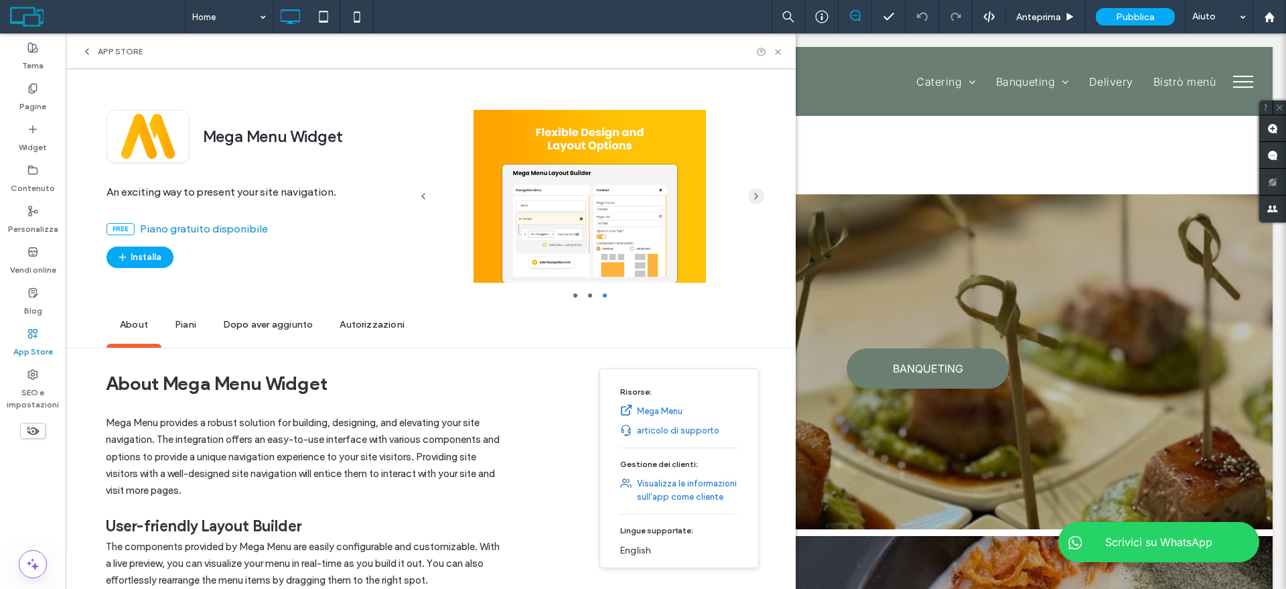
click at [752, 194] on icon "button" at bounding box center [756, 196] width 11 height 11
click at [752, 197] on icon "button" at bounding box center [756, 196] width 11 height 11
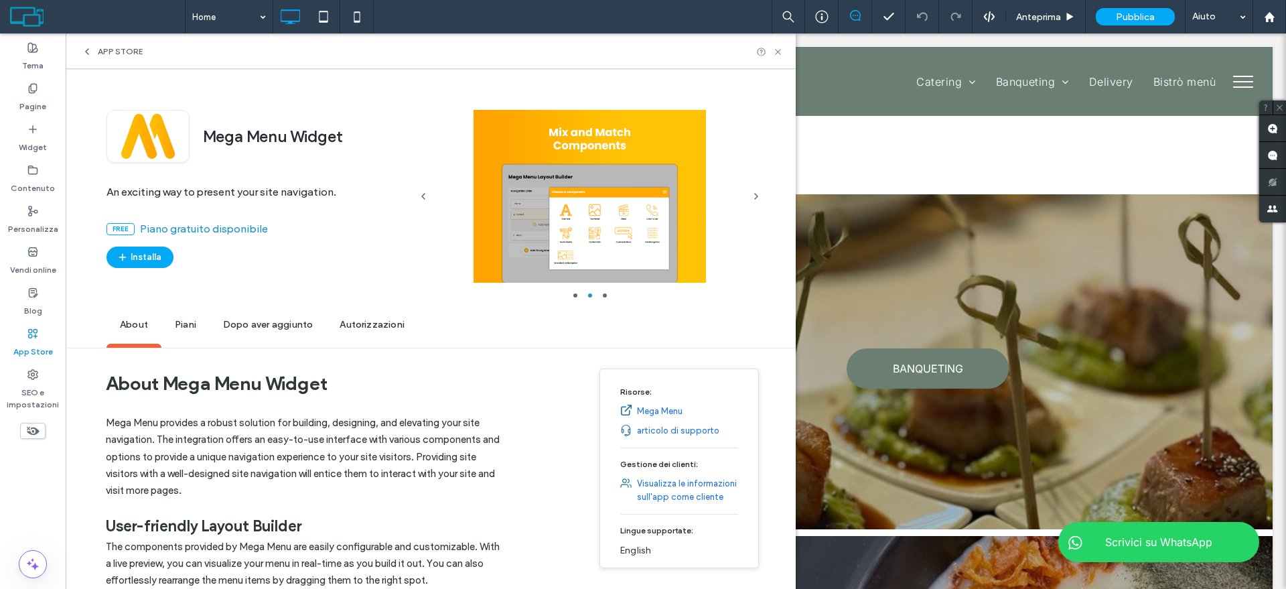
click at [752, 197] on icon "button" at bounding box center [756, 196] width 11 height 11
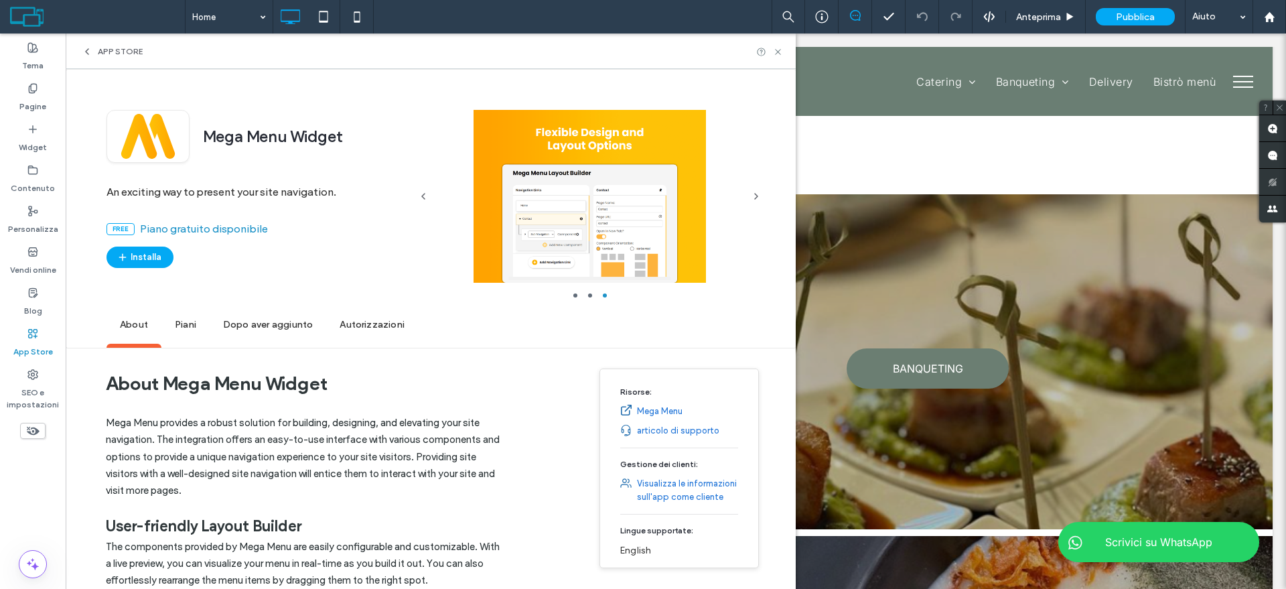
click at [752, 197] on icon "button" at bounding box center [756, 196] width 11 height 11
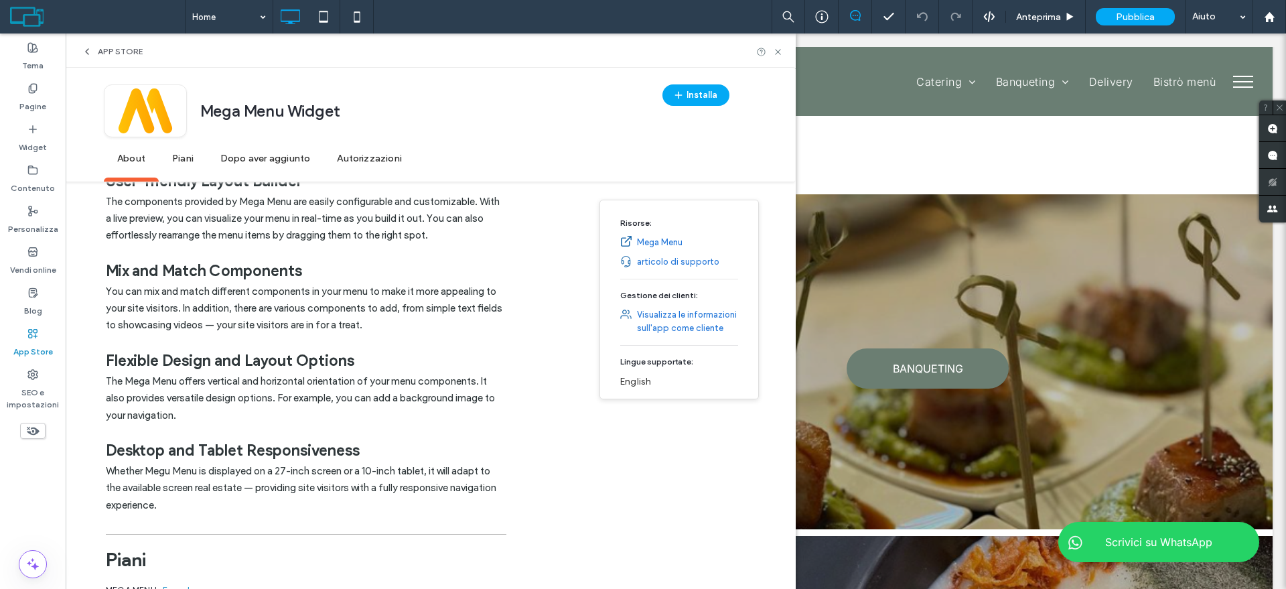
scroll to position [251, 0]
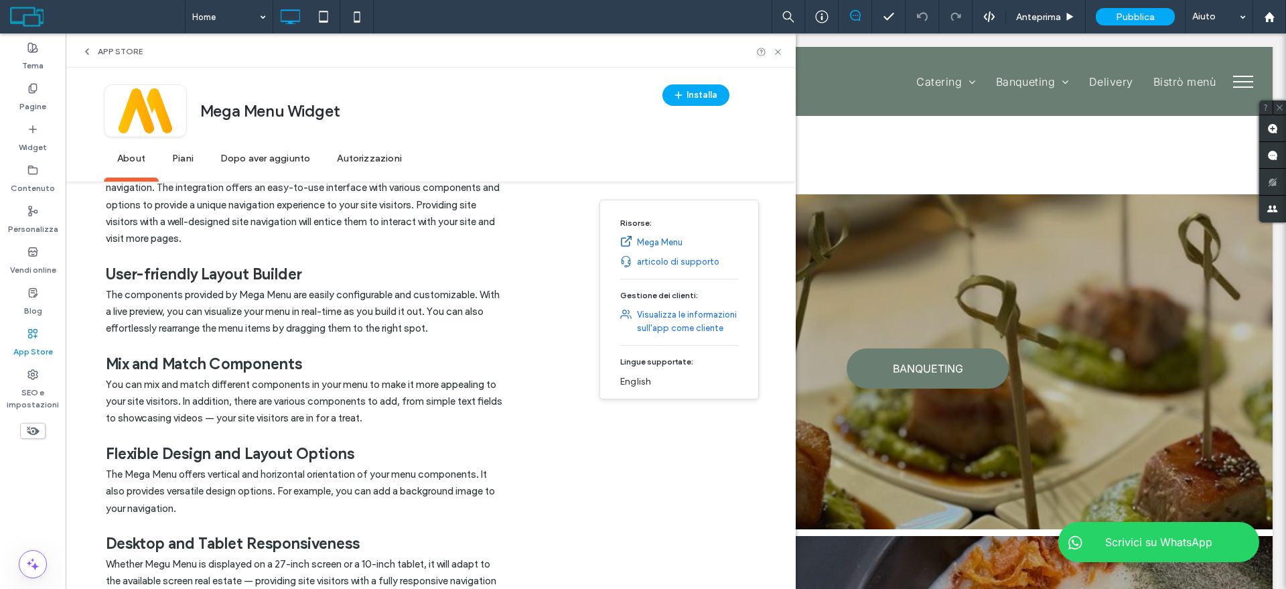
click at [669, 241] on link "Mega Menu" at bounding box center [660, 242] width 46 height 13
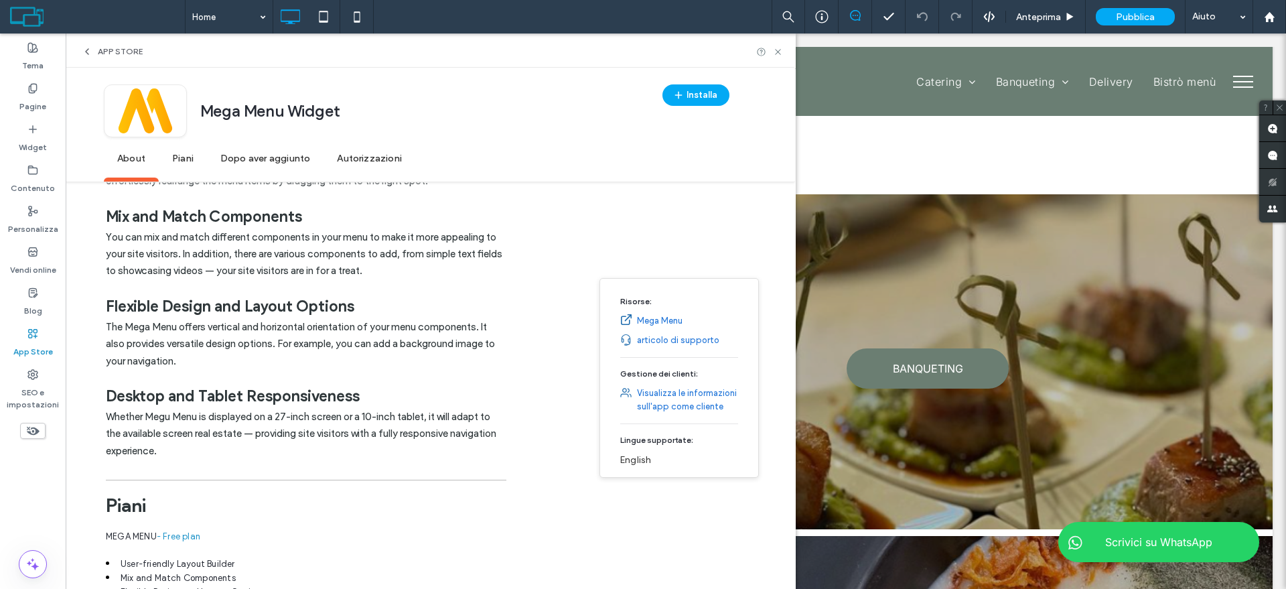
scroll to position [502, 0]
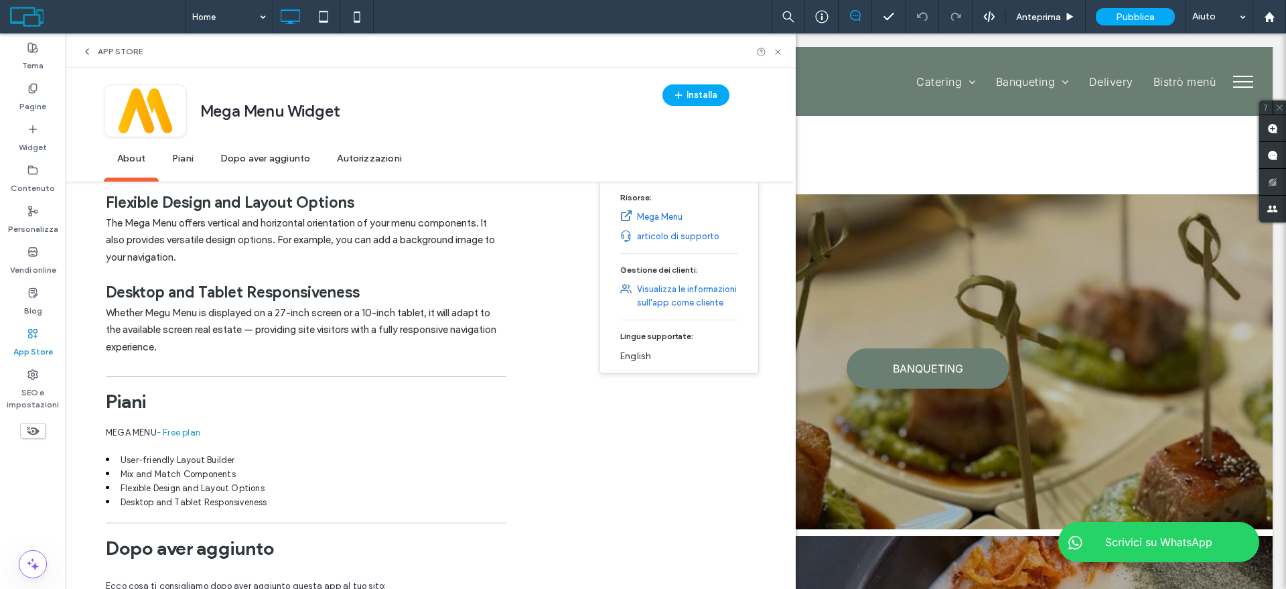
click at [113, 55] on span "App Store" at bounding box center [120, 51] width 45 height 11
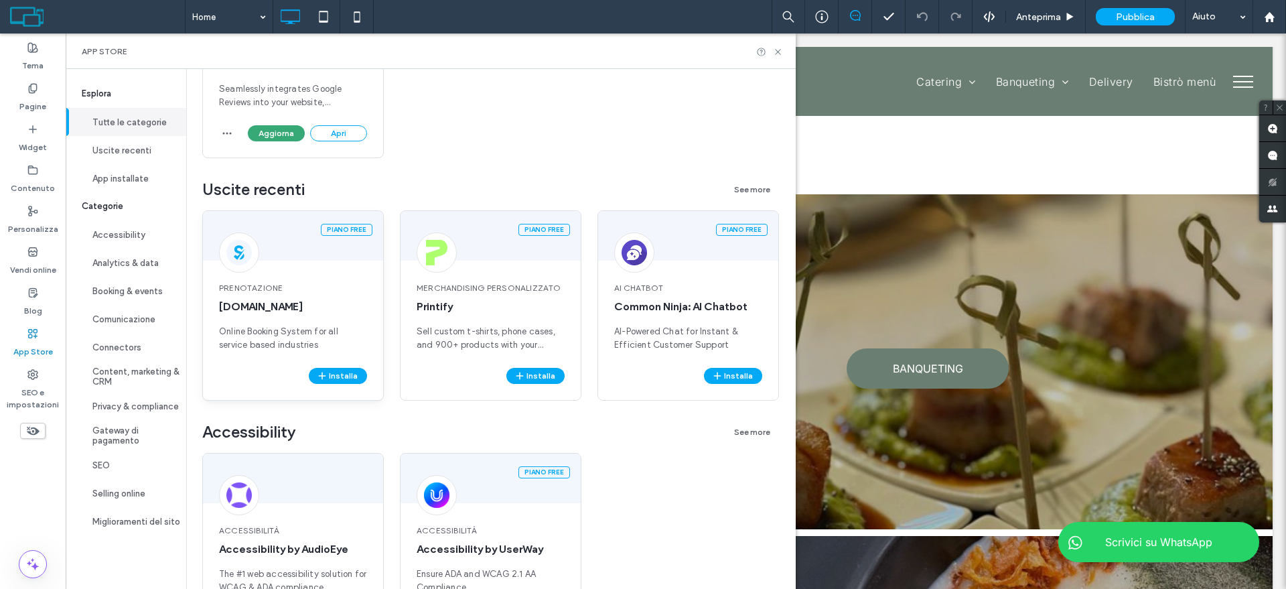
scroll to position [335, 0]
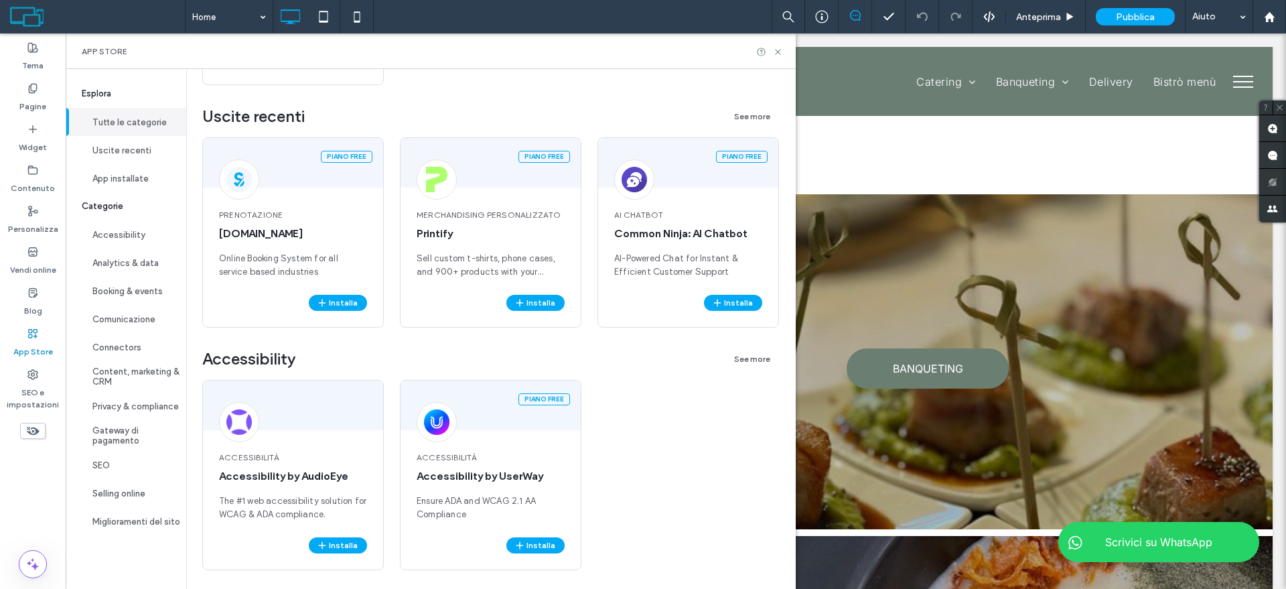
click at [115, 537] on div "Esplora Tutte le categorie Uscite recenti App installate Categorie Accessibilit…" at bounding box center [126, 329] width 121 height 520
click at [119, 525] on button "Miglioramenti del sito" at bounding box center [126, 521] width 121 height 28
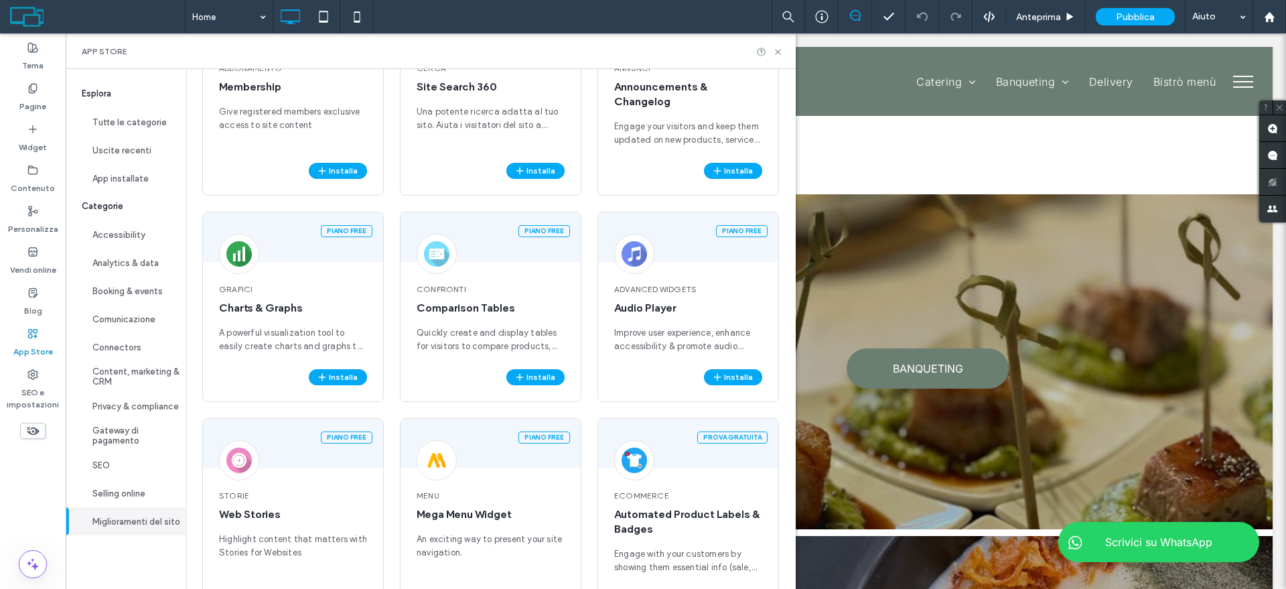
scroll to position [1507, 0]
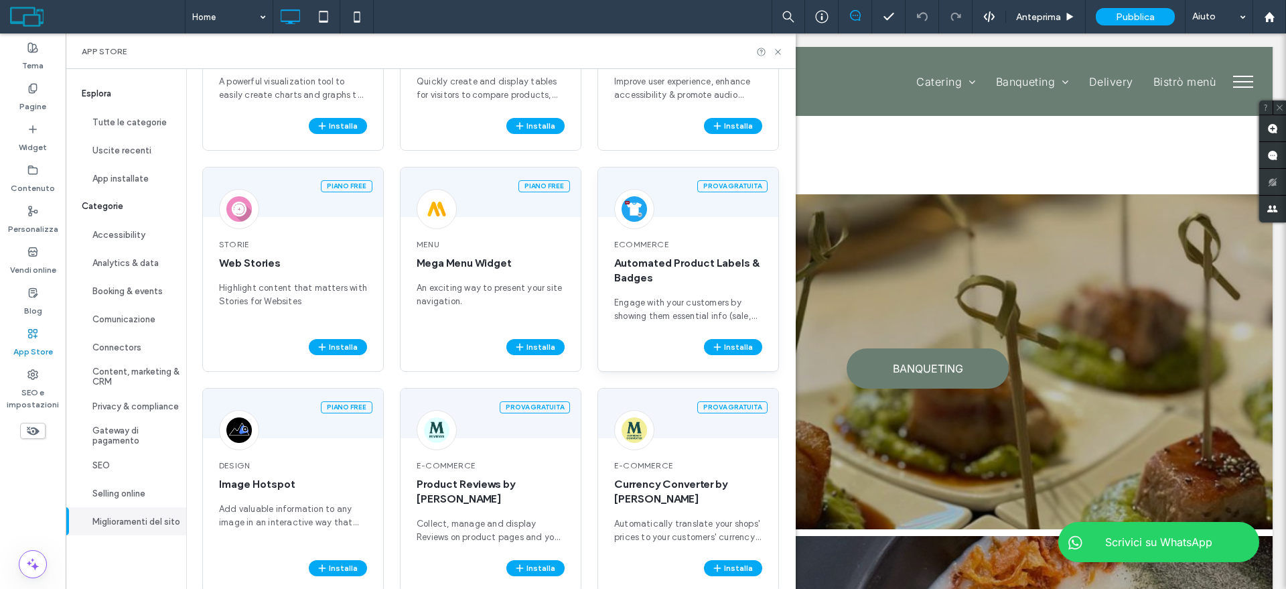
click at [714, 265] on span "Automated Product Labels & Badges" at bounding box center [688, 270] width 148 height 29
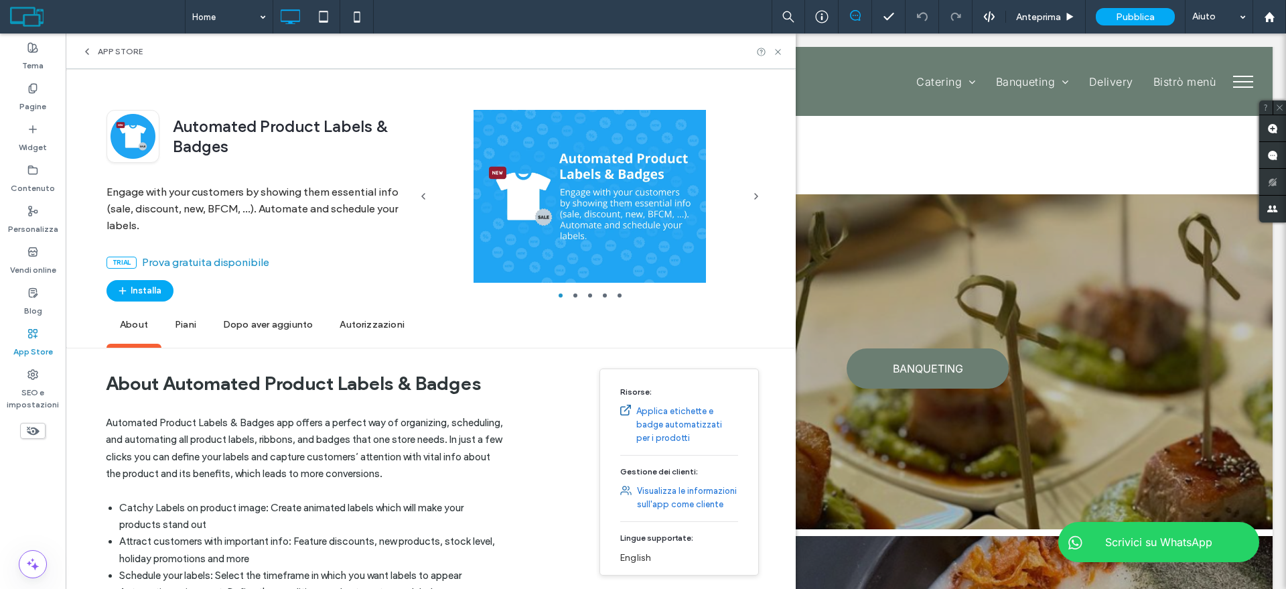
click at [740, 184] on div at bounding box center [590, 196] width 306 height 173
click at [758, 192] on icon "button" at bounding box center [756, 196] width 11 height 11
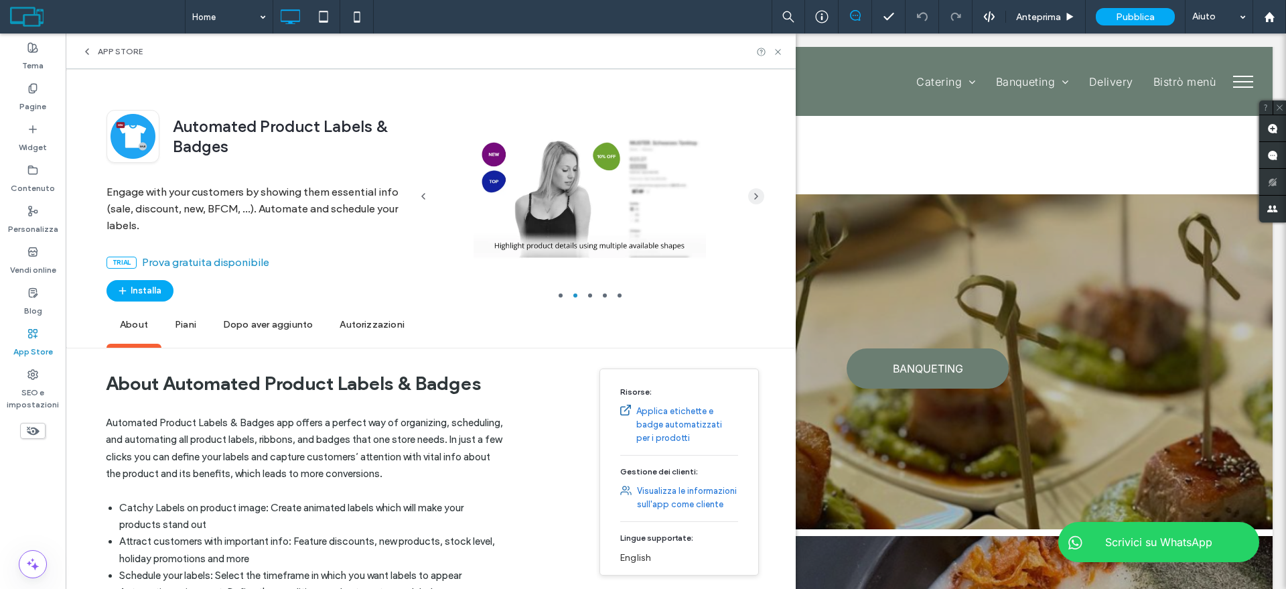
click at [758, 192] on icon "button" at bounding box center [756, 196] width 11 height 11
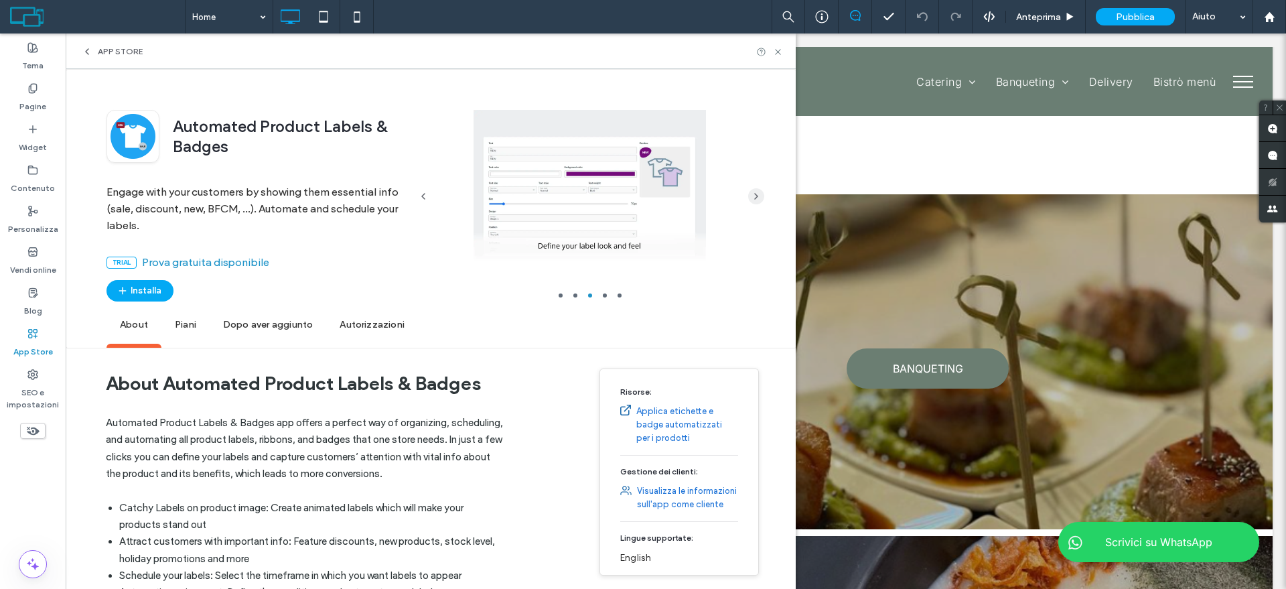
click at [758, 192] on icon "button" at bounding box center [756, 196] width 11 height 11
click at [758, 194] on icon "button" at bounding box center [756, 196] width 11 height 11
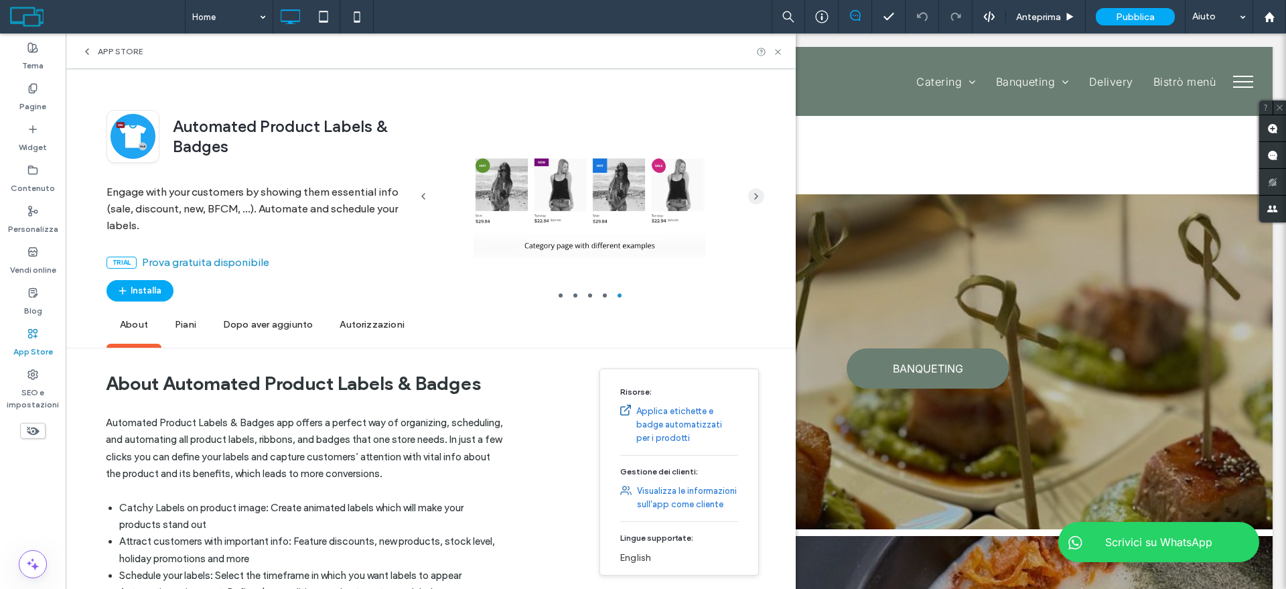
click at [758, 194] on icon "button" at bounding box center [756, 196] width 11 height 11
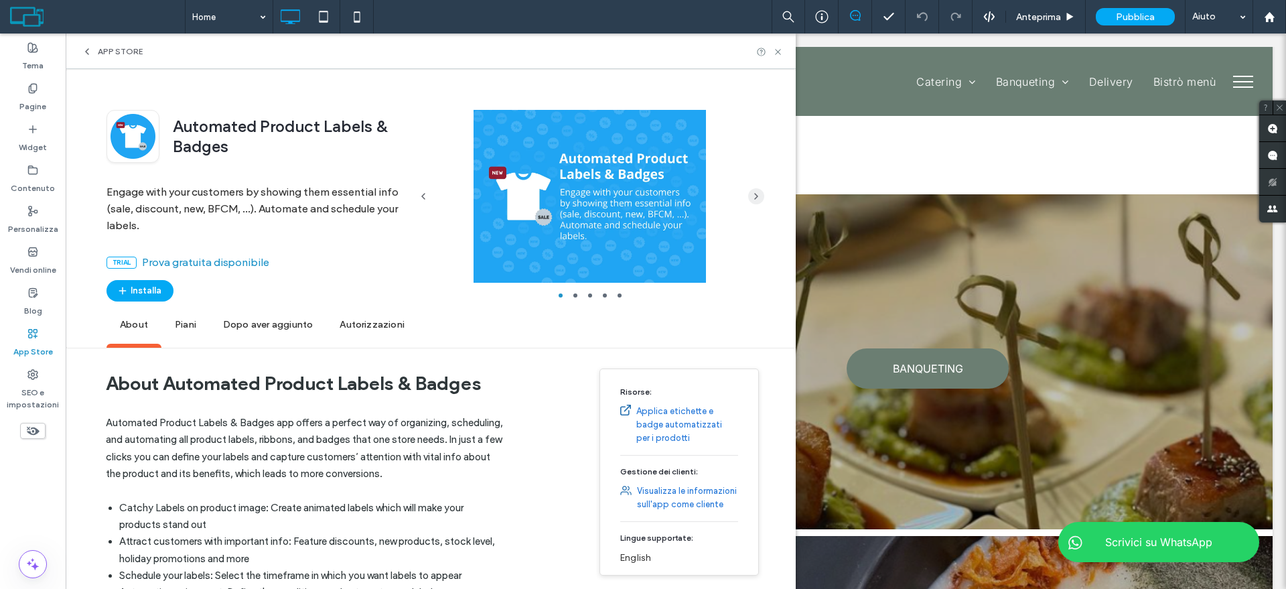
click at [758, 194] on icon "button" at bounding box center [756, 196] width 11 height 11
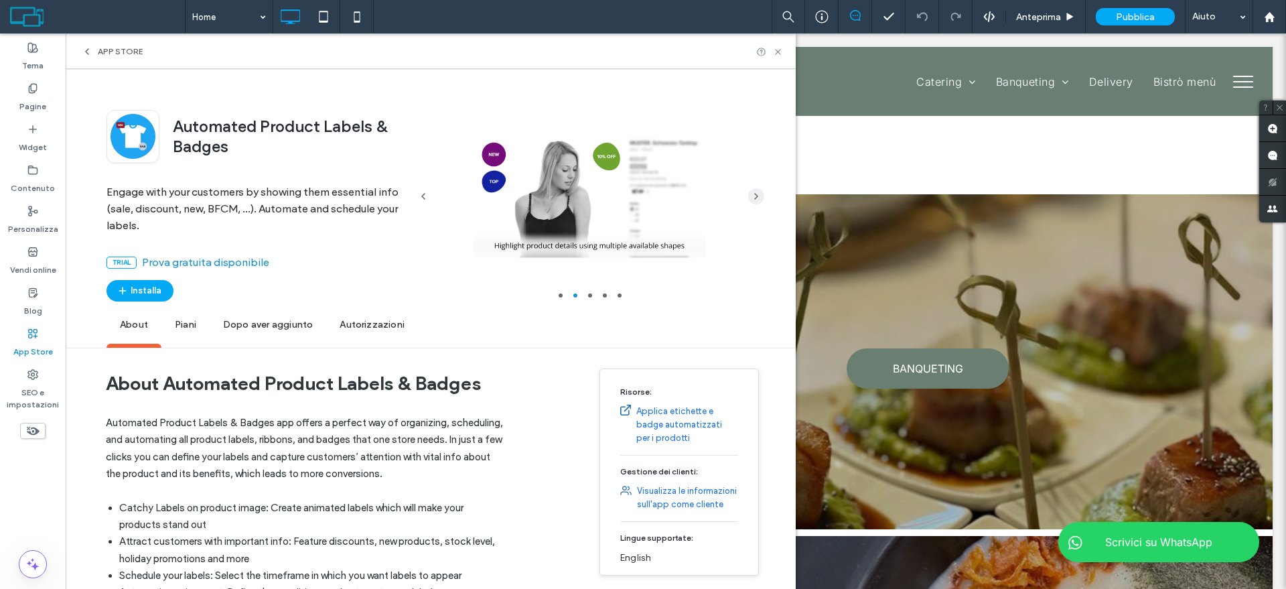
click at [758, 194] on icon "button" at bounding box center [756, 196] width 11 height 11
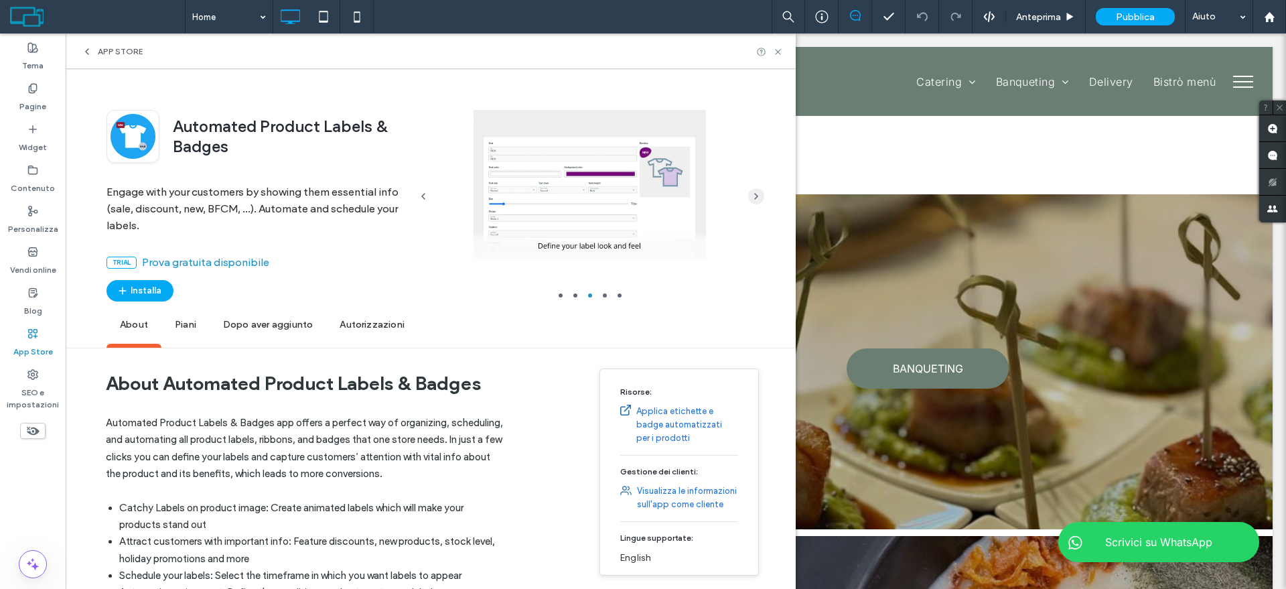
click at [758, 194] on icon "button" at bounding box center [756, 196] width 11 height 11
click at [123, 52] on span "App Store" at bounding box center [120, 51] width 45 height 11
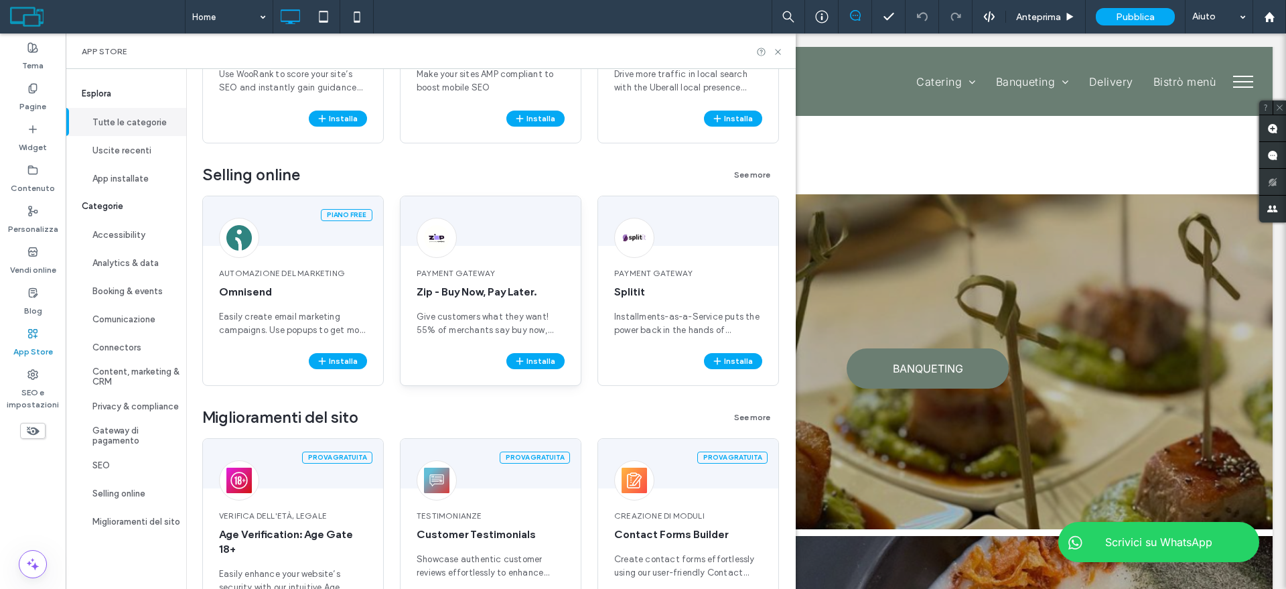
scroll to position [2778, 0]
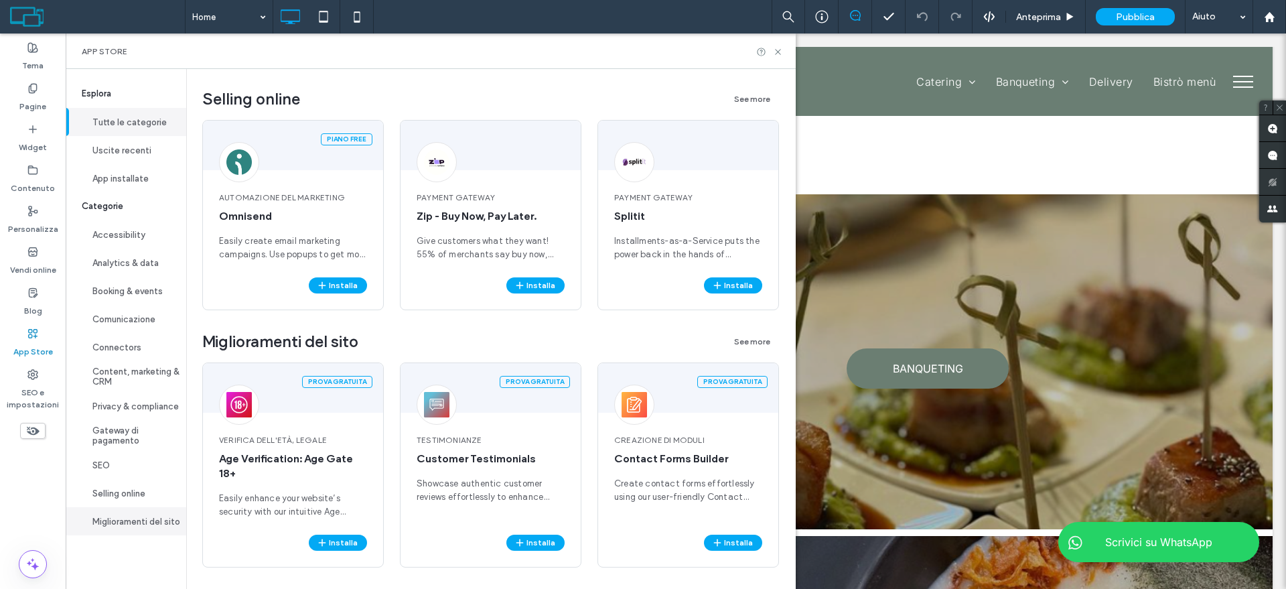
click at [121, 521] on button "Miglioramenti del sito" at bounding box center [126, 521] width 121 height 28
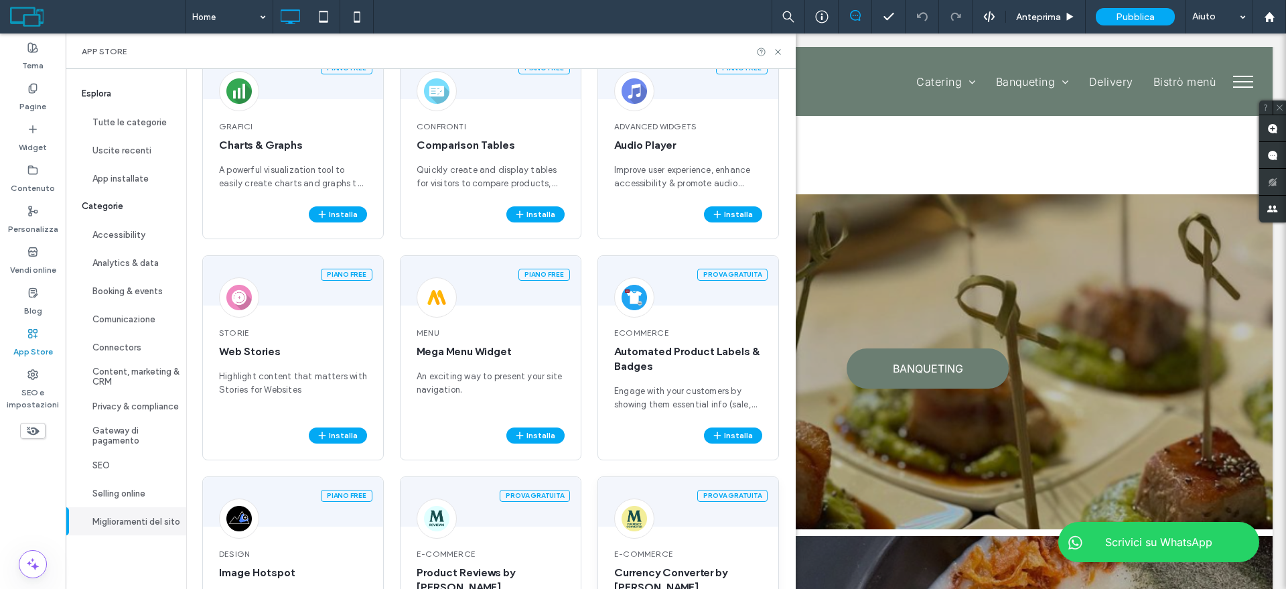
scroll to position [1754, 0]
